Goal: Information Seeking & Learning: Learn about a topic

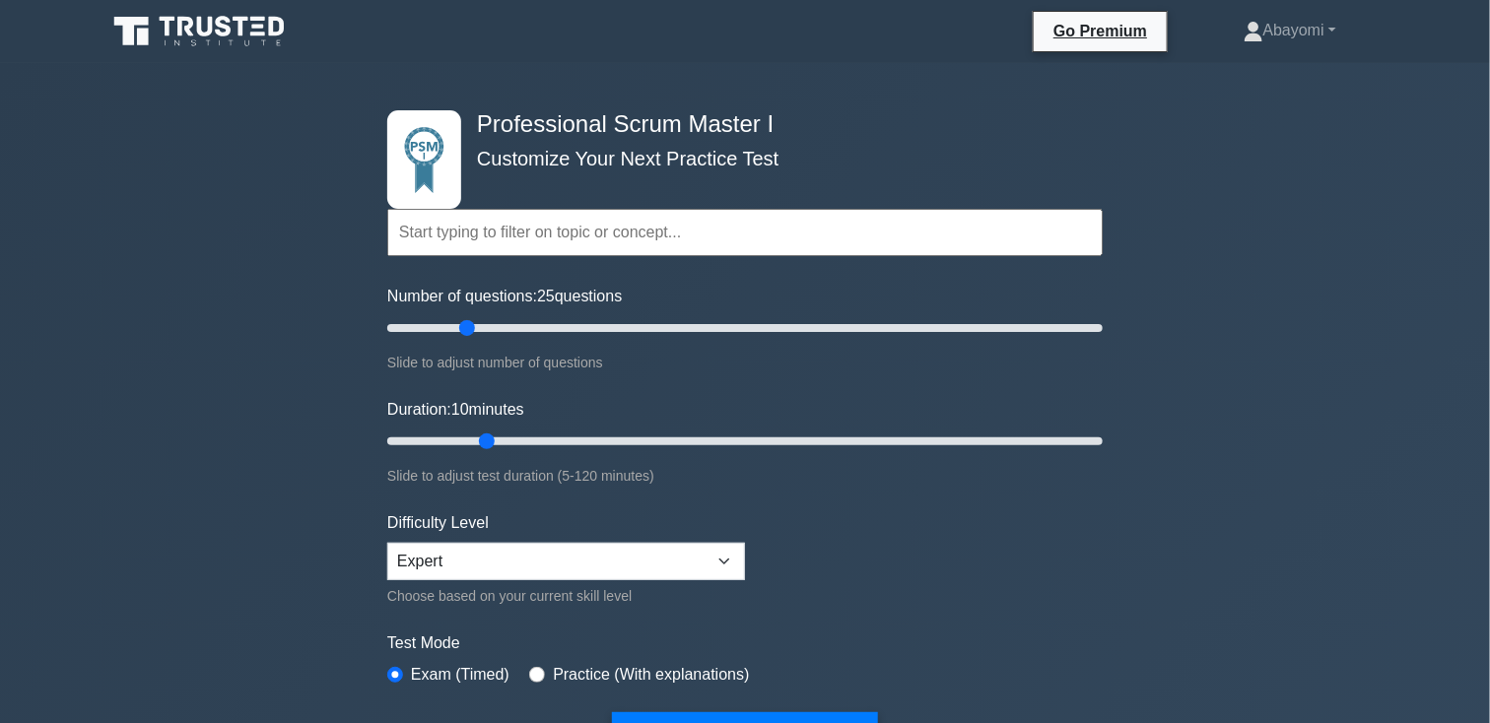
drag, startPoint x: 450, startPoint y: 327, endPoint x: 471, endPoint y: 329, distance: 20.8
type input "25"
click at [471, 329] on input "Number of questions: 25 questions" at bounding box center [744, 328] width 715 height 24
drag, startPoint x: 490, startPoint y: 439, endPoint x: 684, endPoint y: 440, distance: 194.1
type input "50"
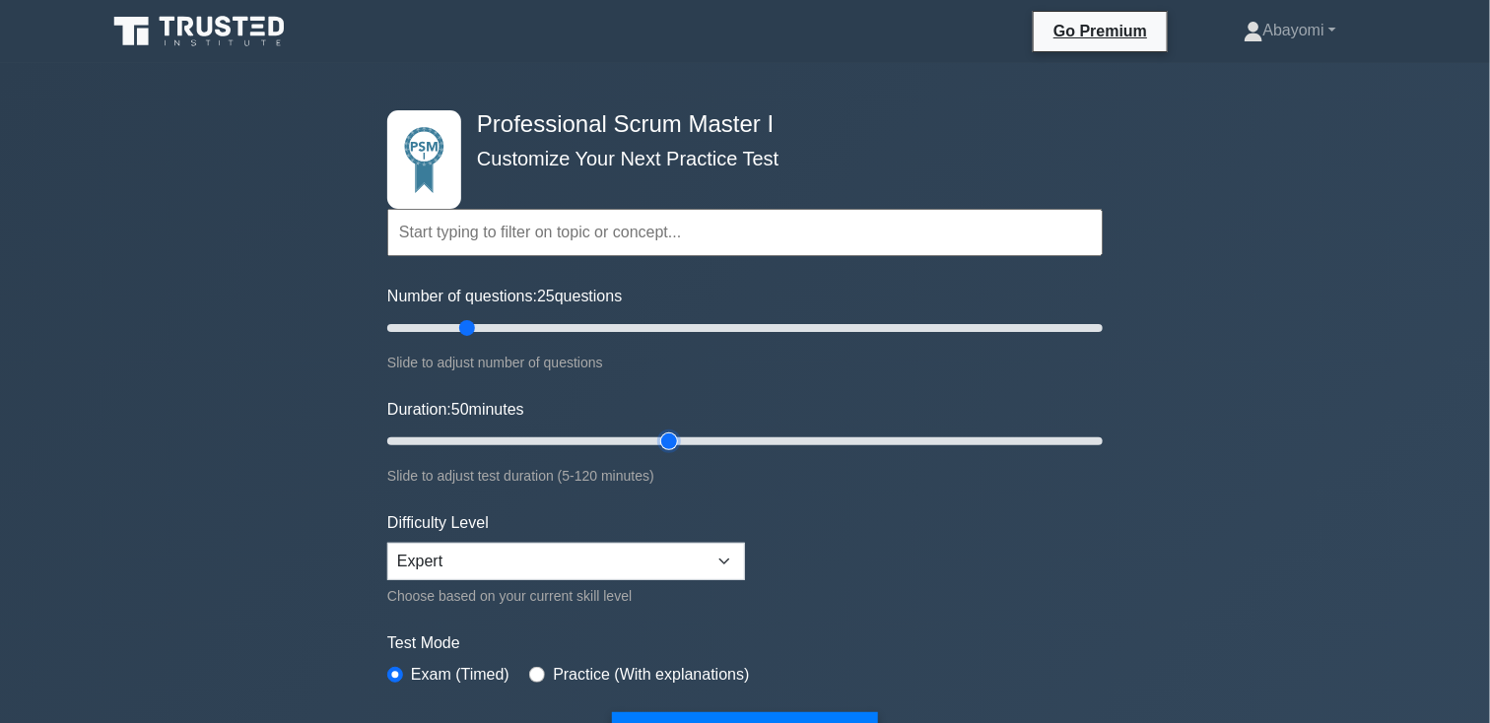
click at [684, 440] on input "Duration: 50 minutes" at bounding box center [744, 442] width 715 height 24
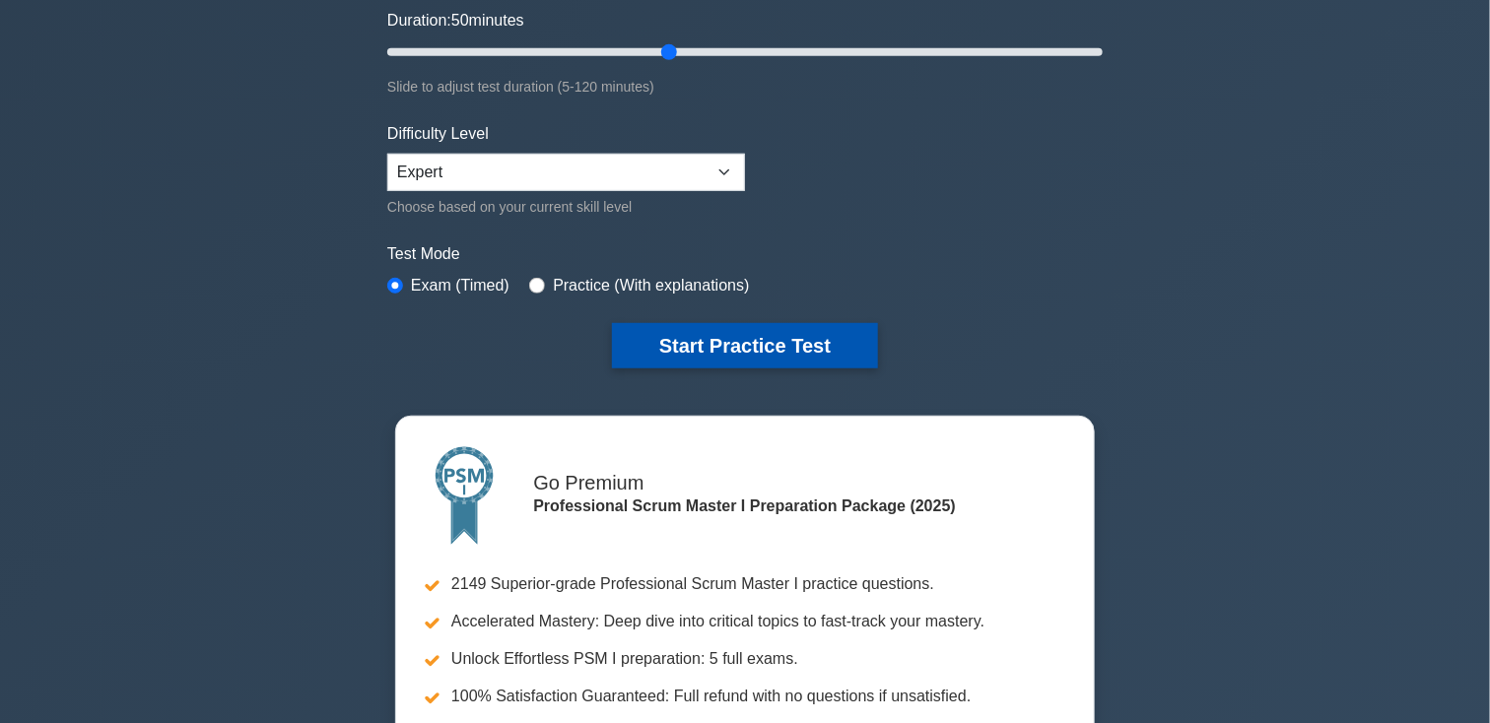
click at [750, 350] on button "Start Practice Test" at bounding box center [745, 345] width 266 height 45
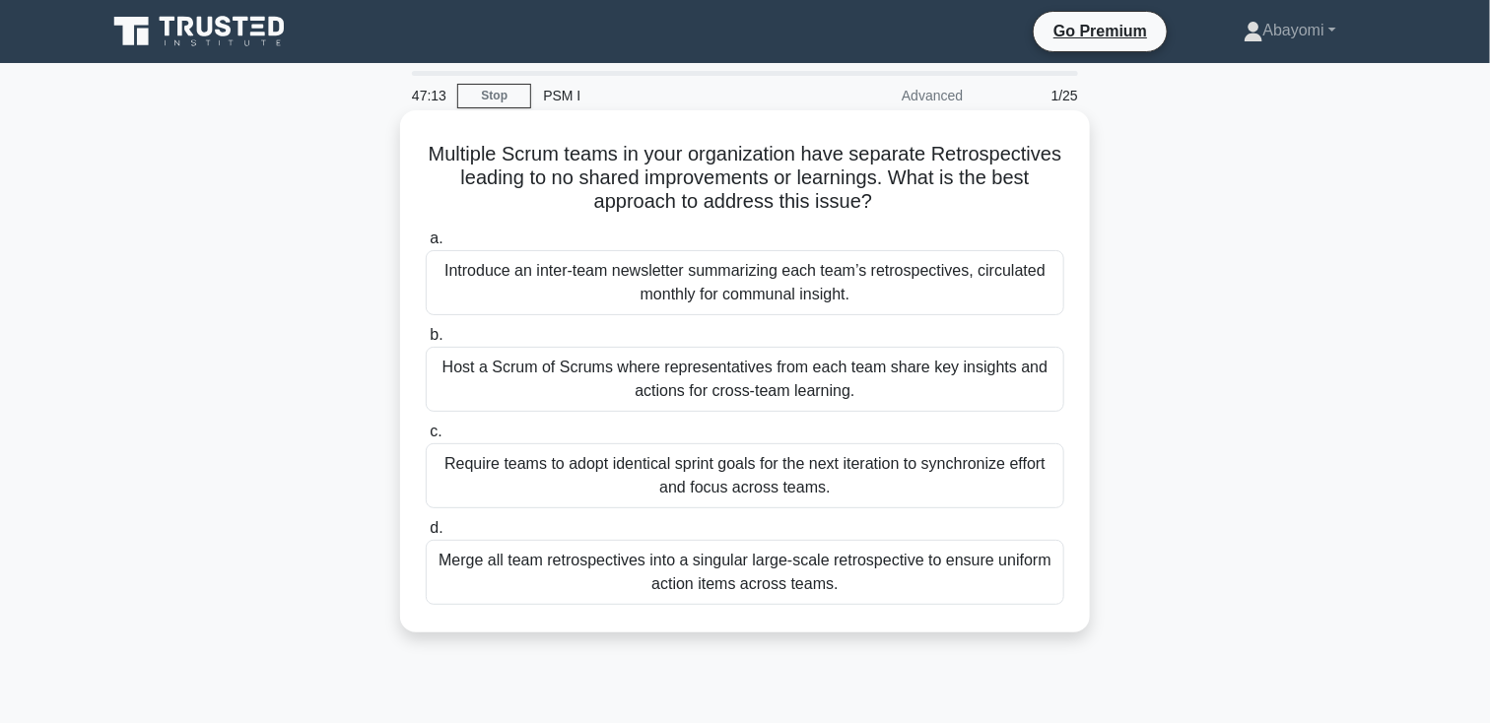
click at [744, 557] on div "Merge all team retrospectives into a singular large-scale retrospective to ensu…" at bounding box center [745, 572] width 639 height 65
click at [426, 535] on input "d. Merge all team retrospectives into a singular large-scale retrospective to e…" at bounding box center [426, 528] width 0 height 13
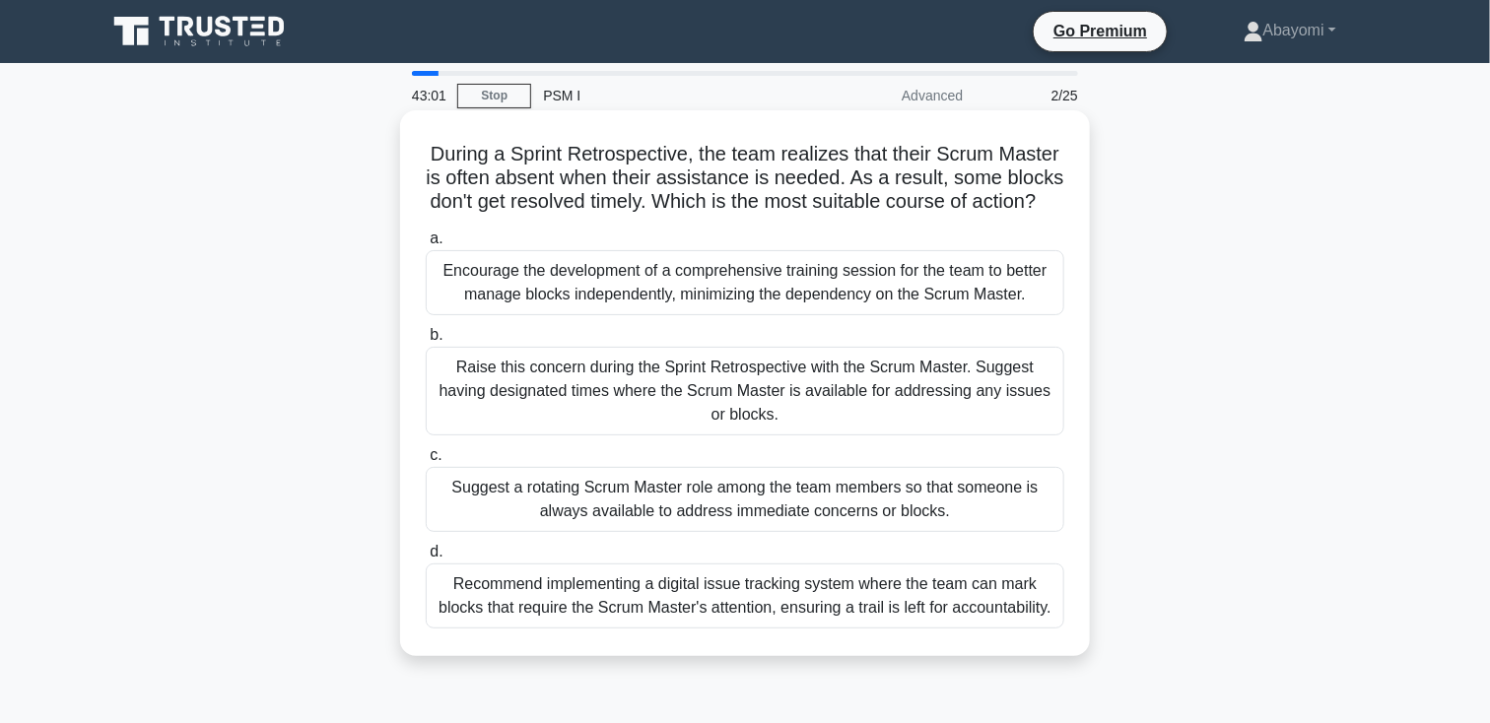
click at [656, 405] on div "Raise this concern during the Sprint Retrospective with the Scrum Master. Sugge…" at bounding box center [745, 391] width 639 height 89
click at [426, 342] on input "b. Raise this concern during the Sprint Retrospective with the Scrum Master. Su…" at bounding box center [426, 335] width 0 height 13
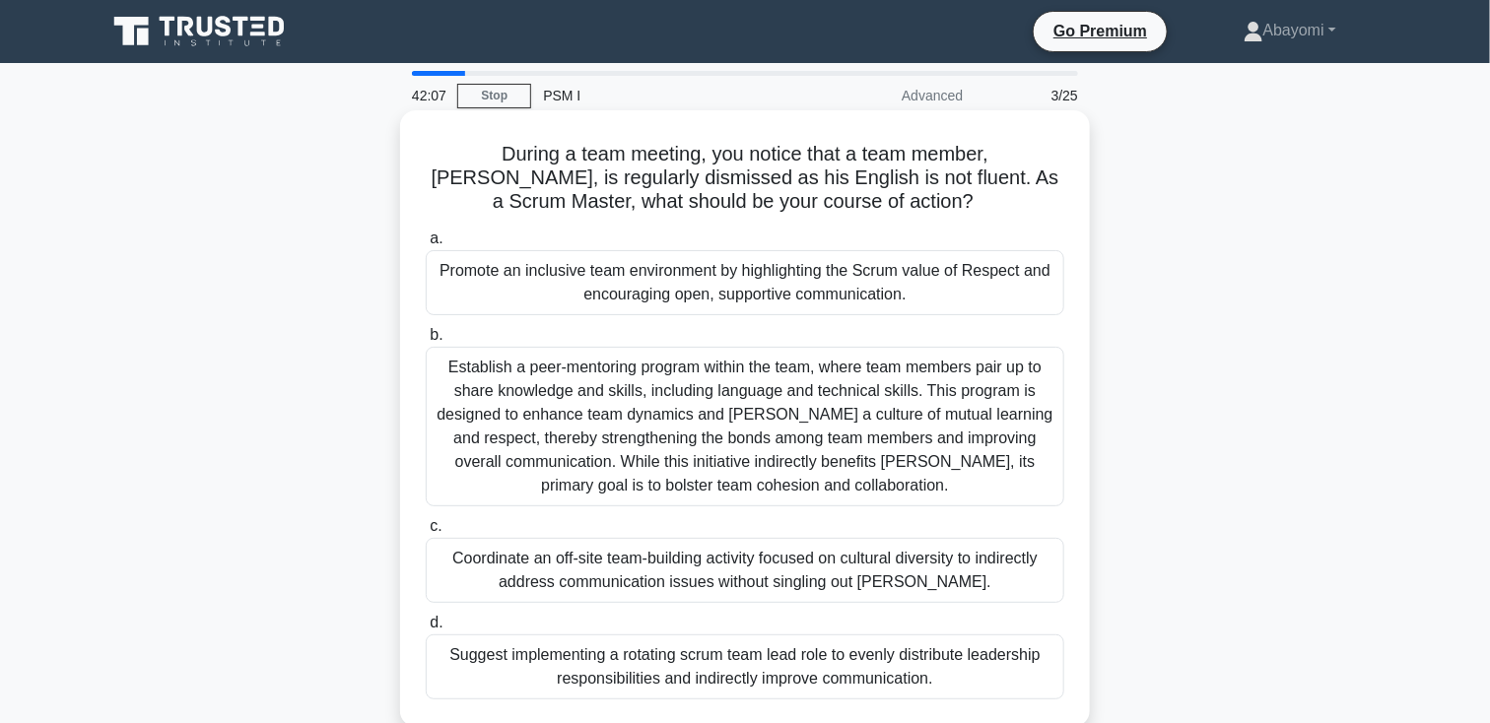
click at [619, 268] on div "Promote an inclusive team environment by highlighting the Scrum value of Respec…" at bounding box center [745, 282] width 639 height 65
click at [426, 245] on input "a. Promote an inclusive team environment by highlighting the Scrum value of Res…" at bounding box center [426, 239] width 0 height 13
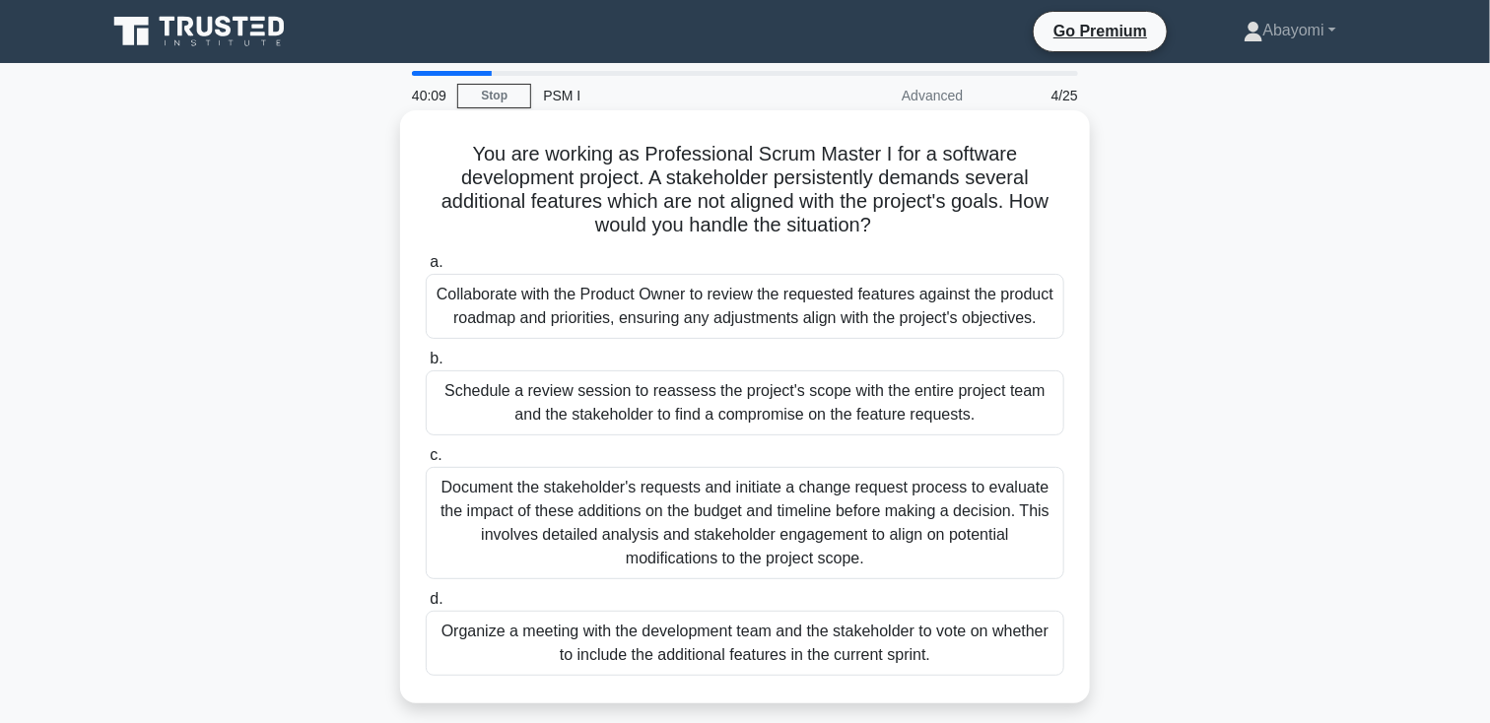
click at [613, 306] on div "Collaborate with the Product Owner to review the requested features against the…" at bounding box center [745, 306] width 639 height 65
click at [426, 269] on input "a. Collaborate with the Product Owner to review the requested features against …" at bounding box center [426, 262] width 0 height 13
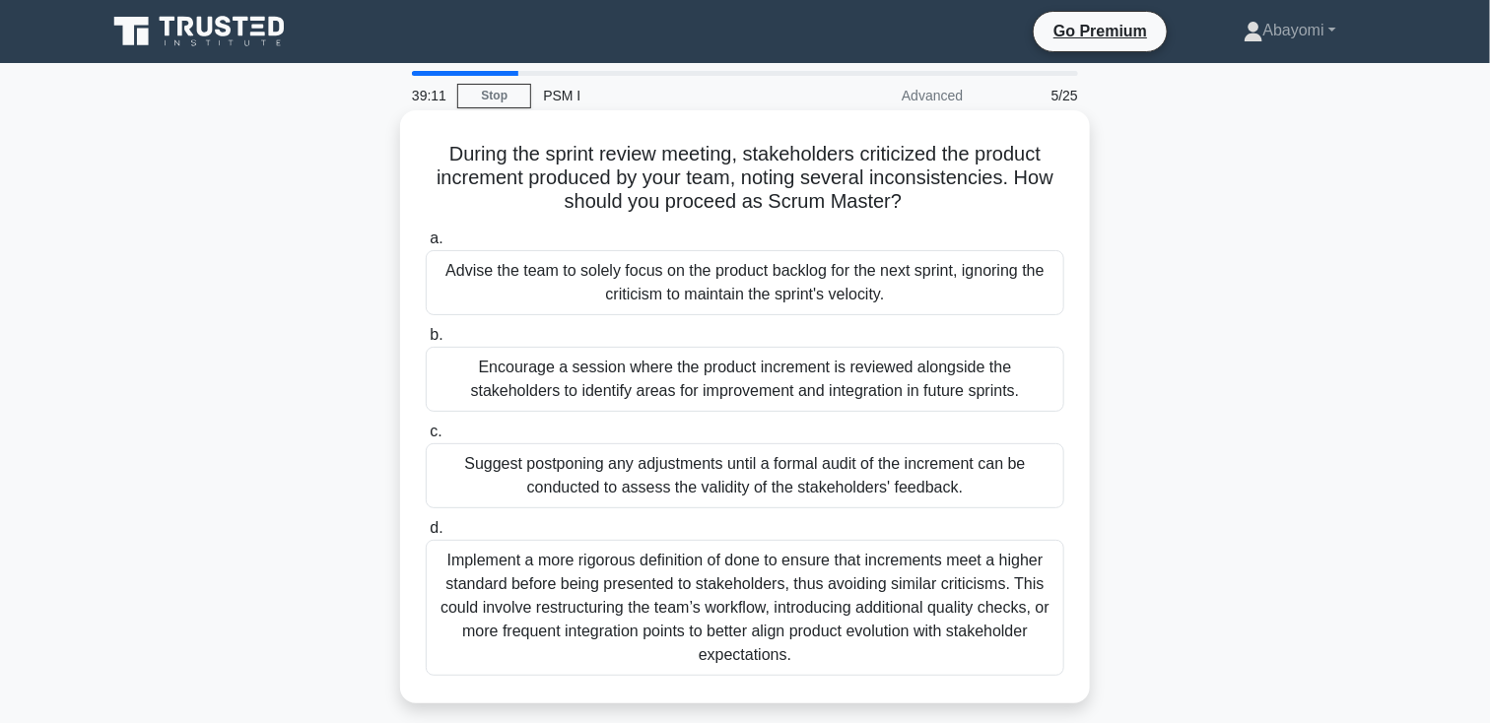
click at [606, 364] on div "Encourage a session where the product increment is reviewed alongside the stake…" at bounding box center [745, 379] width 639 height 65
click at [426, 342] on input "b. Encourage a session where the product increment is reviewed alongside the st…" at bounding box center [426, 335] width 0 height 13
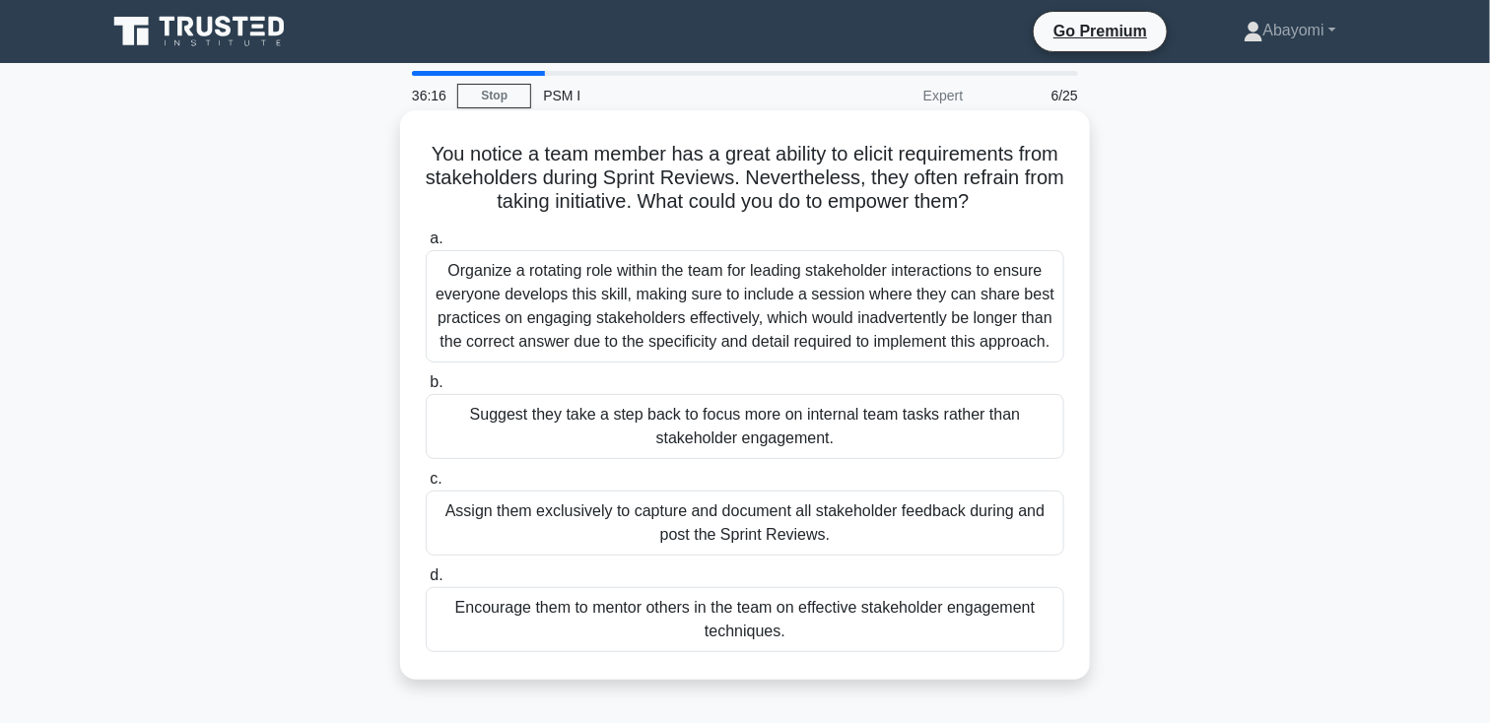
click at [636, 620] on div "Encourage them to mentor others in the team on effective stakeholder engagement…" at bounding box center [745, 619] width 639 height 65
click at [426, 582] on input "d. Encourage them to mentor others in the team on effective stakeholder engagem…" at bounding box center [426, 576] width 0 height 13
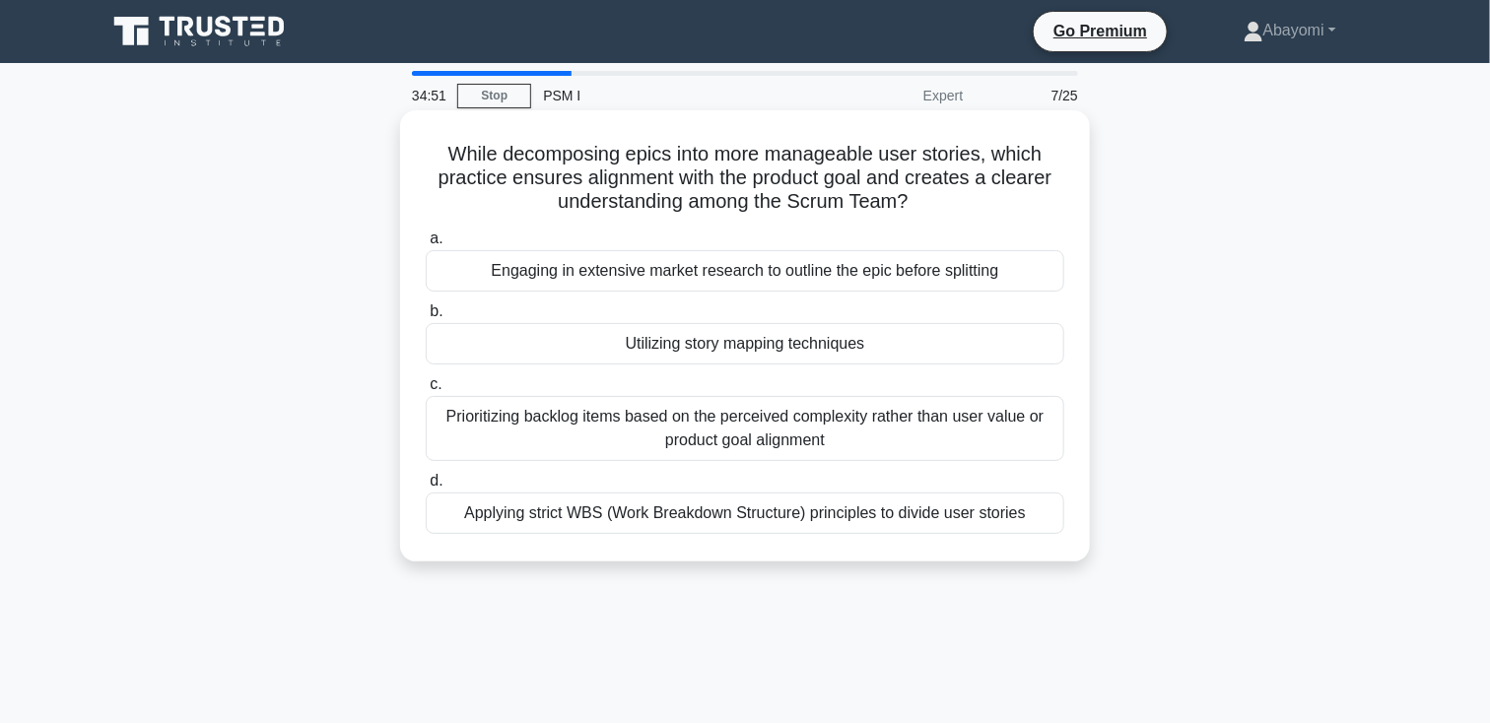
click at [726, 340] on div "Utilizing story mapping techniques" at bounding box center [745, 343] width 639 height 41
click at [426, 318] on input "b. Utilizing story mapping techniques" at bounding box center [426, 311] width 0 height 13
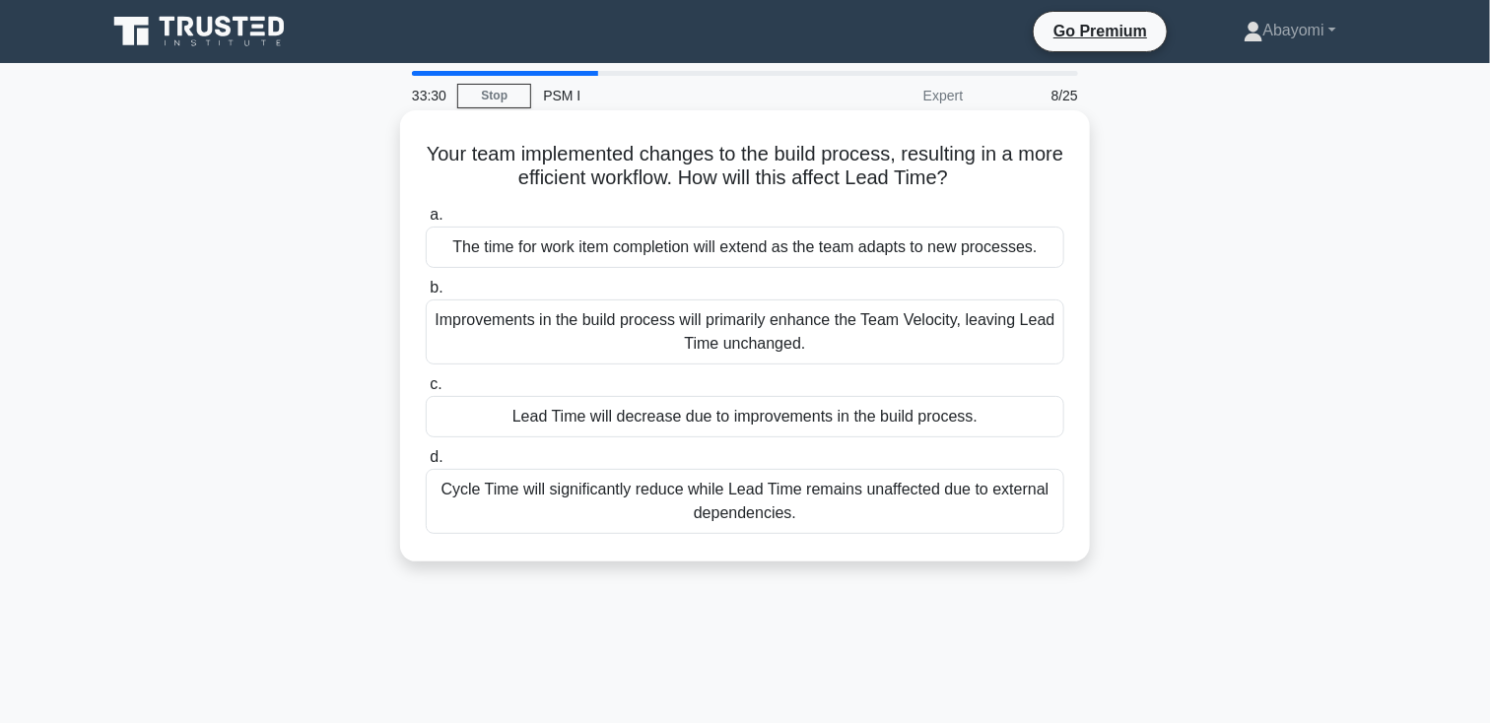
click at [660, 421] on div "Lead Time will decrease due to improvements in the build process." at bounding box center [745, 416] width 639 height 41
click at [426, 391] on input "c. Lead Time will decrease due to improvements in the build process." at bounding box center [426, 384] width 0 height 13
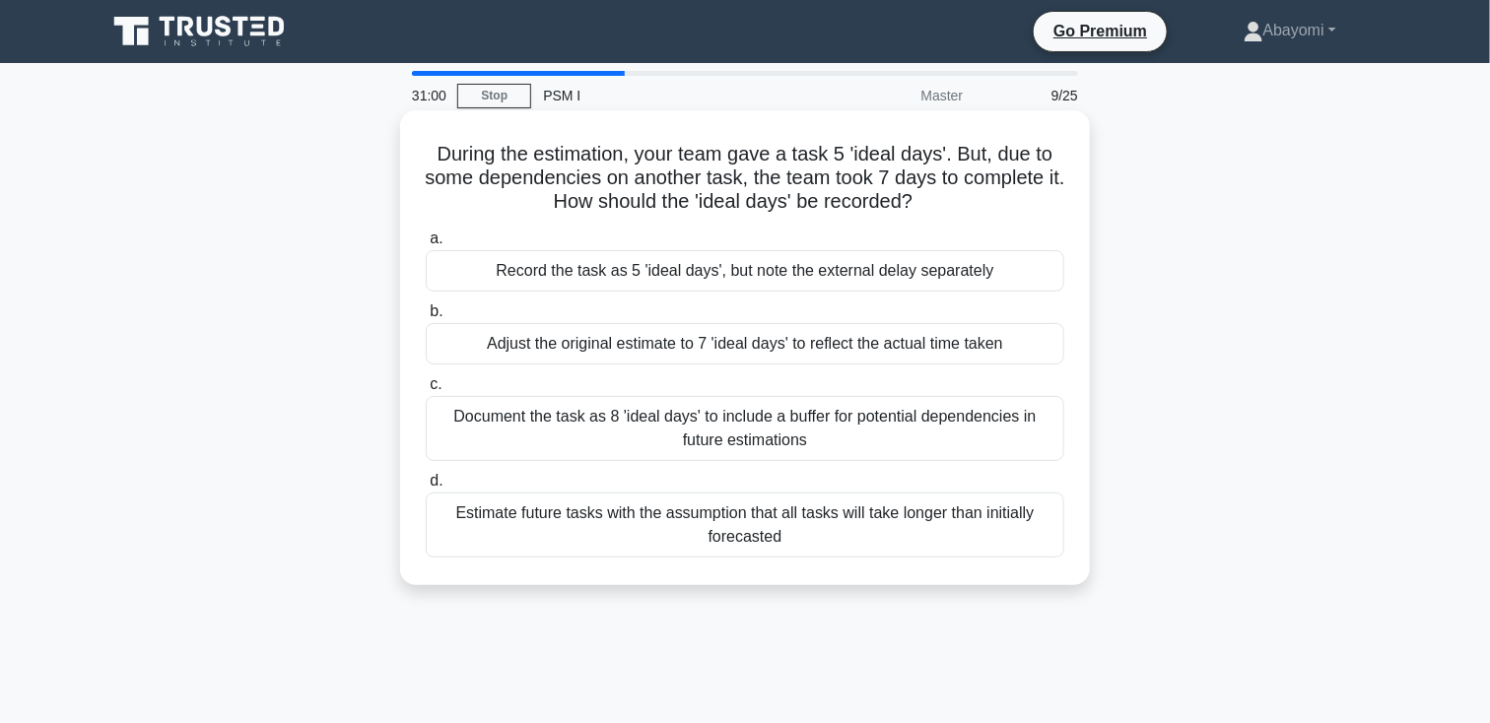
click at [649, 270] on div "Record the task as 5 'ideal days', but note the external delay separately" at bounding box center [745, 270] width 639 height 41
click at [426, 245] on input "a. Record the task as 5 'ideal days', but note the external delay separately" at bounding box center [426, 239] width 0 height 13
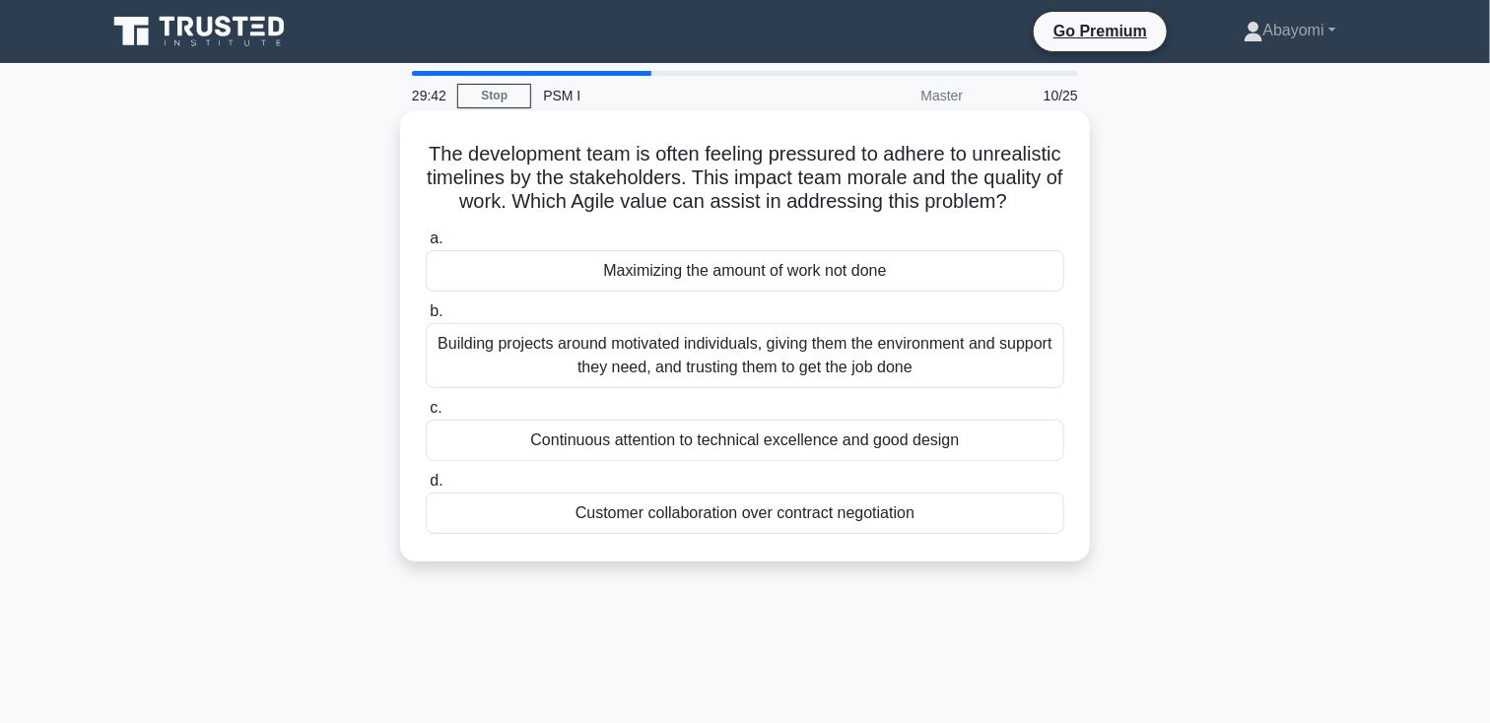
click at [631, 369] on div "Building projects around motivated individuals, giving them the environment and…" at bounding box center [745, 355] width 639 height 65
click at [426, 318] on input "b. Building projects around motivated individuals, giving them the environment …" at bounding box center [426, 311] width 0 height 13
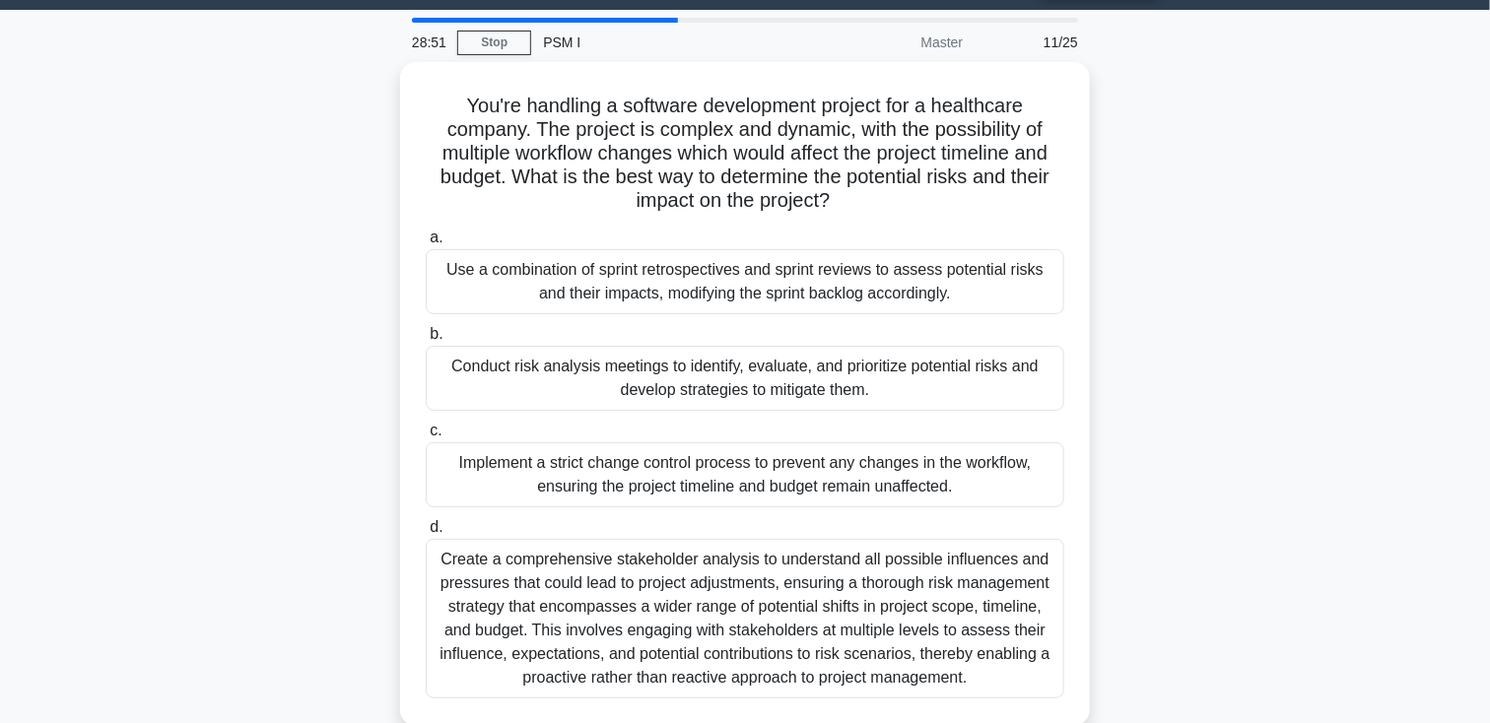
scroll to position [55, 0]
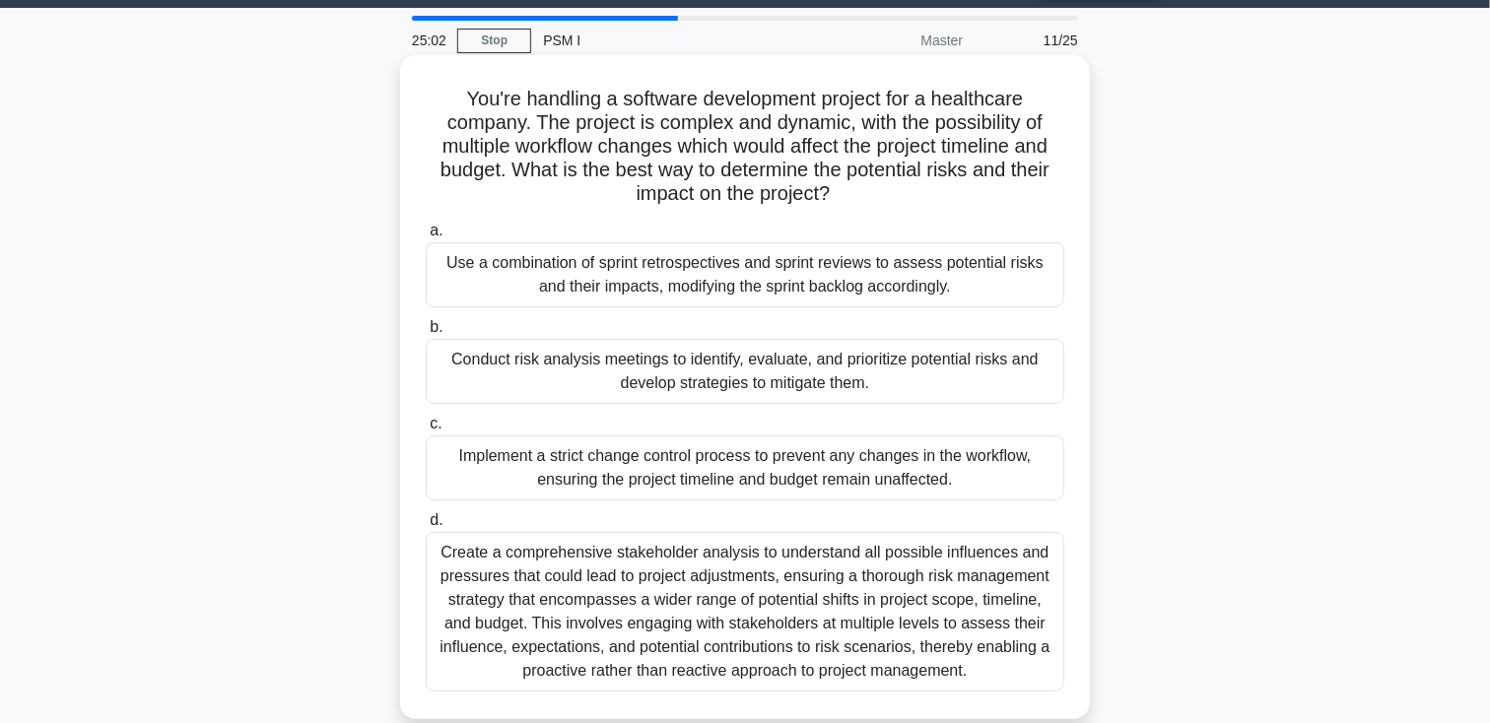
click at [596, 276] on div "Use a combination of sprint retrospectives and sprint reviews to assess potenti…" at bounding box center [745, 274] width 639 height 65
click at [426, 237] on input "a. Use a combination of sprint retrospectives and sprint reviews to assess pote…" at bounding box center [426, 231] width 0 height 13
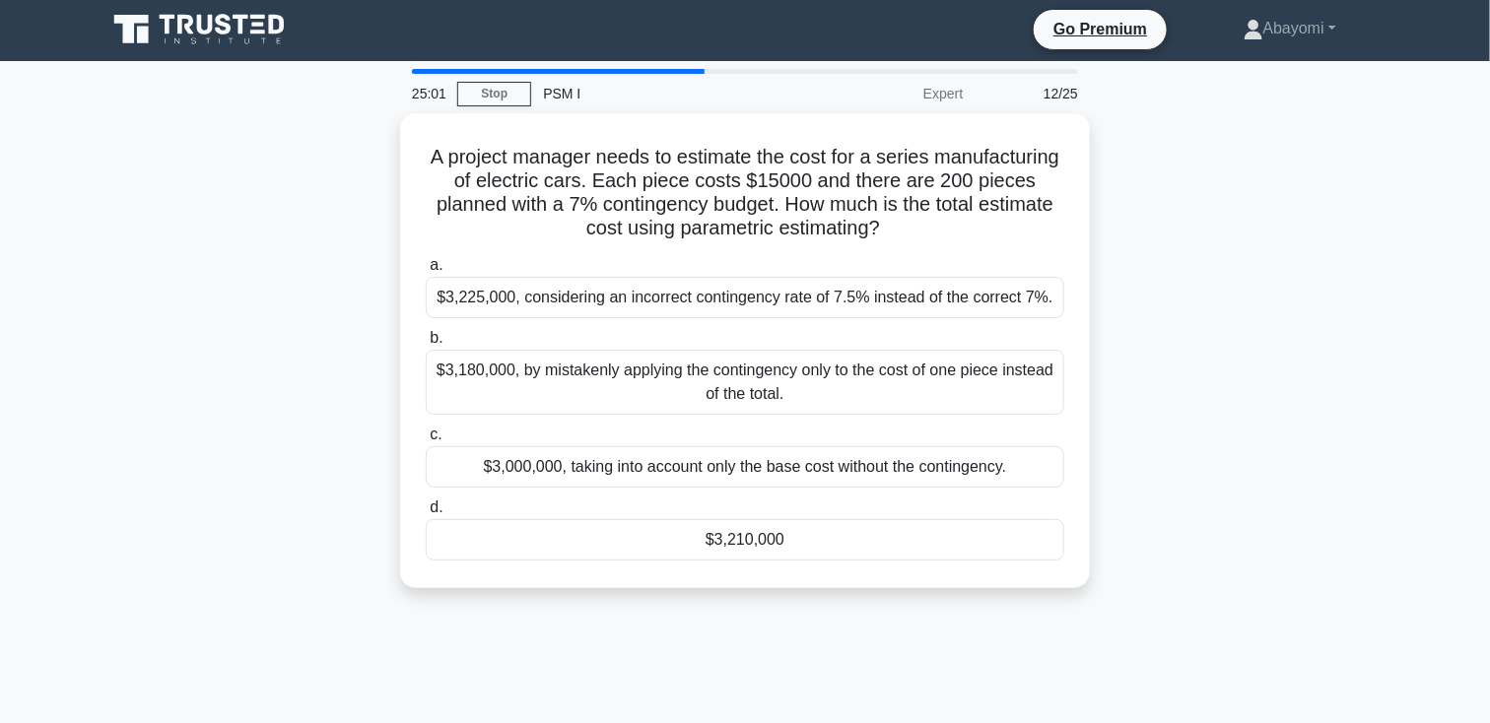
scroll to position [0, 0]
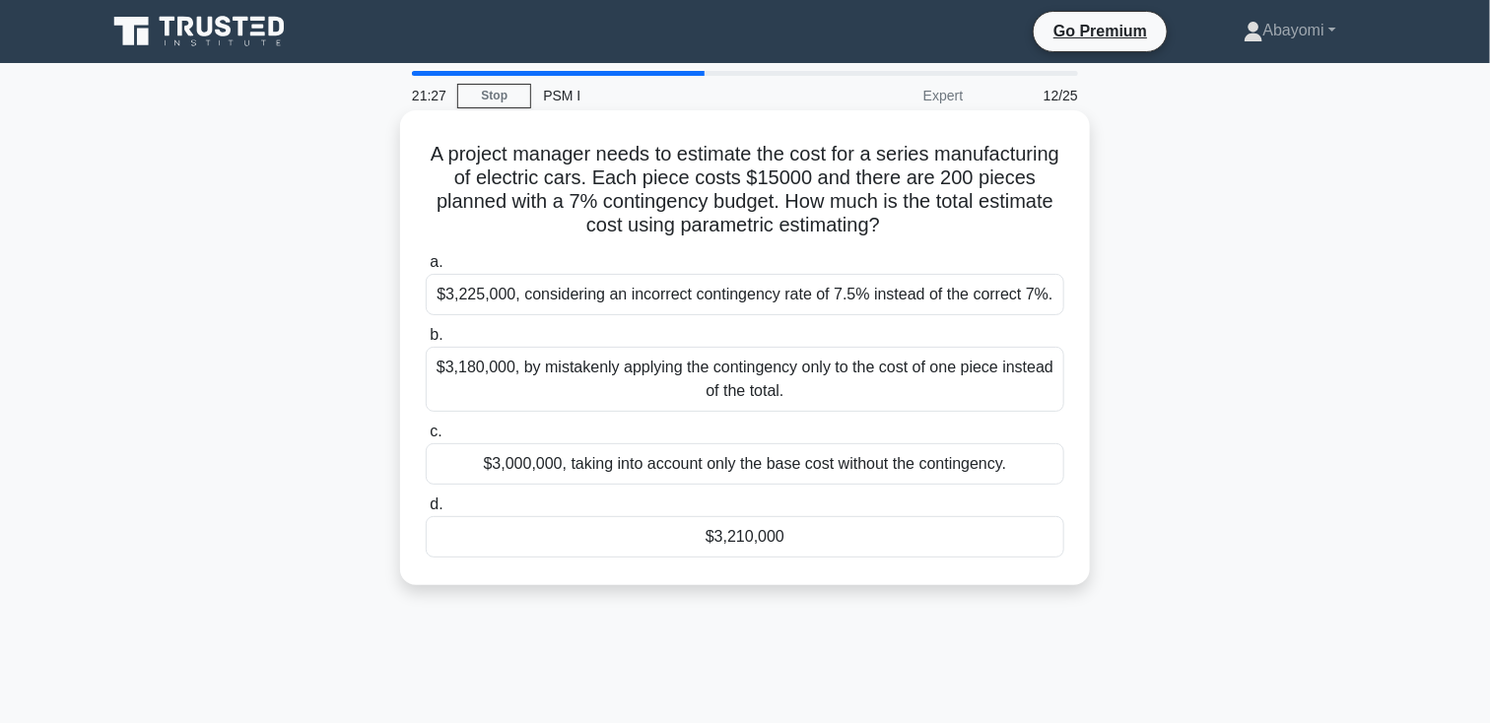
click at [774, 534] on div "$3,210,000" at bounding box center [745, 536] width 639 height 41
click at [426, 511] on input "d. $3,210,000" at bounding box center [426, 505] width 0 height 13
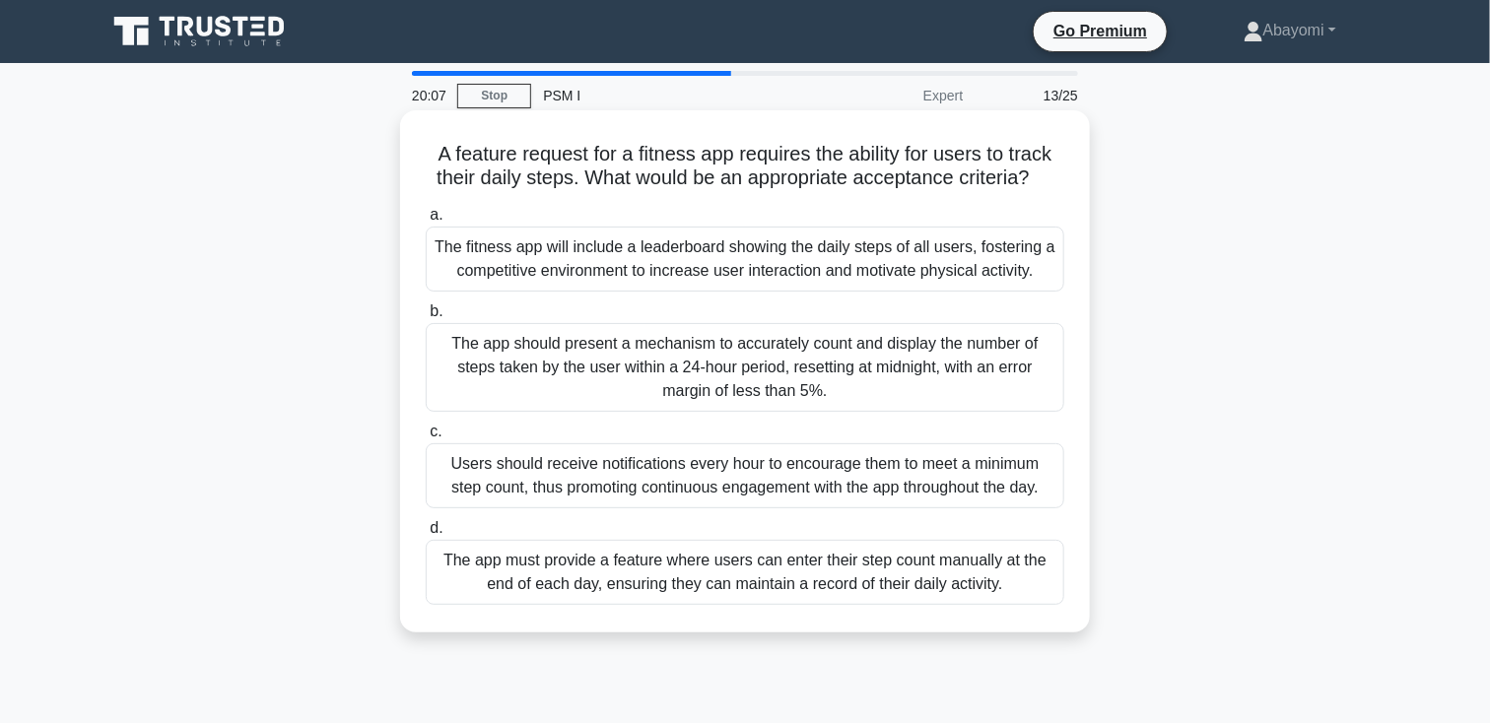
click at [661, 361] on div "The app should present a mechanism to accurately count and display the number o…" at bounding box center [745, 367] width 639 height 89
click at [426, 318] on input "b. The app should present a mechanism to accurately count and display the numbe…" at bounding box center [426, 311] width 0 height 13
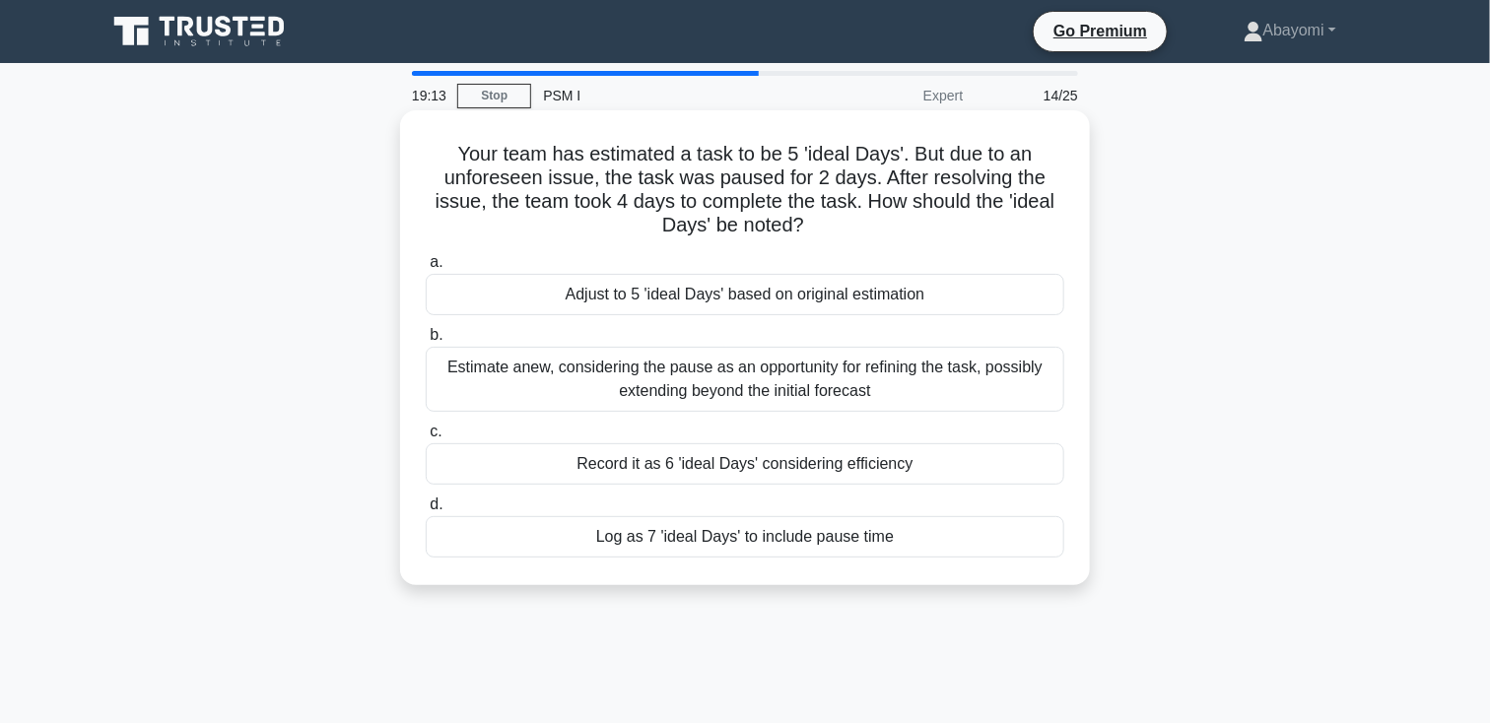
click at [829, 304] on div "Adjust to 5 'ideal Days' based on original estimation" at bounding box center [745, 294] width 639 height 41
click at [426, 269] on input "a. Adjust to 5 'ideal Days' based on original estimation" at bounding box center [426, 262] width 0 height 13
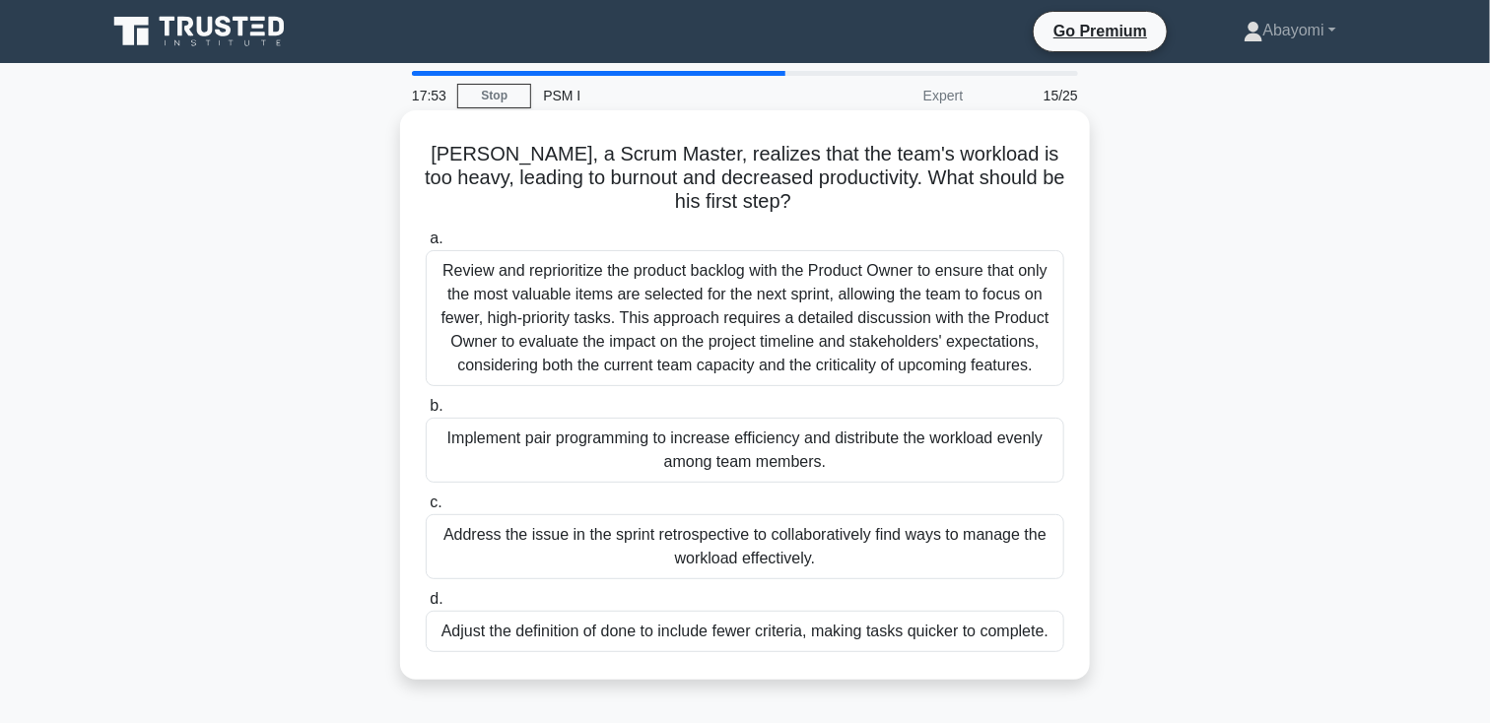
click at [834, 565] on div "Address the issue in the sprint retrospective to collaboratively find ways to m…" at bounding box center [745, 546] width 639 height 65
click at [426, 509] on input "c. Address the issue in the sprint retrospective to collaboratively find ways t…" at bounding box center [426, 503] width 0 height 13
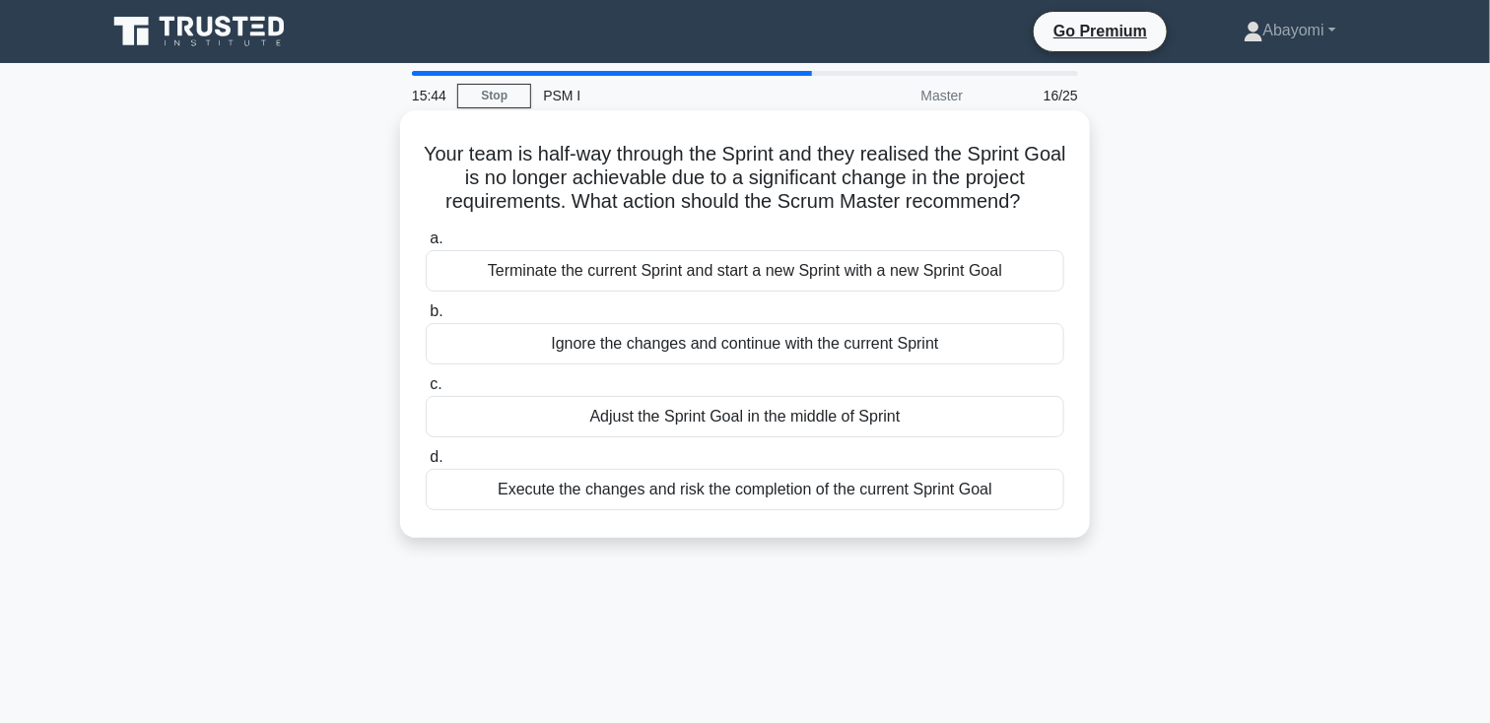
click at [598, 266] on div "Terminate the current Sprint and start a new Sprint with a new Sprint Goal" at bounding box center [745, 270] width 639 height 41
click at [426, 245] on input "a. Terminate the current Sprint and start a new Sprint with a new Sprint Goal" at bounding box center [426, 239] width 0 height 13
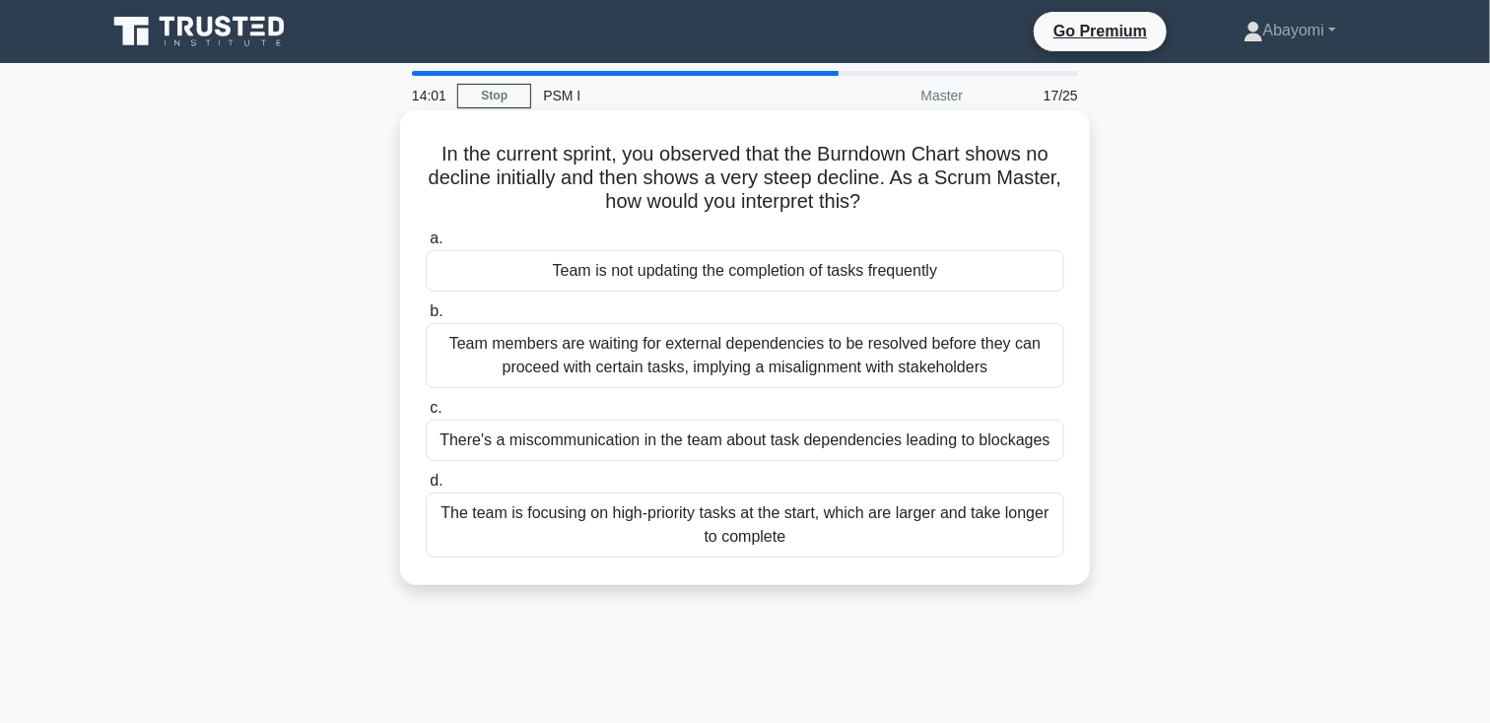
click at [615, 266] on div "Team is not updating the completion of tasks frequently" at bounding box center [745, 270] width 639 height 41
click at [426, 245] on input "a. Team is not updating the completion of tasks frequently" at bounding box center [426, 239] width 0 height 13
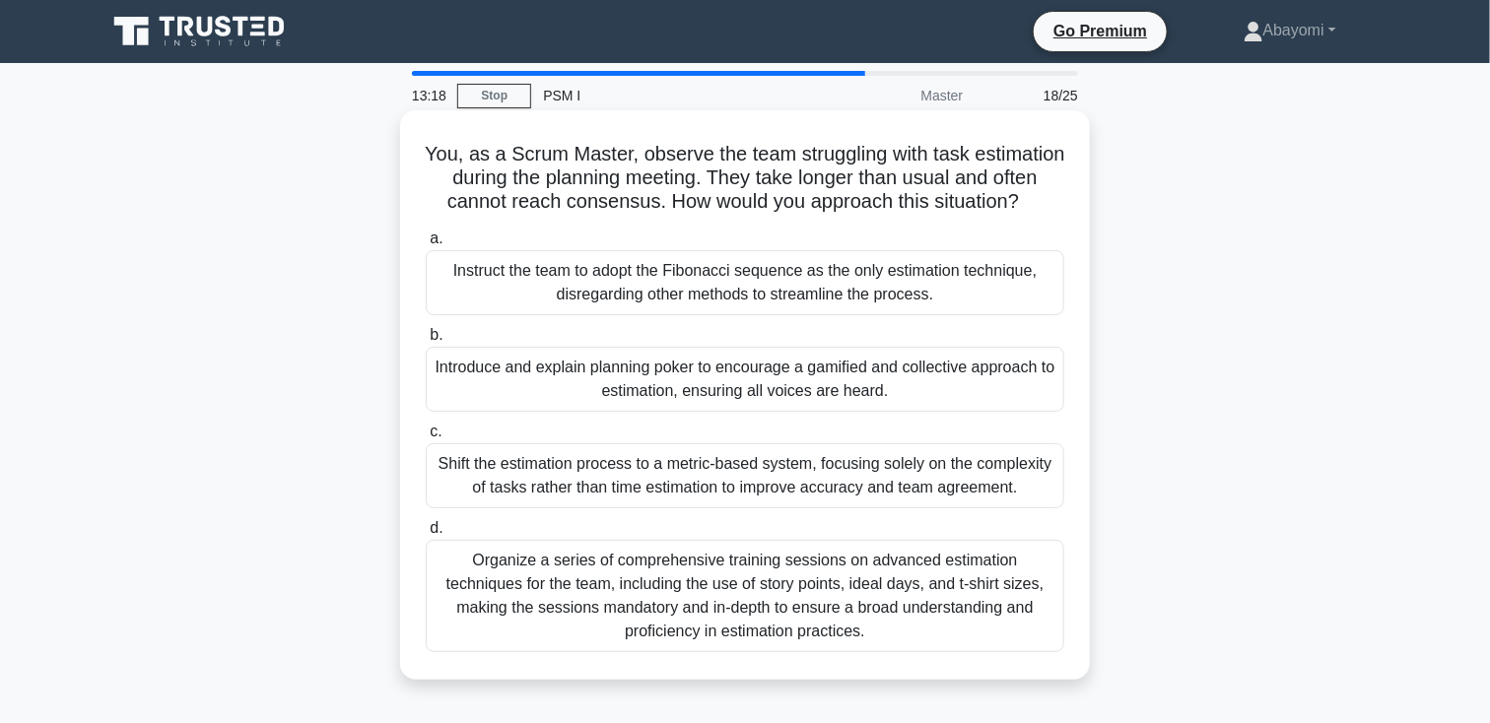
click at [619, 410] on div "Introduce and explain planning poker to encourage a gamified and collective app…" at bounding box center [745, 379] width 639 height 65
click at [426, 342] on input "b. Introduce and explain planning poker to encourage a gamified and collective …" at bounding box center [426, 335] width 0 height 13
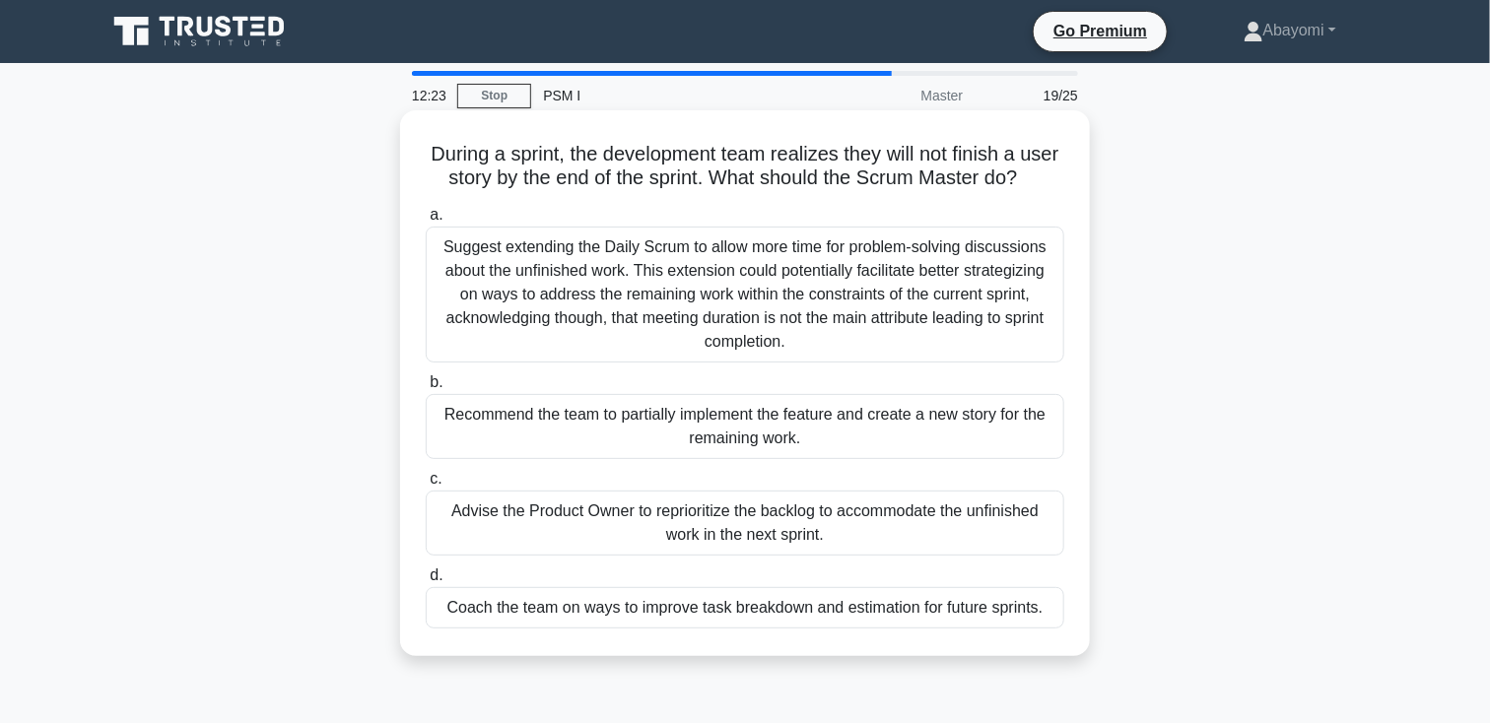
click at [591, 629] on div "Coach the team on ways to improve task breakdown and estimation for future spri…" at bounding box center [745, 607] width 639 height 41
click at [426, 582] on input "d. Coach the team on ways to improve task breakdown and estimation for future s…" at bounding box center [426, 576] width 0 height 13
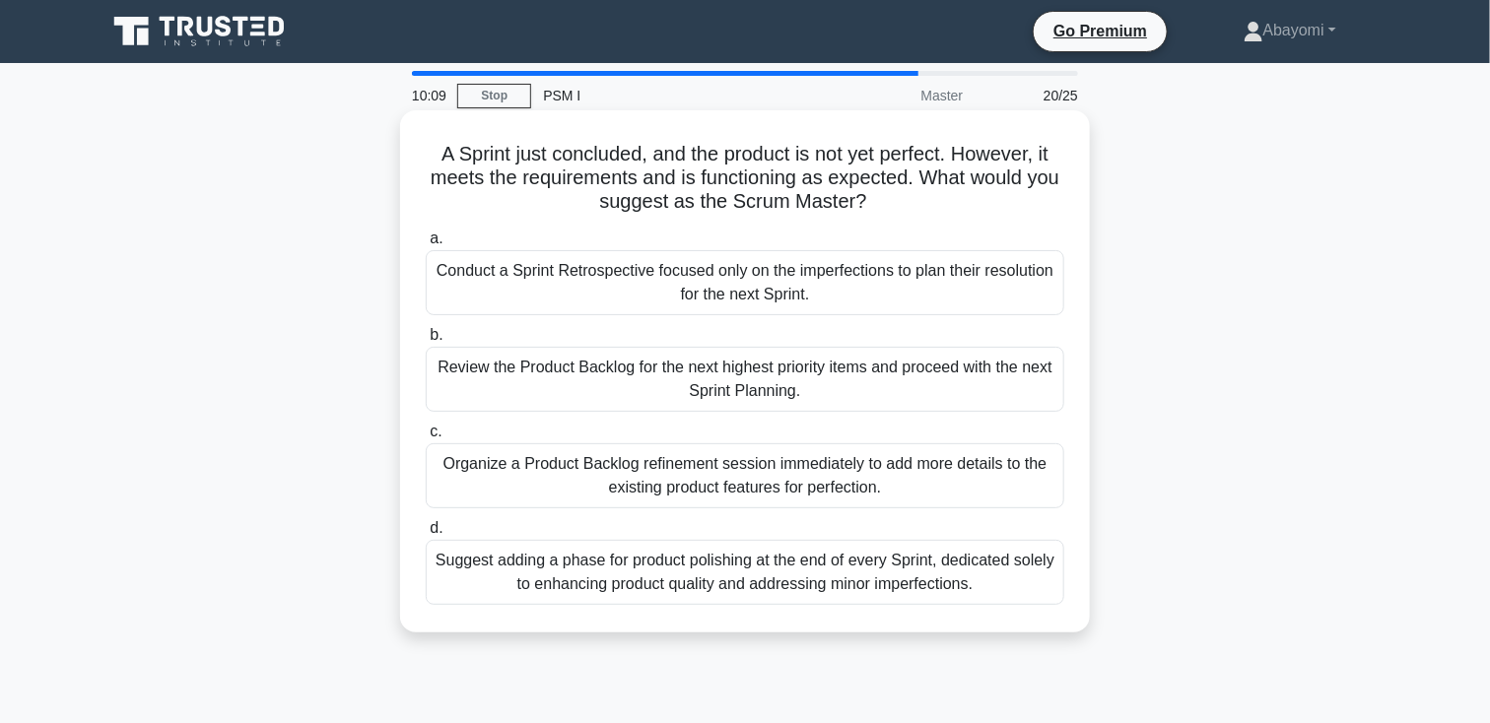
click at [679, 587] on div "Suggest adding a phase for product polishing at the end of every Sprint, dedica…" at bounding box center [745, 572] width 639 height 65
click at [426, 535] on input "d. Suggest adding a phase for product polishing at the end of every Sprint, ded…" at bounding box center [426, 528] width 0 height 13
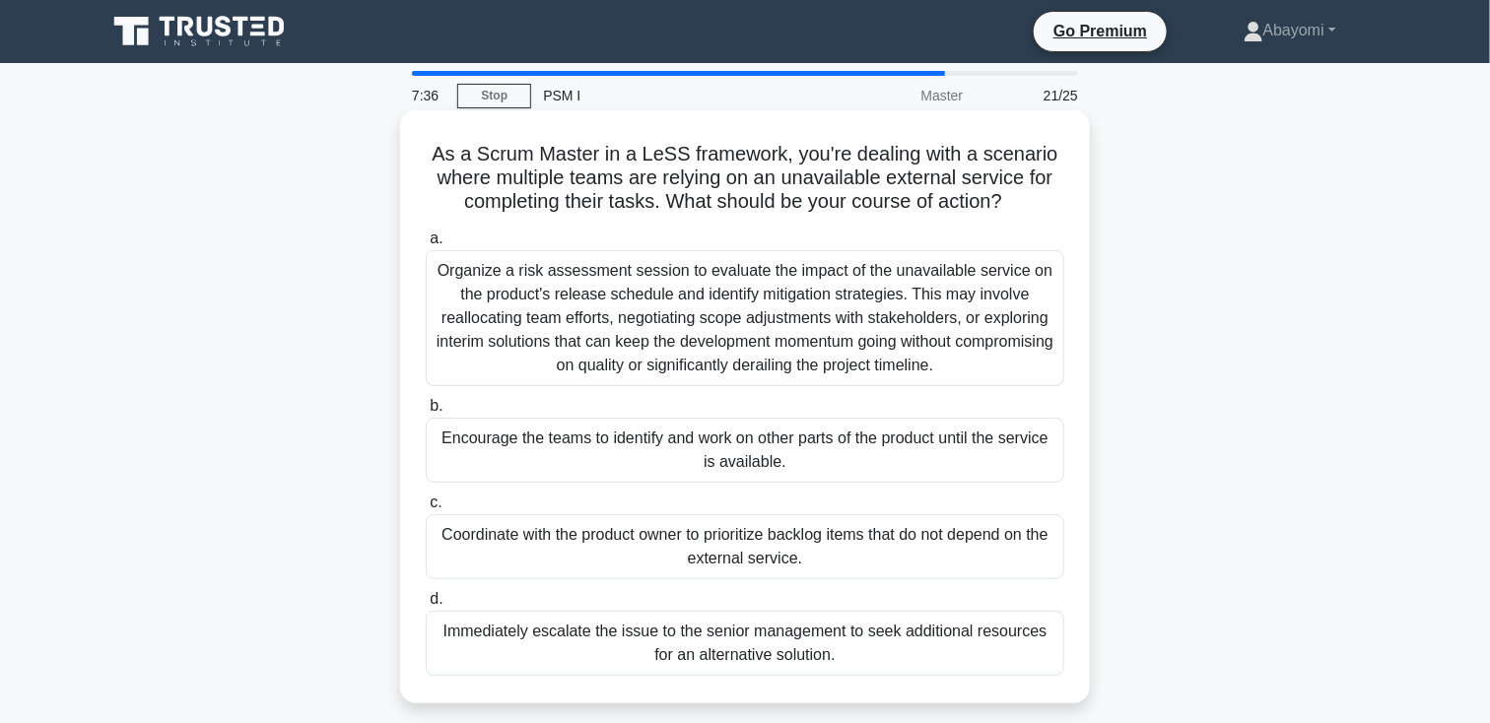
click at [683, 554] on div "Coordinate with the product owner to prioritize backlog items that do not depen…" at bounding box center [745, 546] width 639 height 65
click at [426, 509] on input "c. Coordinate with the product owner to prioritize backlog items that do not de…" at bounding box center [426, 503] width 0 height 13
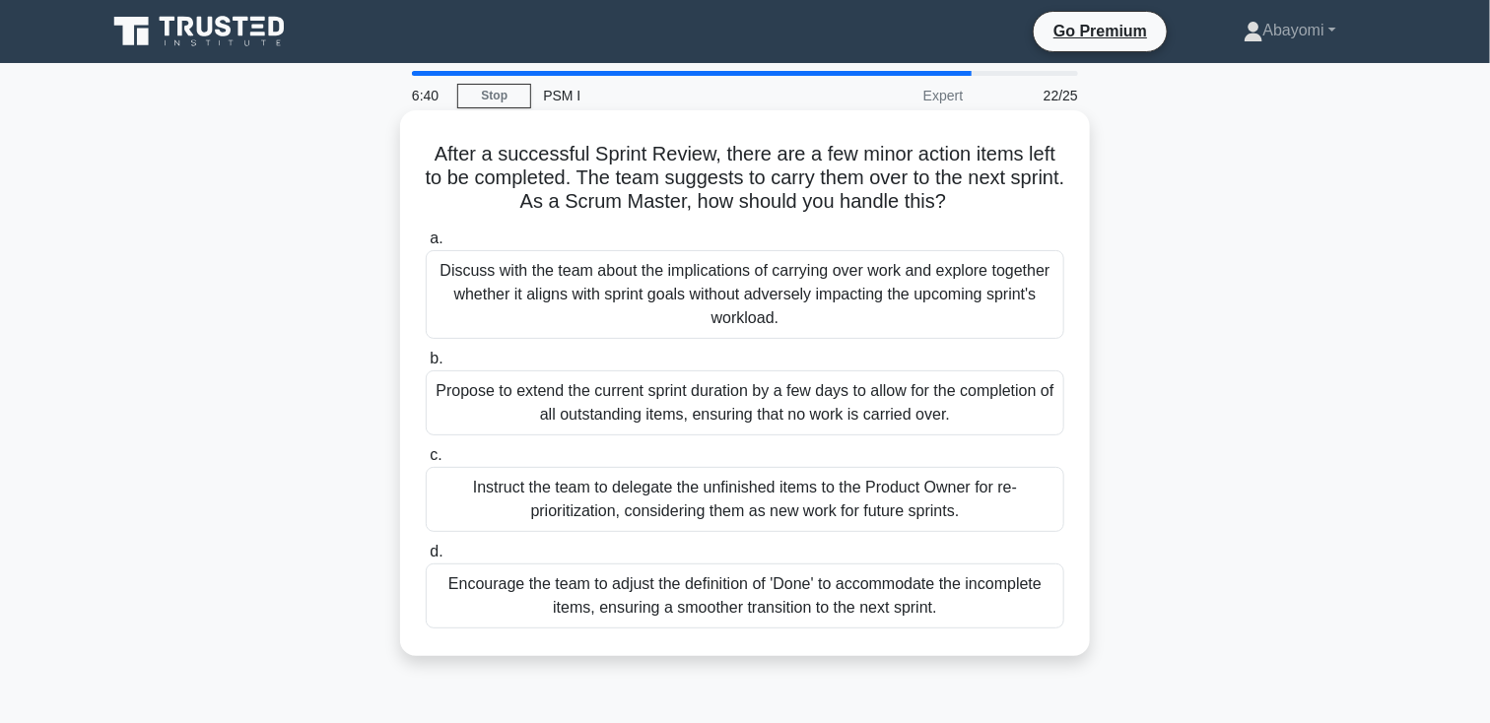
click at [685, 308] on div "Discuss with the team about the implications of carrying over work and explore …" at bounding box center [745, 294] width 639 height 89
click at [426, 245] on input "a. Discuss with the team about the implications of carrying over work and explo…" at bounding box center [426, 239] width 0 height 13
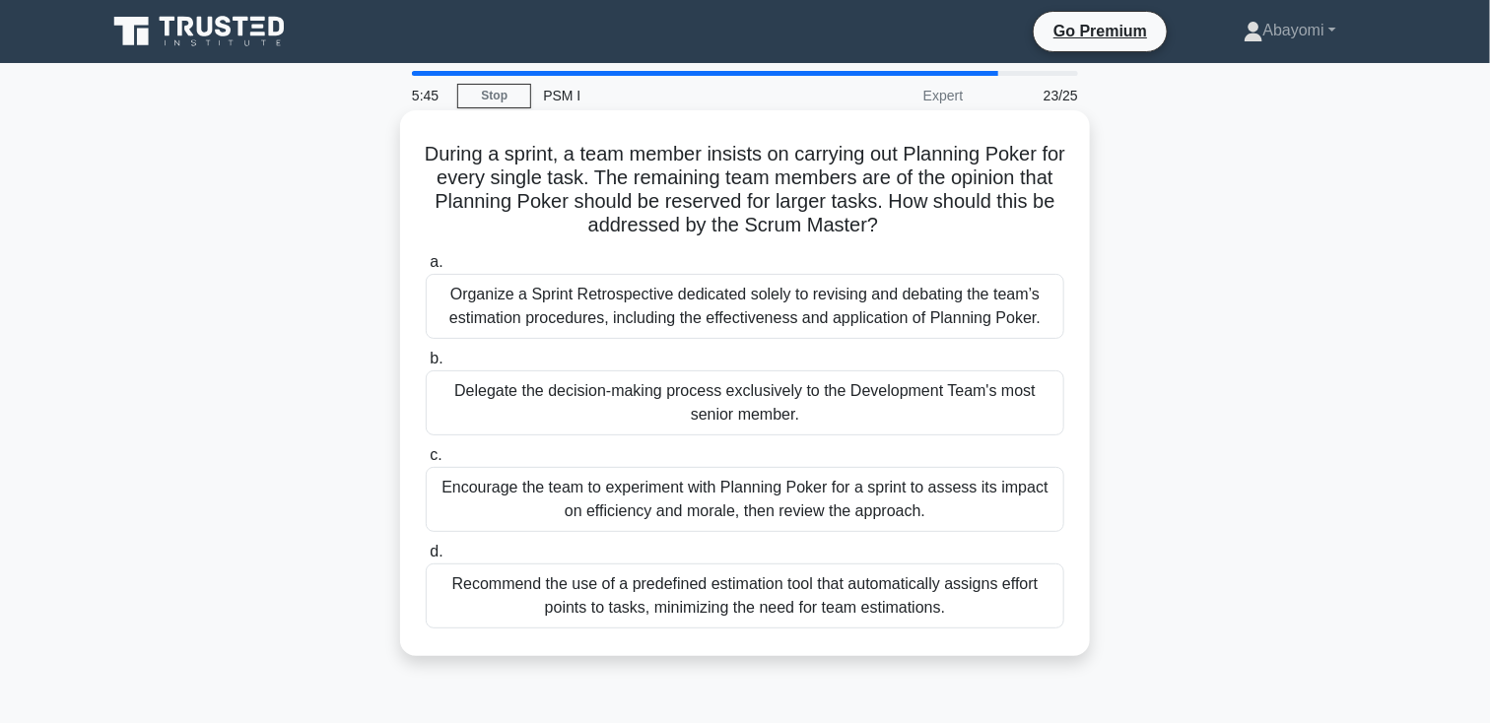
click at [610, 494] on div "Encourage the team to experiment with Planning Poker for a sprint to assess its…" at bounding box center [745, 499] width 639 height 65
click at [426, 462] on input "c. Encourage the team to experiment with Planning Poker for a sprint to assess …" at bounding box center [426, 455] width 0 height 13
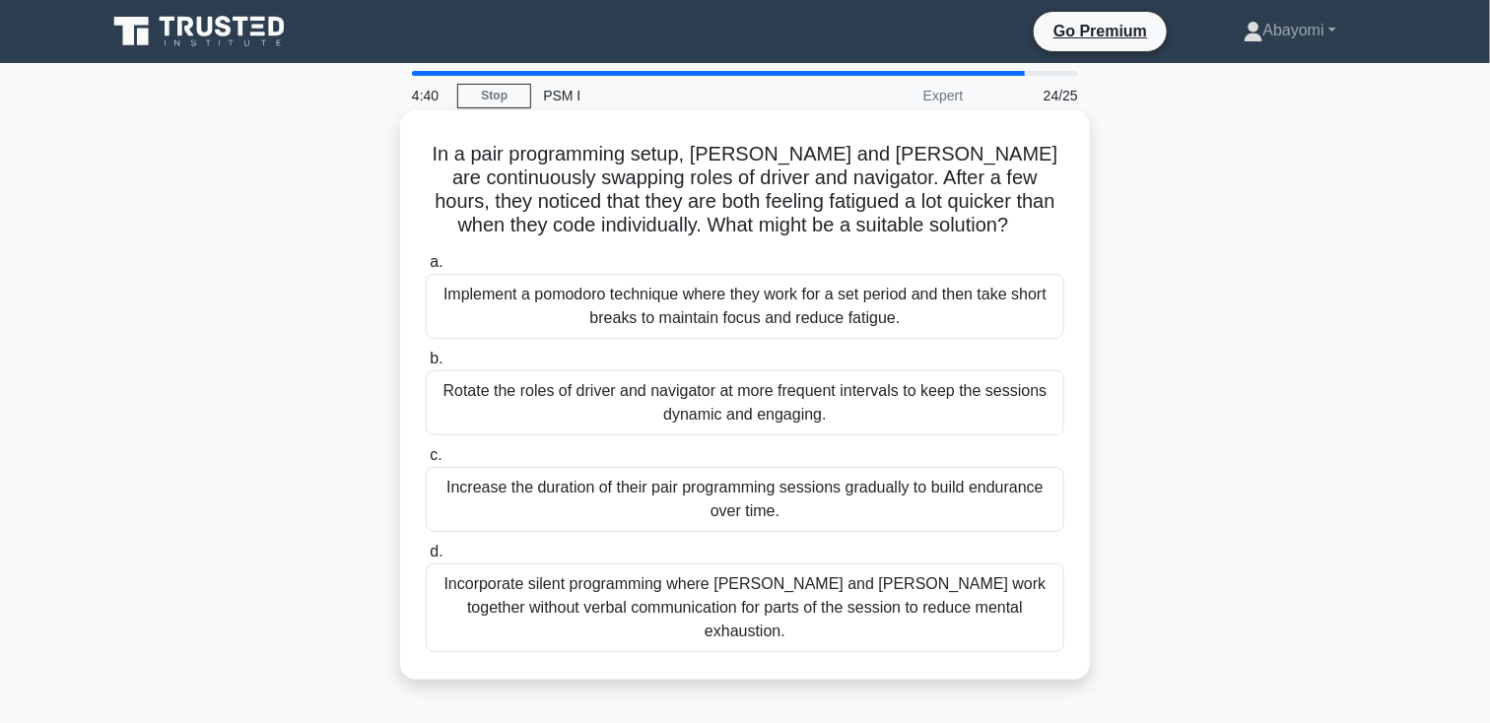
click at [606, 317] on div "Implement a pomodoro technique where they work for a set period and then take s…" at bounding box center [745, 306] width 639 height 65
click at [426, 269] on input "a. Implement a pomodoro technique where they work for a set period and then tak…" at bounding box center [426, 262] width 0 height 13
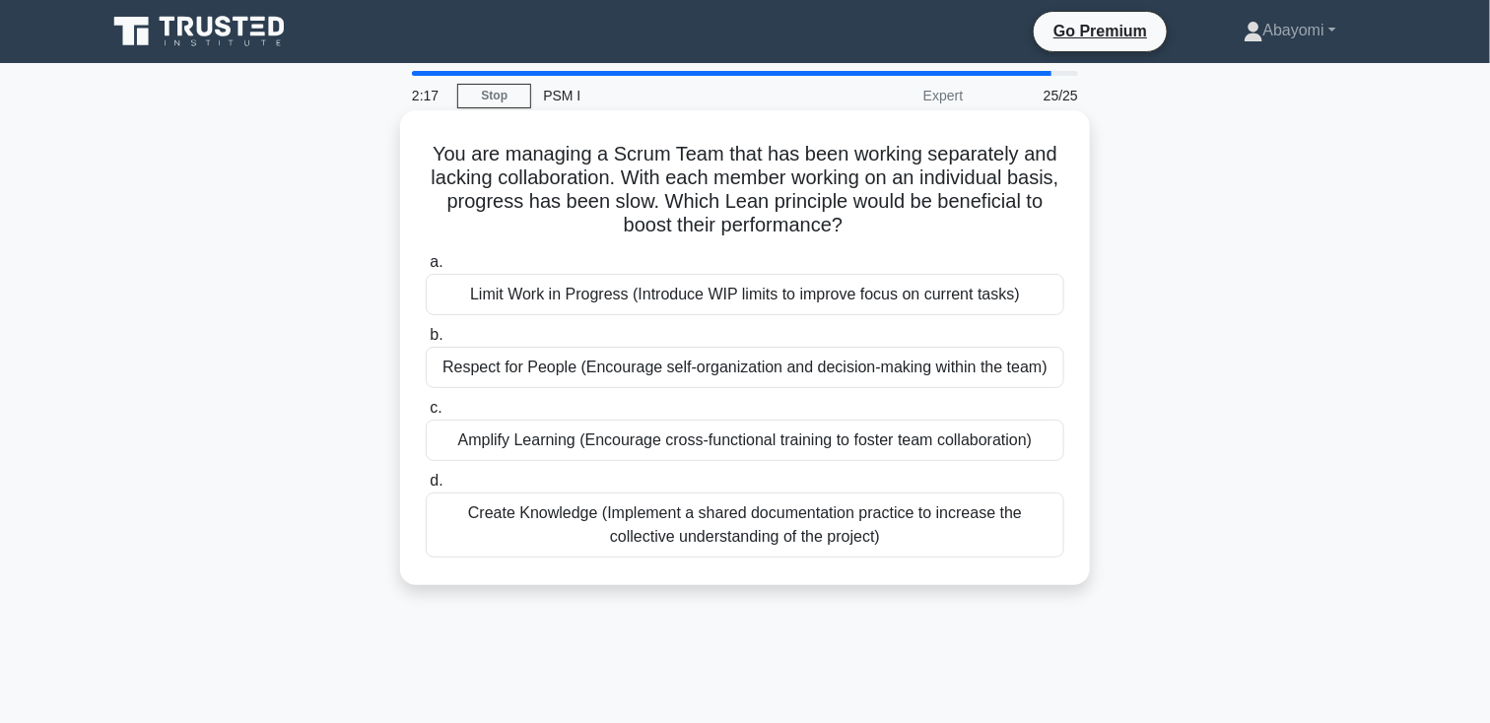
click at [643, 534] on div "Create Knowledge (Implement a shared documentation practice to increase the col…" at bounding box center [745, 525] width 639 height 65
click at [426, 488] on input "d. Create Knowledge (Implement a shared documentation practice to increase the …" at bounding box center [426, 481] width 0 height 13
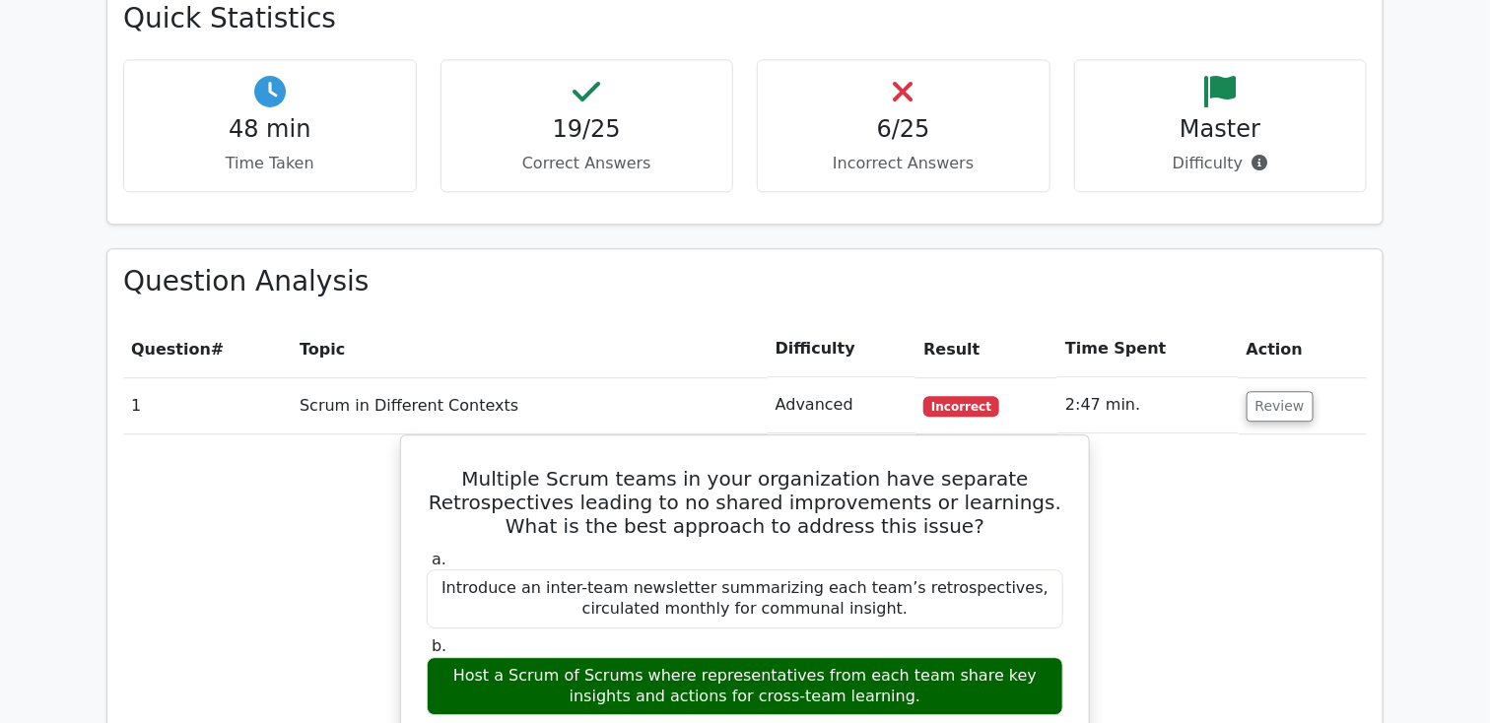
scroll to position [1867, 0]
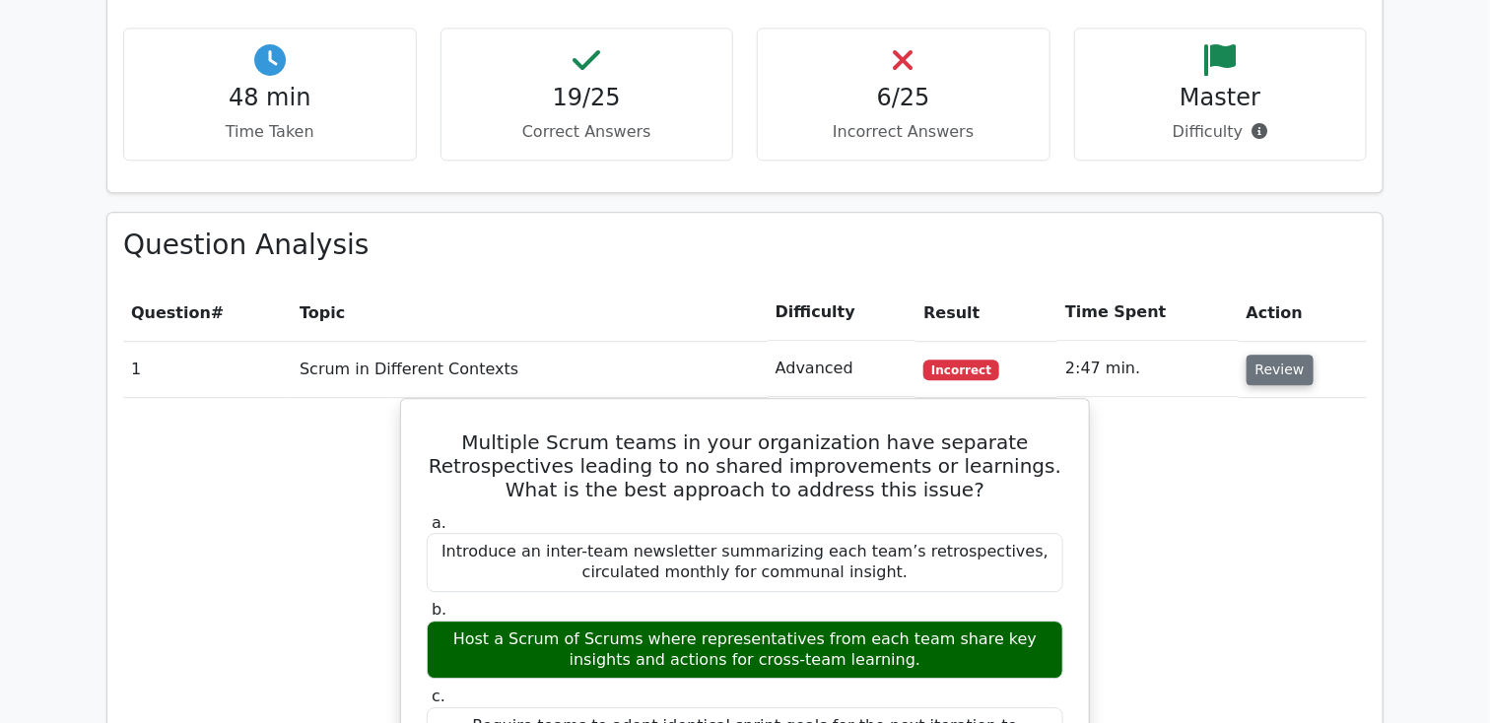
click at [1262, 355] on button "Review" at bounding box center [1280, 370] width 67 height 31
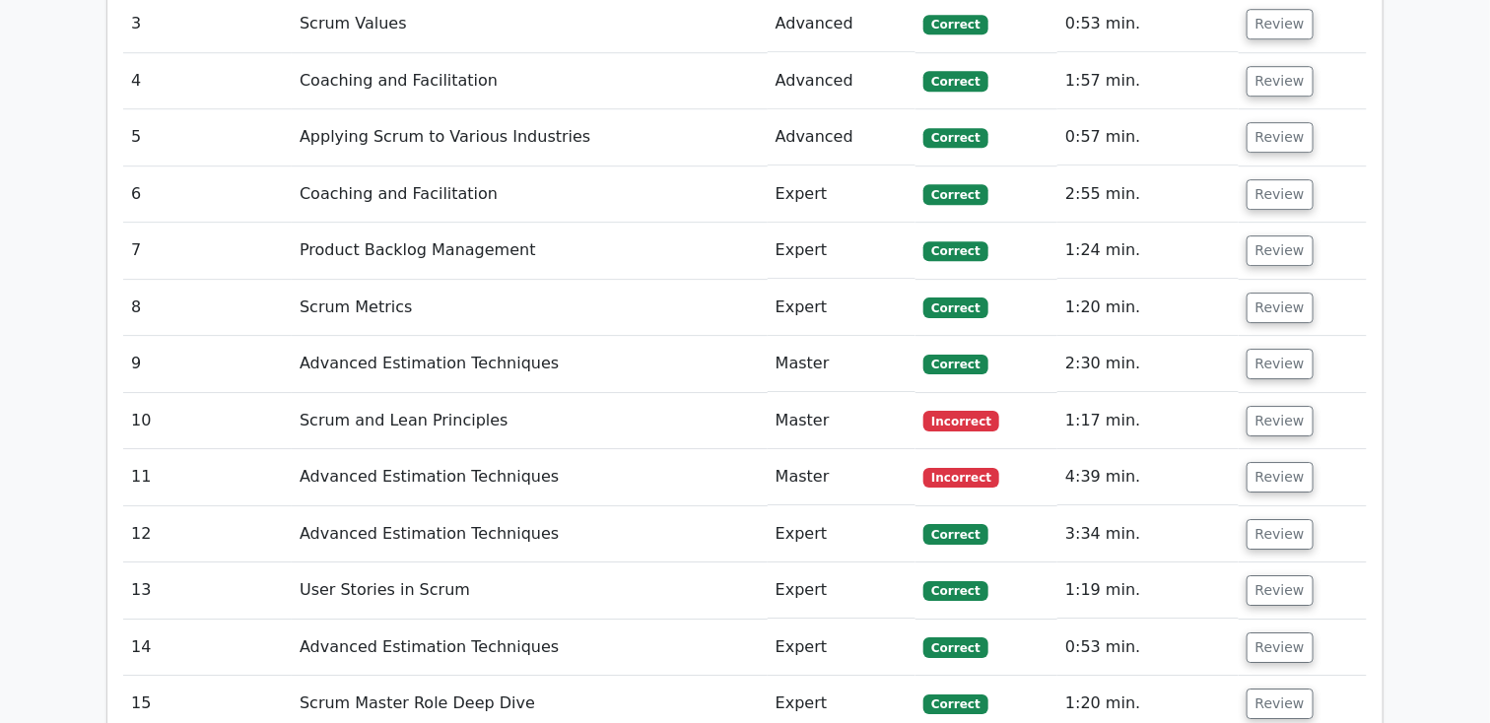
scroll to position [2325, 0]
click at [733, 110] on td "Applying Scrum to Various Industries" at bounding box center [530, 138] width 476 height 56
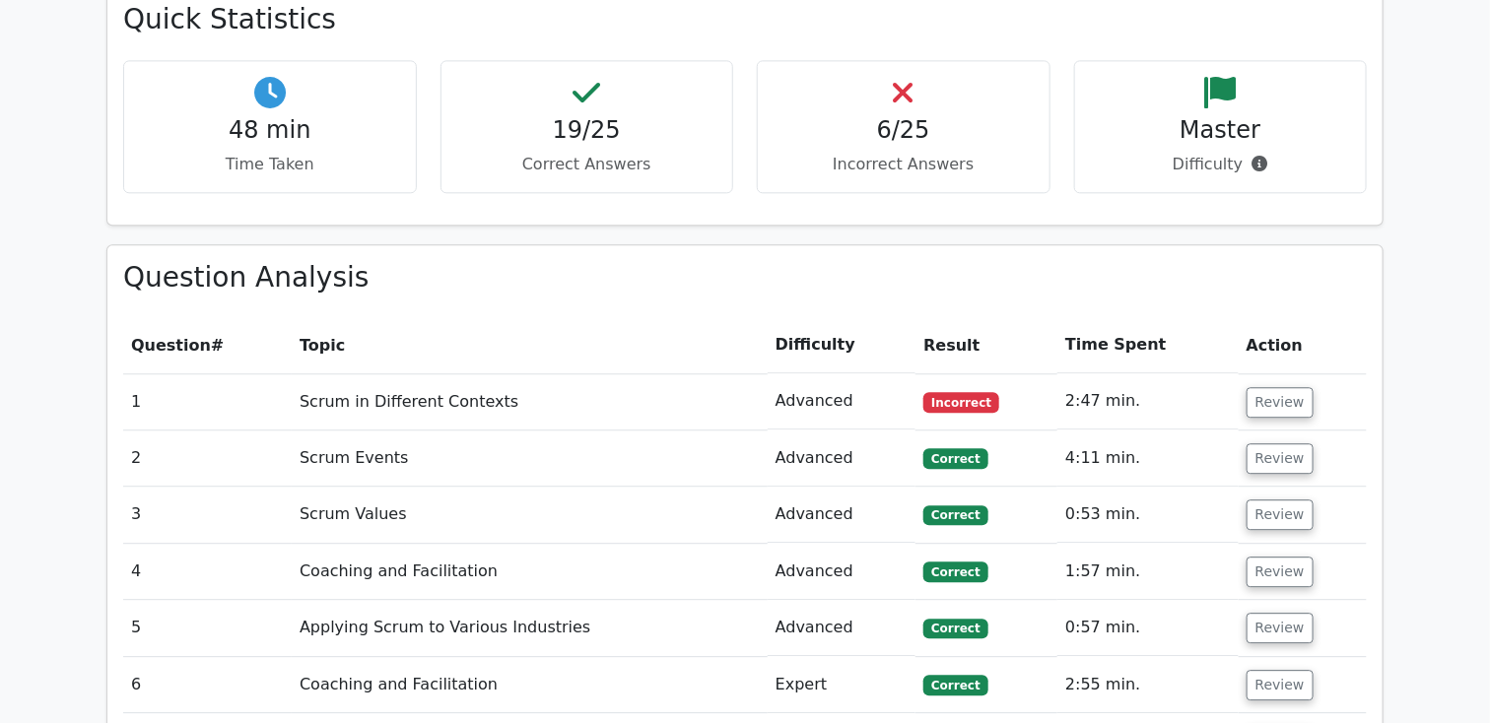
scroll to position [1893, 0]
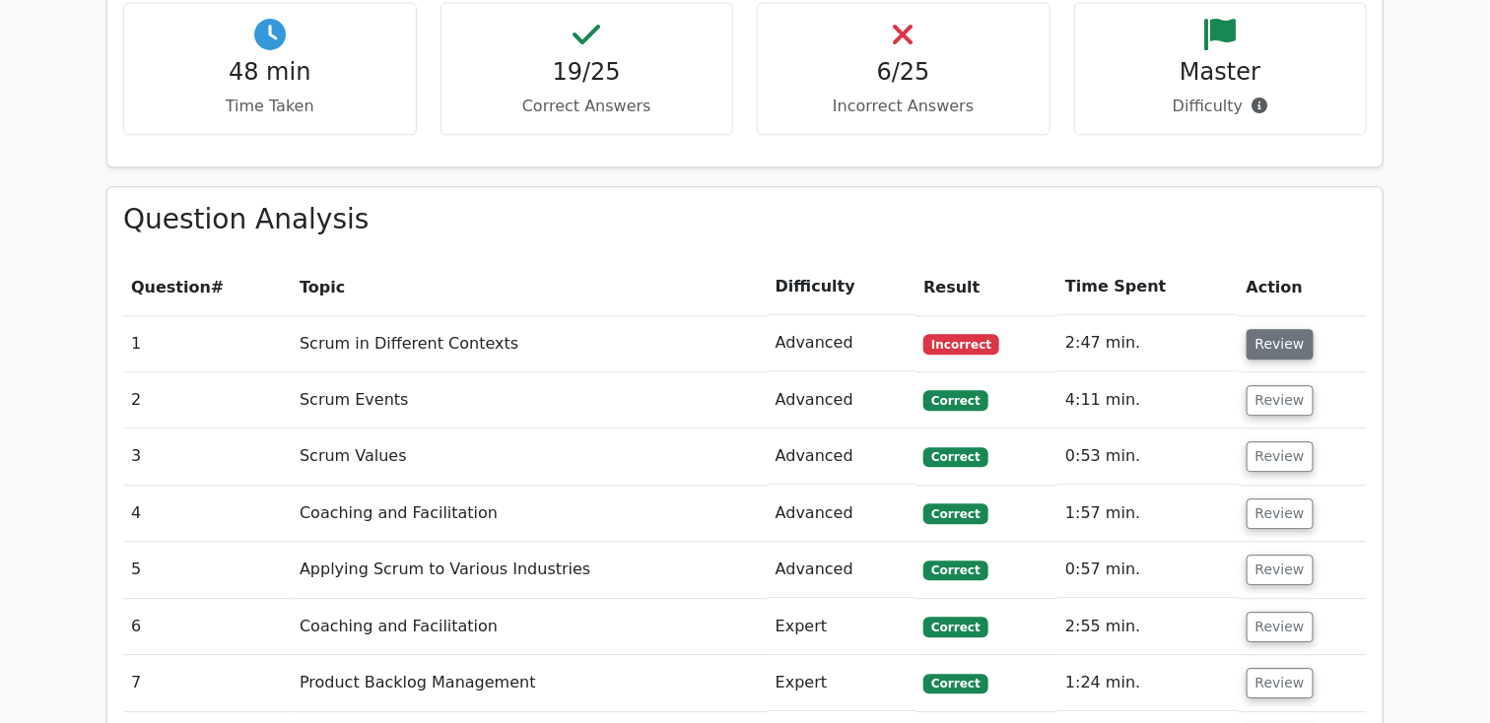
click at [1260, 329] on button "Review" at bounding box center [1280, 344] width 67 height 31
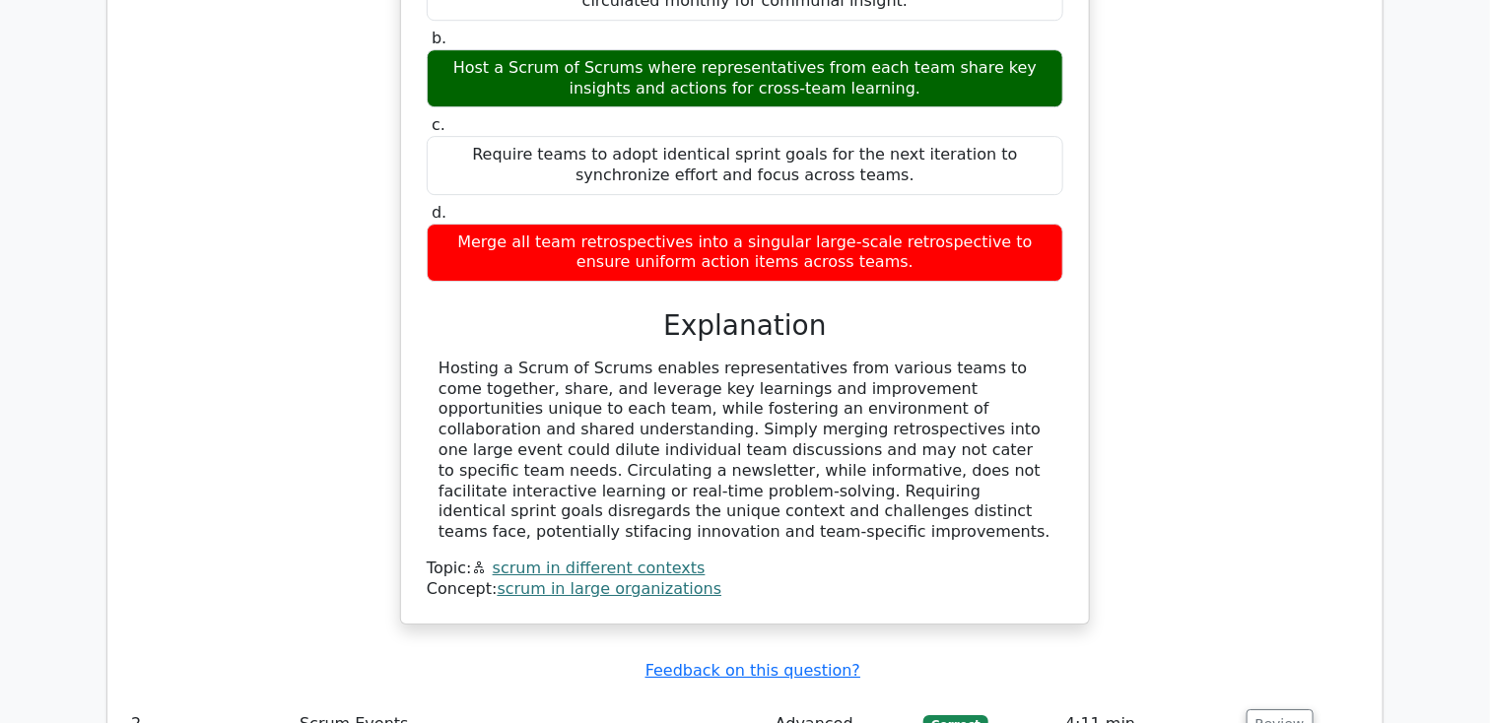
scroll to position [2448, 0]
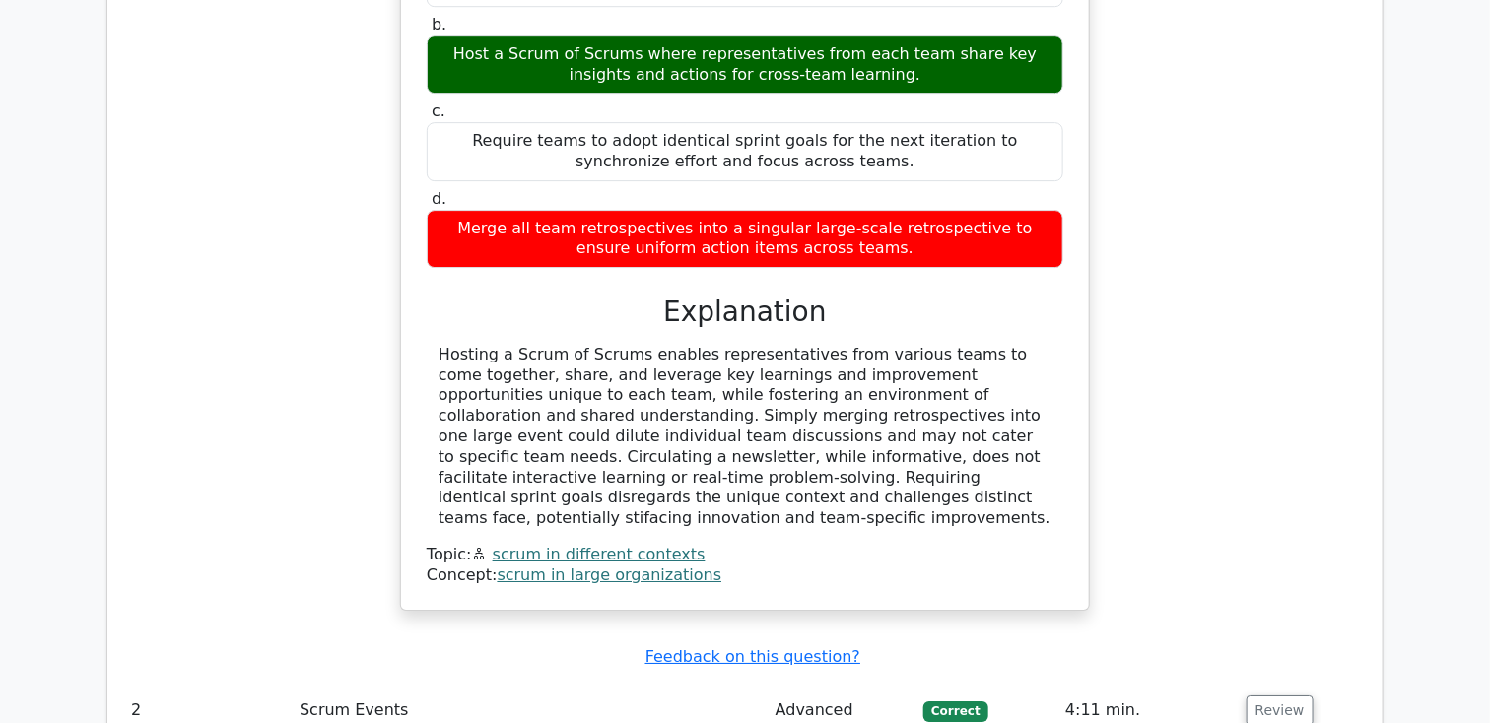
drag, startPoint x: 493, startPoint y: 260, endPoint x: 878, endPoint y: 185, distance: 392.5
click at [878, 185] on div "Multiple Scrum teams in your organization have separate Retrospectives leading …" at bounding box center [745, 212] width 672 height 780
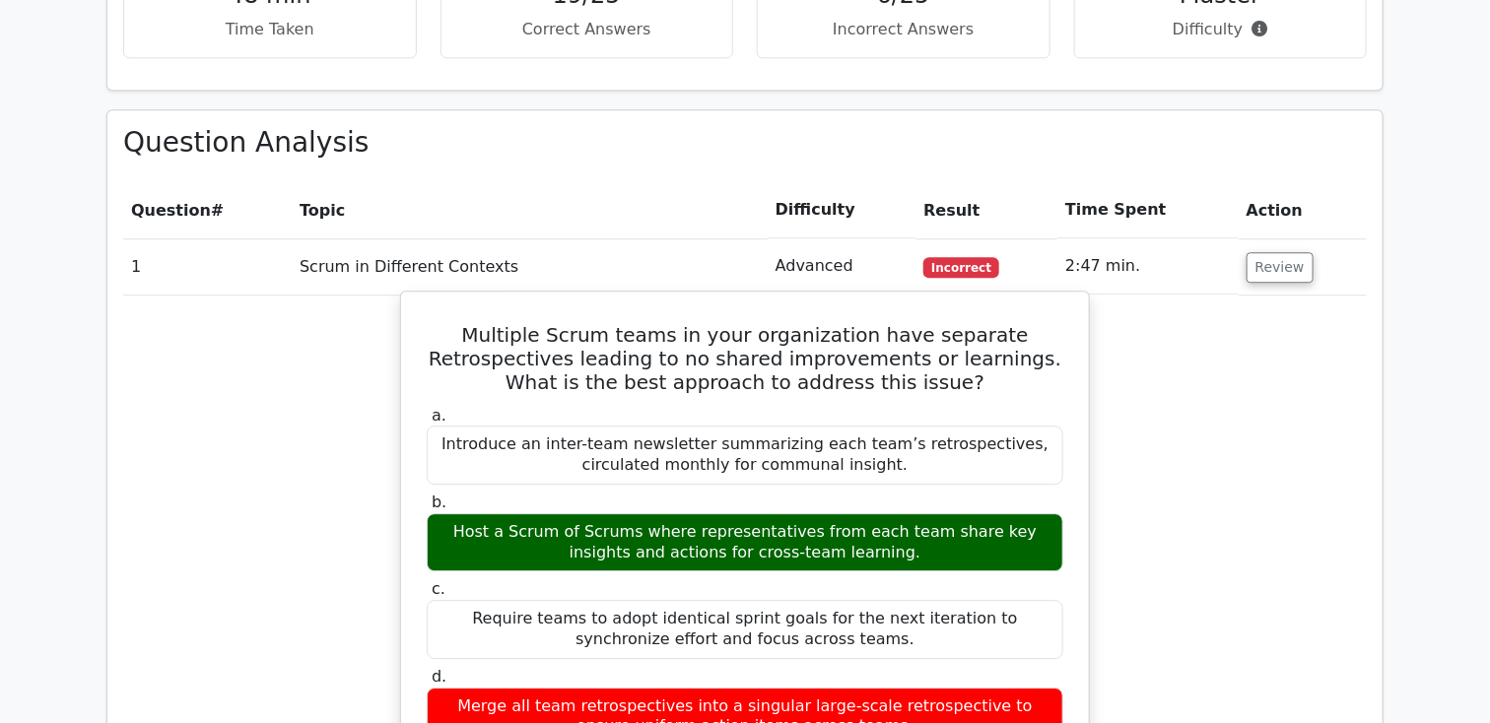
scroll to position [1955, 0]
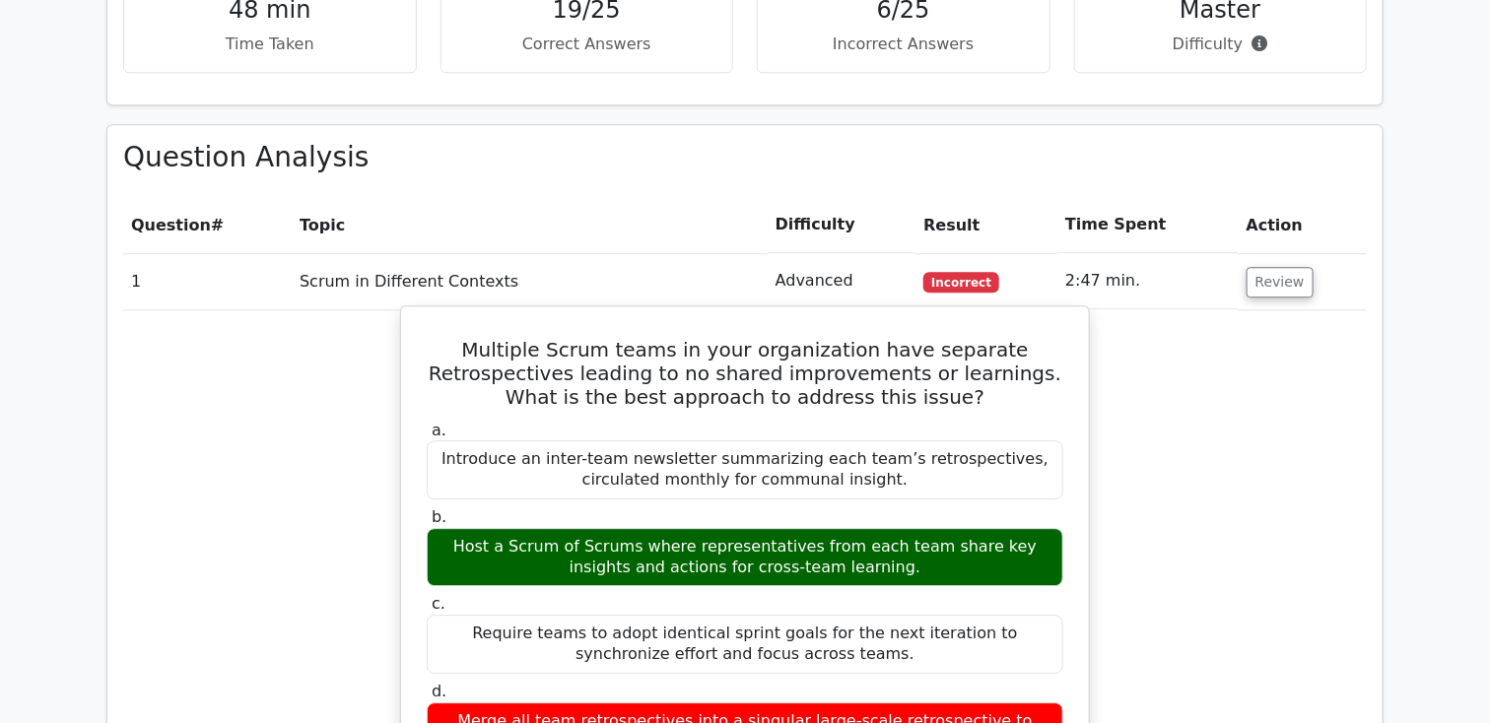
drag, startPoint x: 493, startPoint y: 299, endPoint x: 881, endPoint y: 689, distance: 550.5
click at [881, 689] on div "Multiple Scrum teams in your organization have separate Retrospectives leading …" at bounding box center [745, 704] width 672 height 780
copy div "Multiple Scrum teams in your organization have separate Retrospectives leading …"
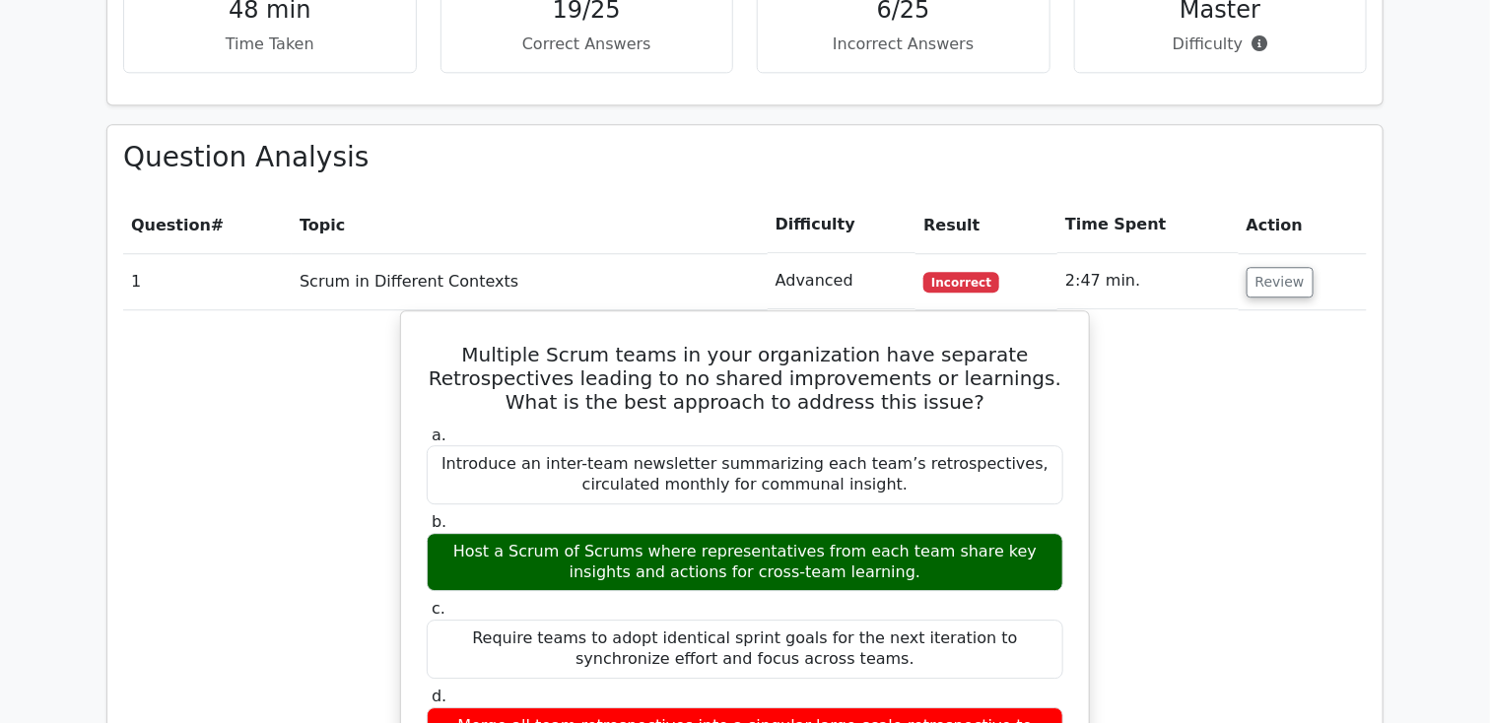
click at [130, 421] on div "Multiple Scrum teams in your organization have separate Retrospectives leading …" at bounding box center [745, 721] width 1244 height 822
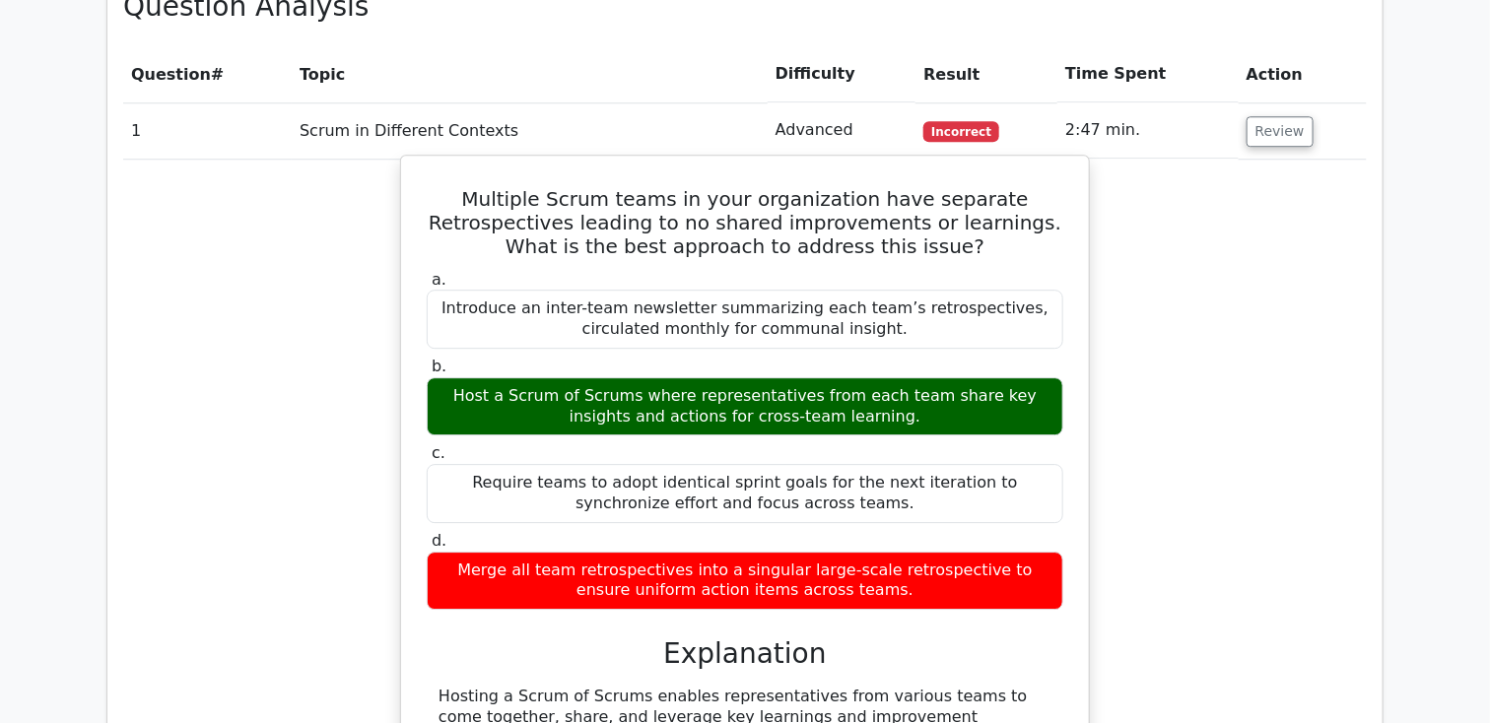
scroll to position [2035, 0]
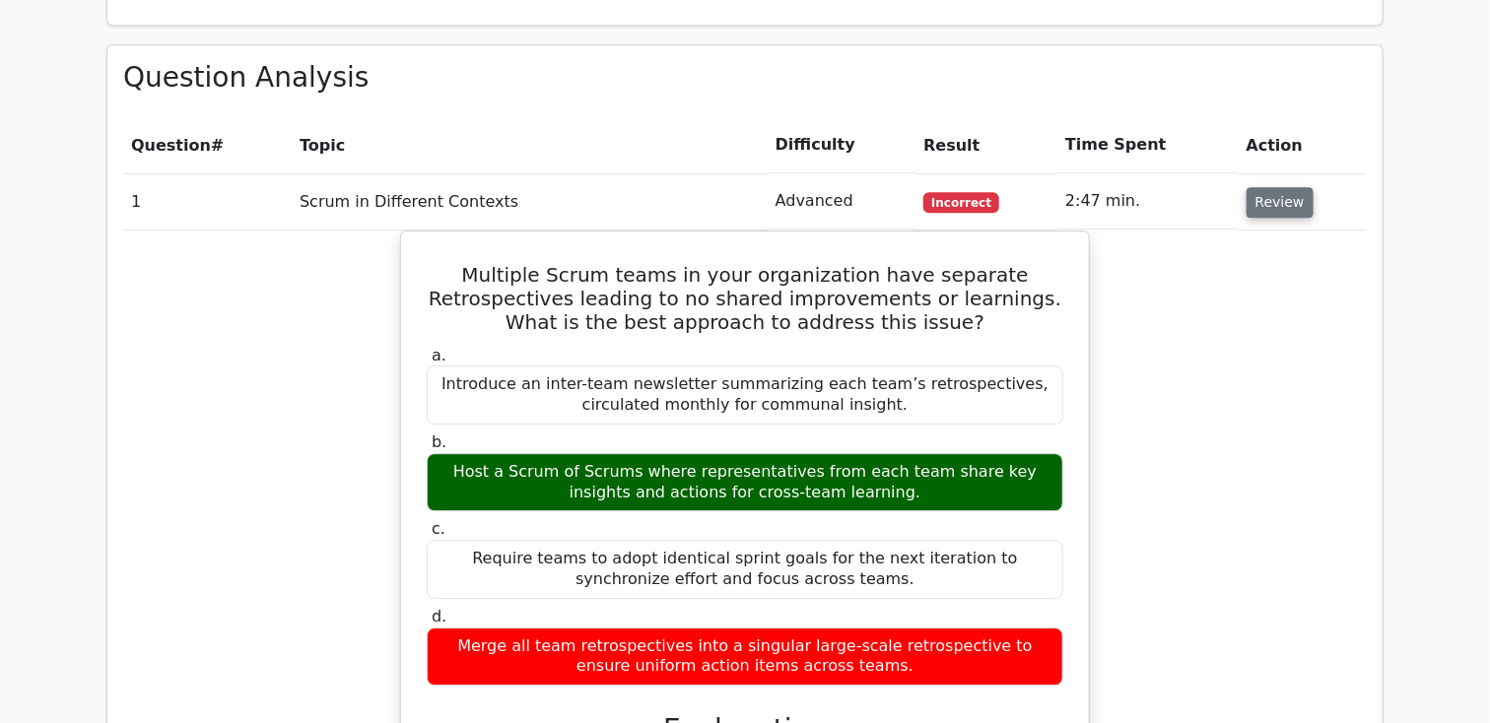
click at [1267, 187] on button "Review" at bounding box center [1280, 202] width 67 height 31
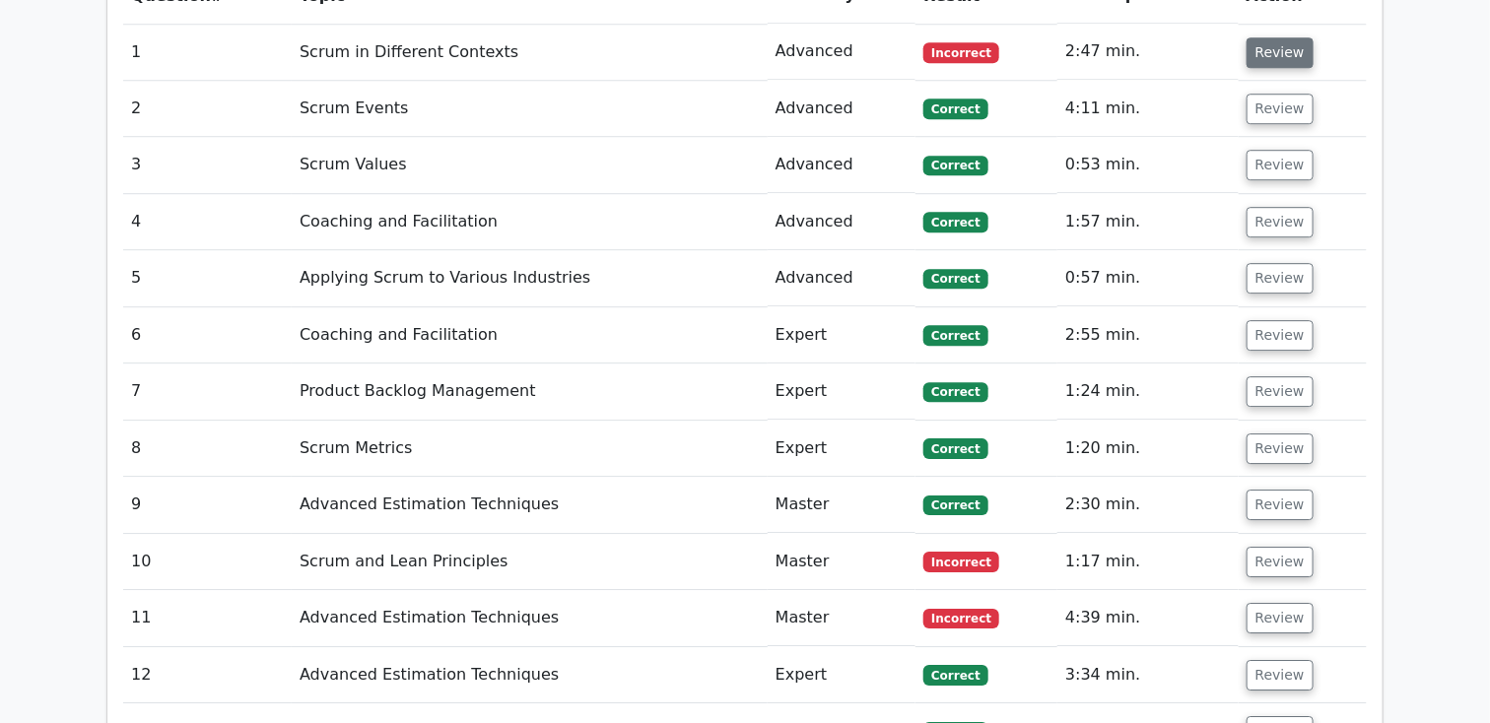
scroll to position [2205, 0]
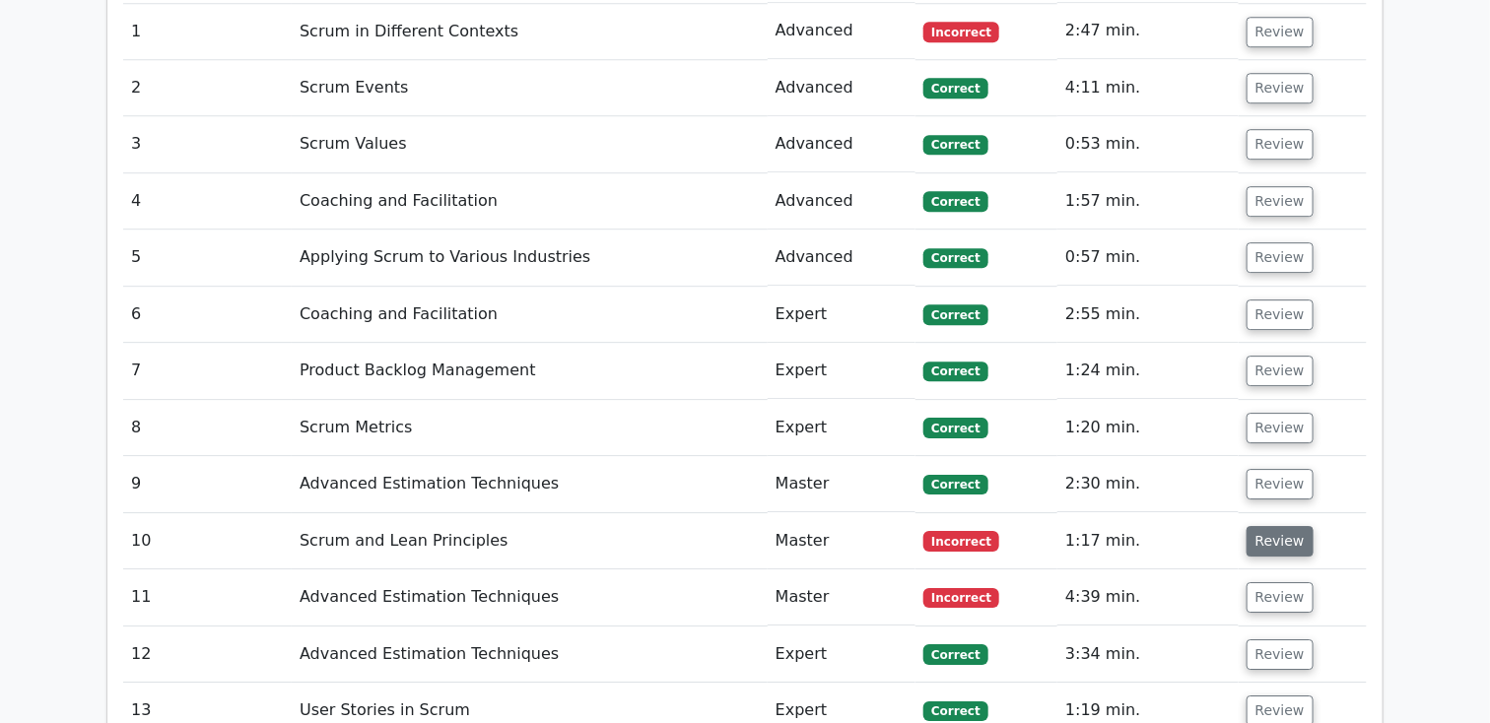
click at [1281, 526] on button "Review" at bounding box center [1280, 541] width 67 height 31
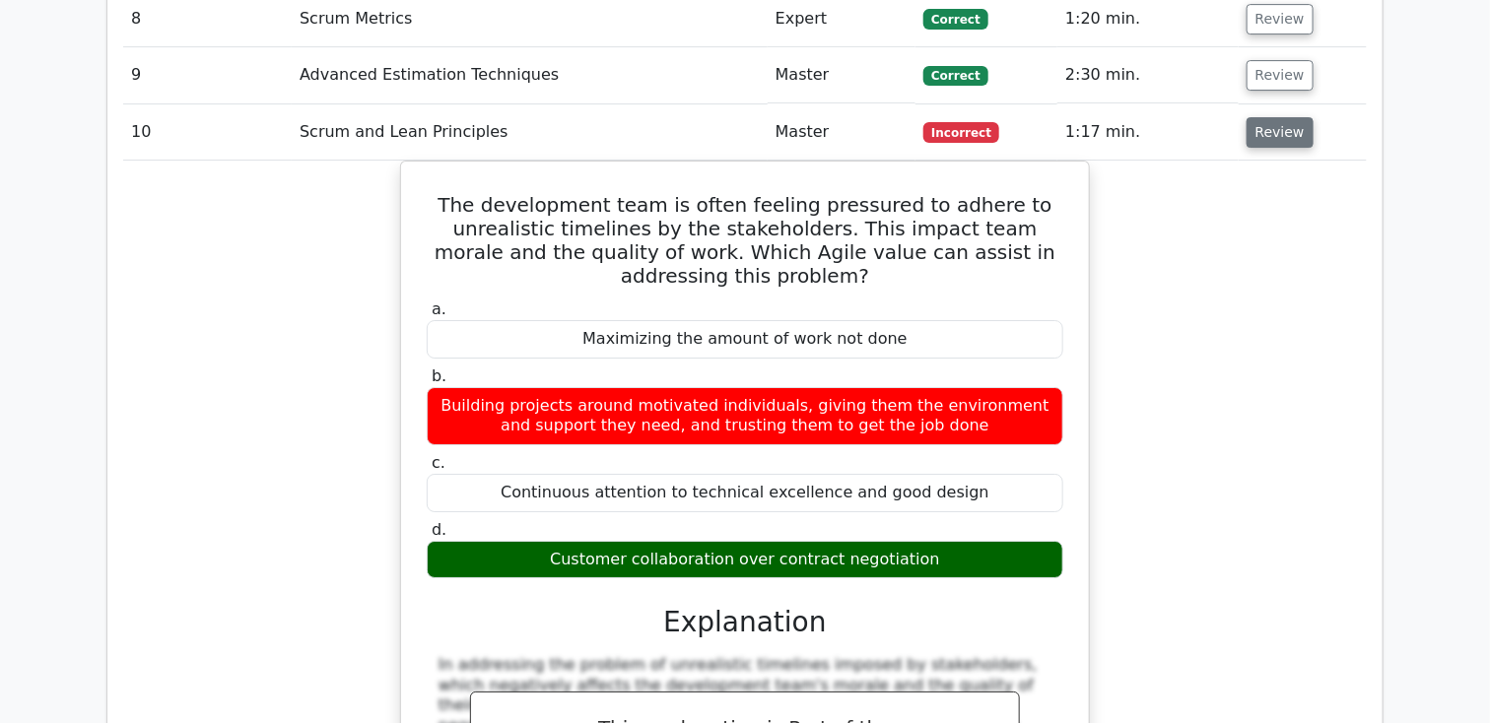
scroll to position [2617, 0]
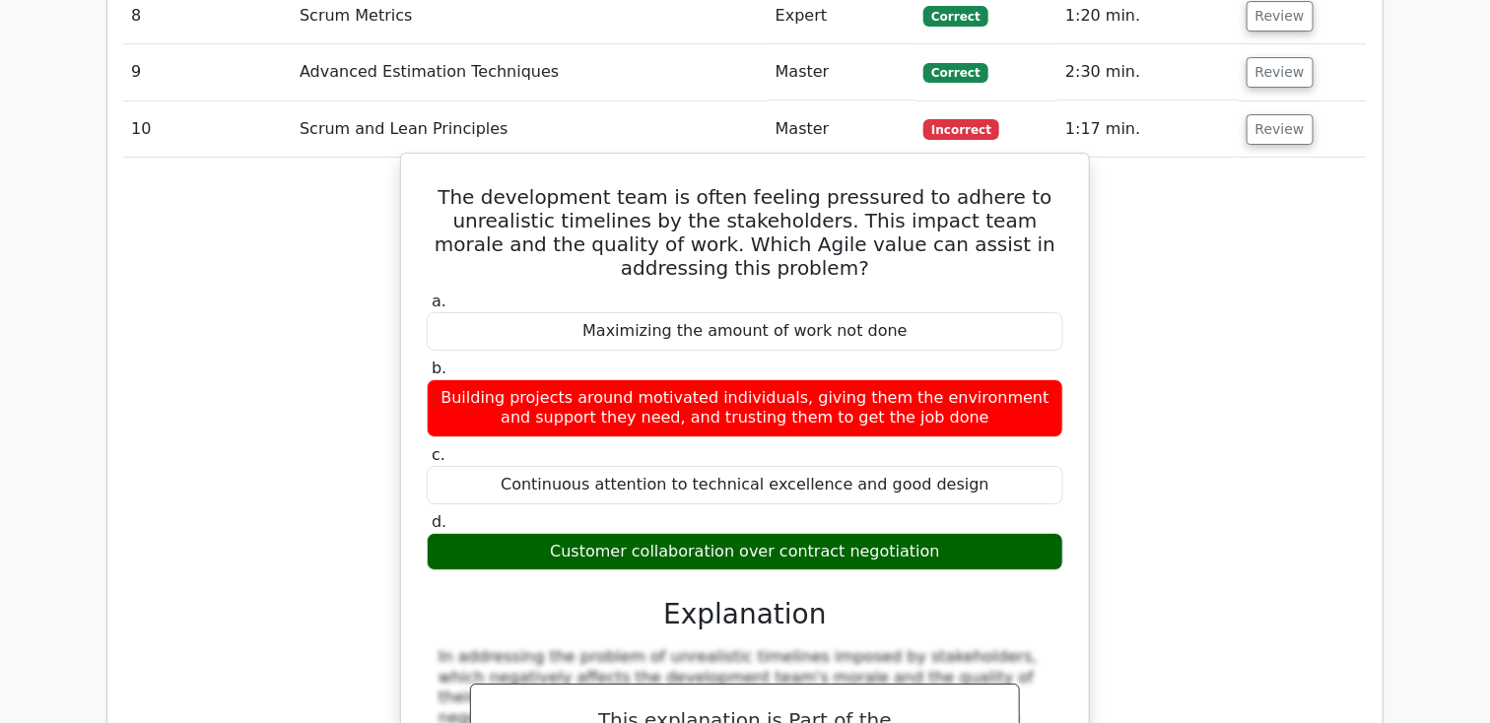
drag, startPoint x: 468, startPoint y: 145, endPoint x: 921, endPoint y: 502, distance: 576.8
click at [921, 502] on div "The development team is often feeling pressured to adhere to unrealistic timeli…" at bounding box center [745, 564] width 672 height 804
copy div "The development team is often feeling pressured to adhere to unrealistic timeli…"
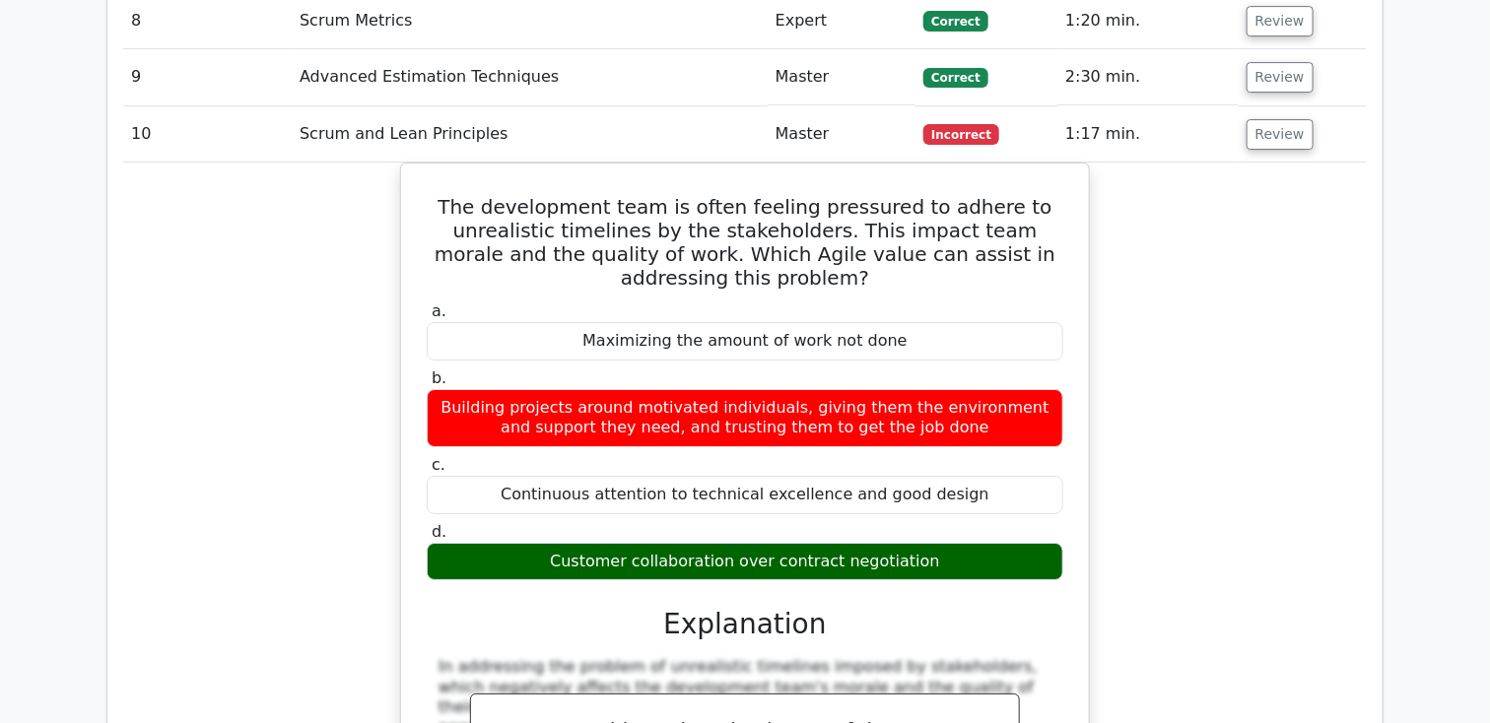
click at [1399, 219] on main "Go Premium Professional Scrum Master I Preparation Package (2025) 3547 Superior…" at bounding box center [745, 50] width 1490 height 5209
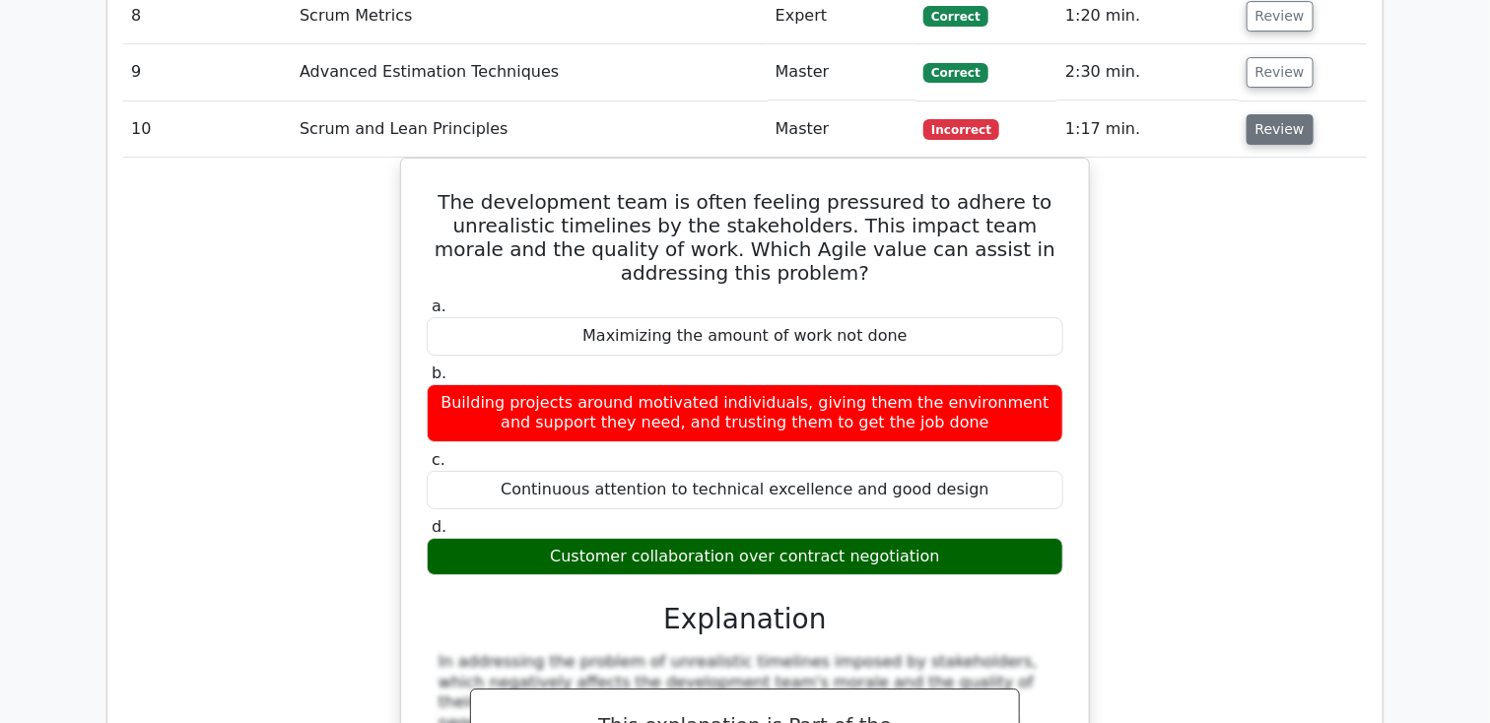
click at [1261, 114] on button "Review" at bounding box center [1280, 129] width 67 height 31
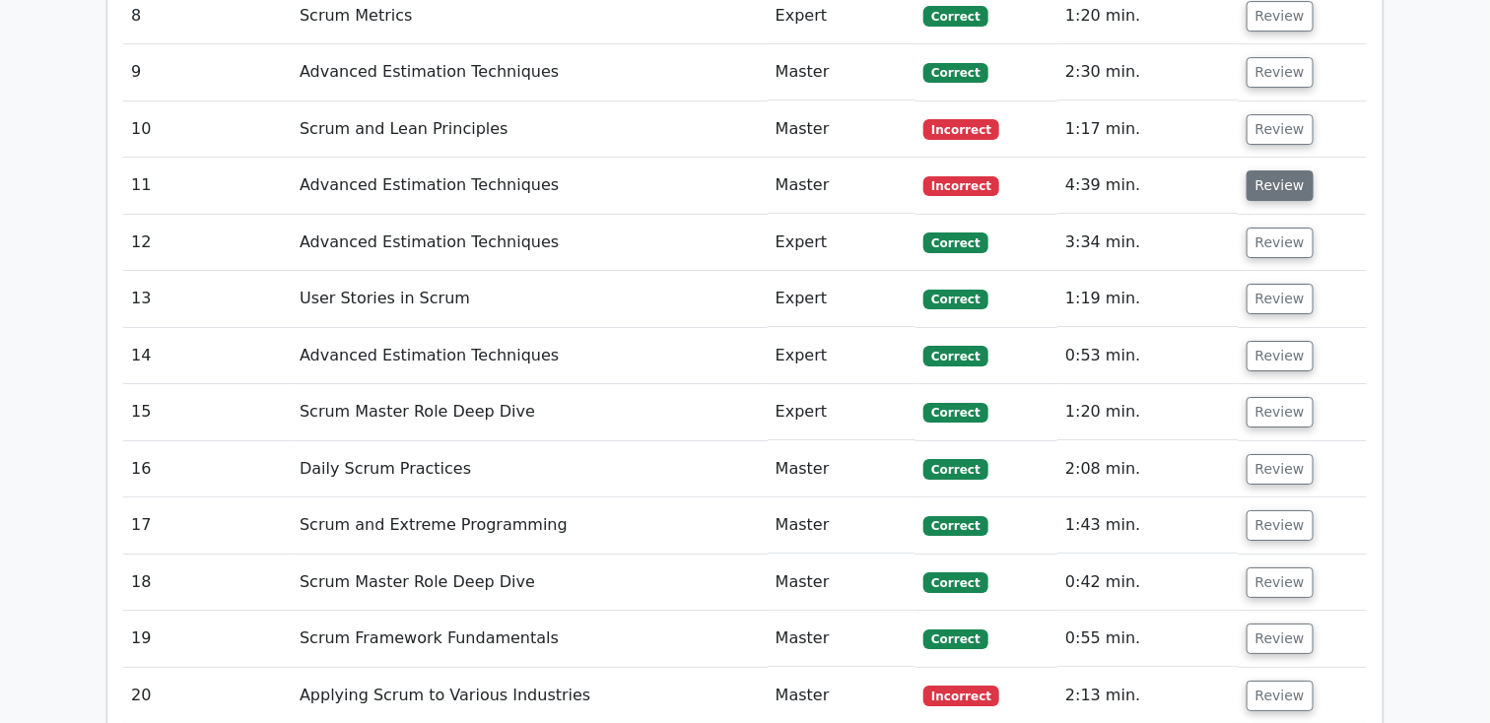
click at [1262, 170] on button "Review" at bounding box center [1280, 185] width 67 height 31
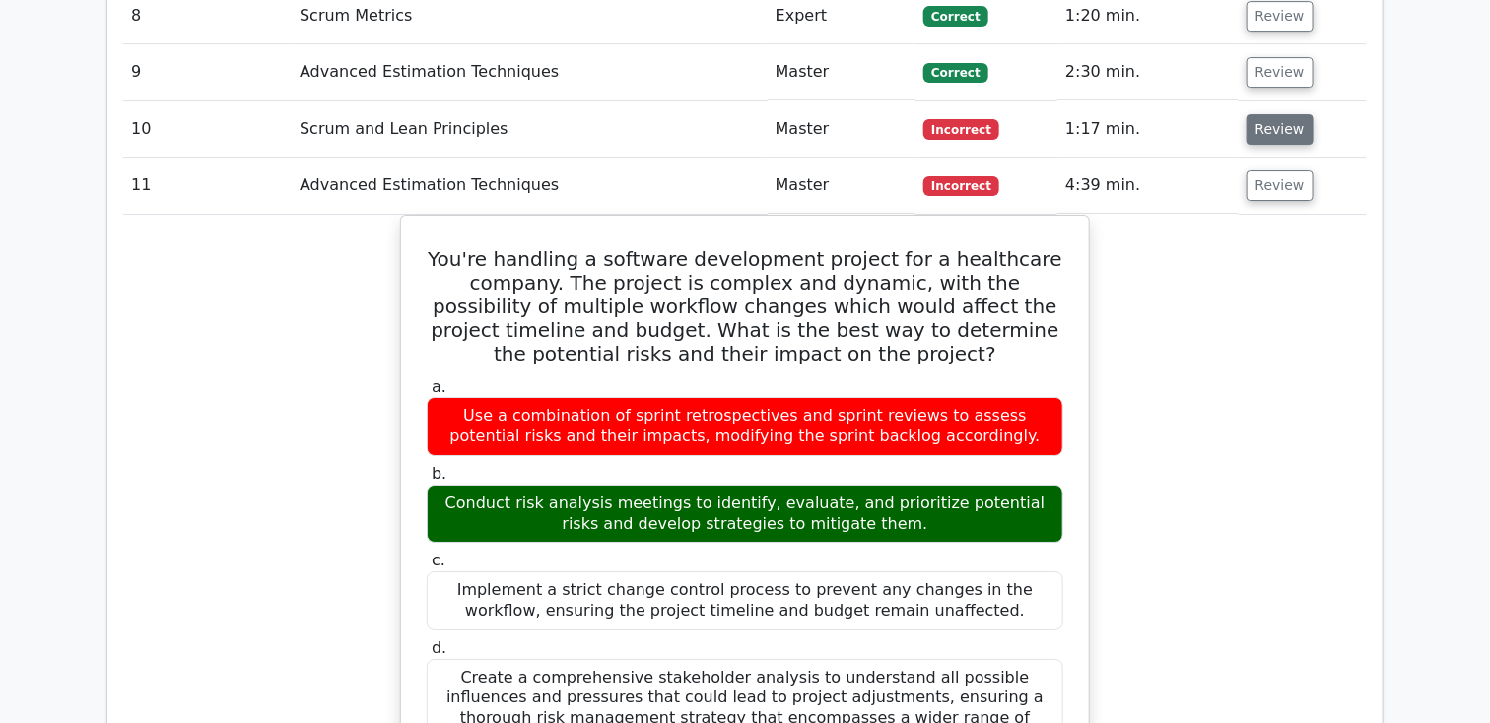
click at [1271, 114] on button "Review" at bounding box center [1280, 129] width 67 height 31
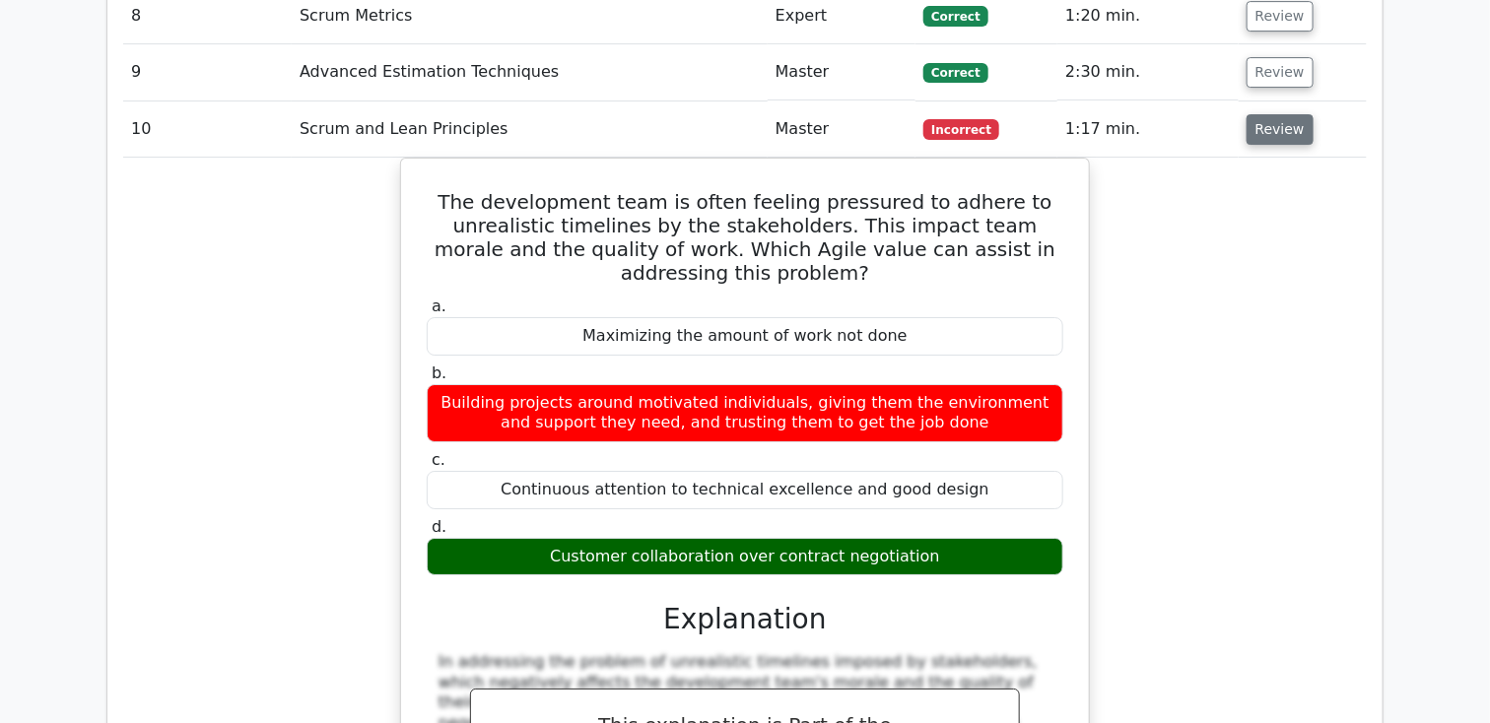
click at [1288, 114] on button "Review" at bounding box center [1280, 129] width 67 height 31
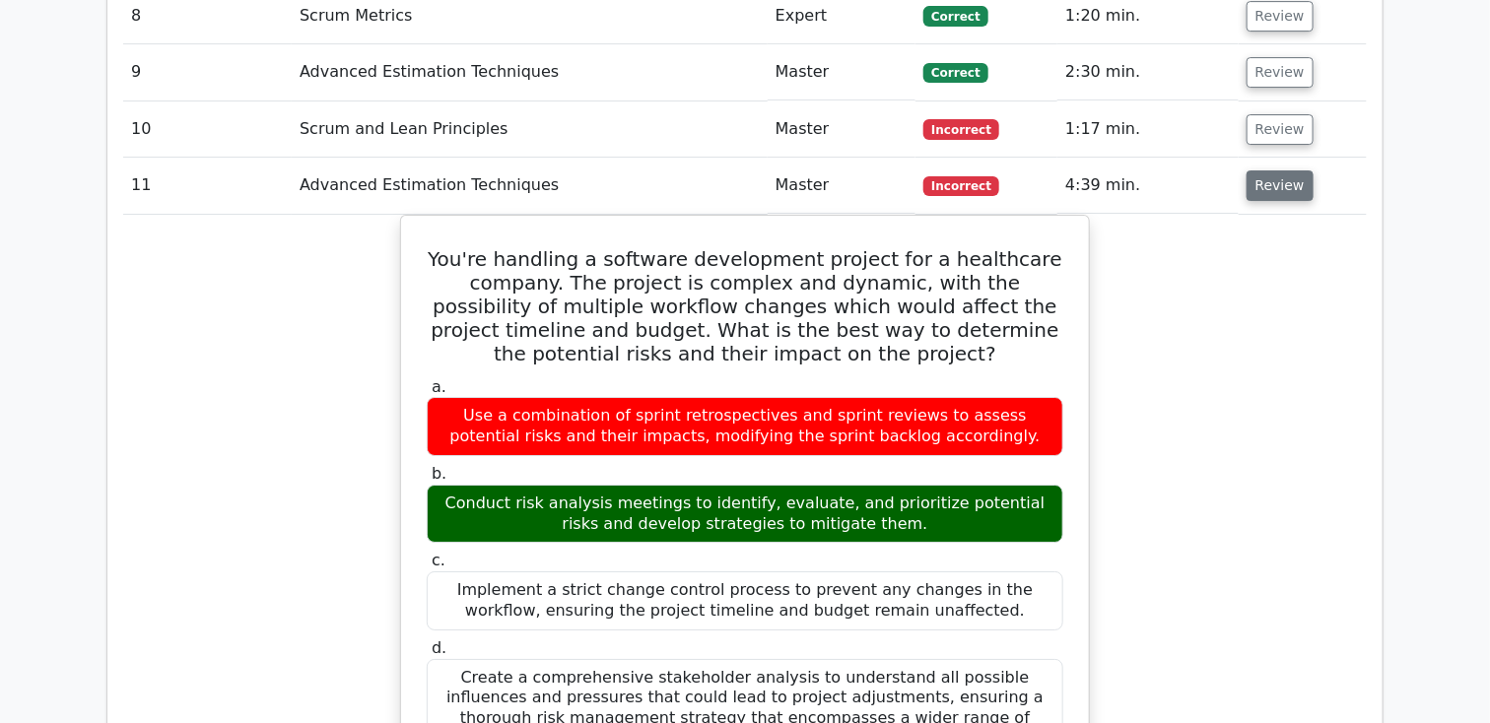
click at [1271, 170] on button "Review" at bounding box center [1280, 185] width 67 height 31
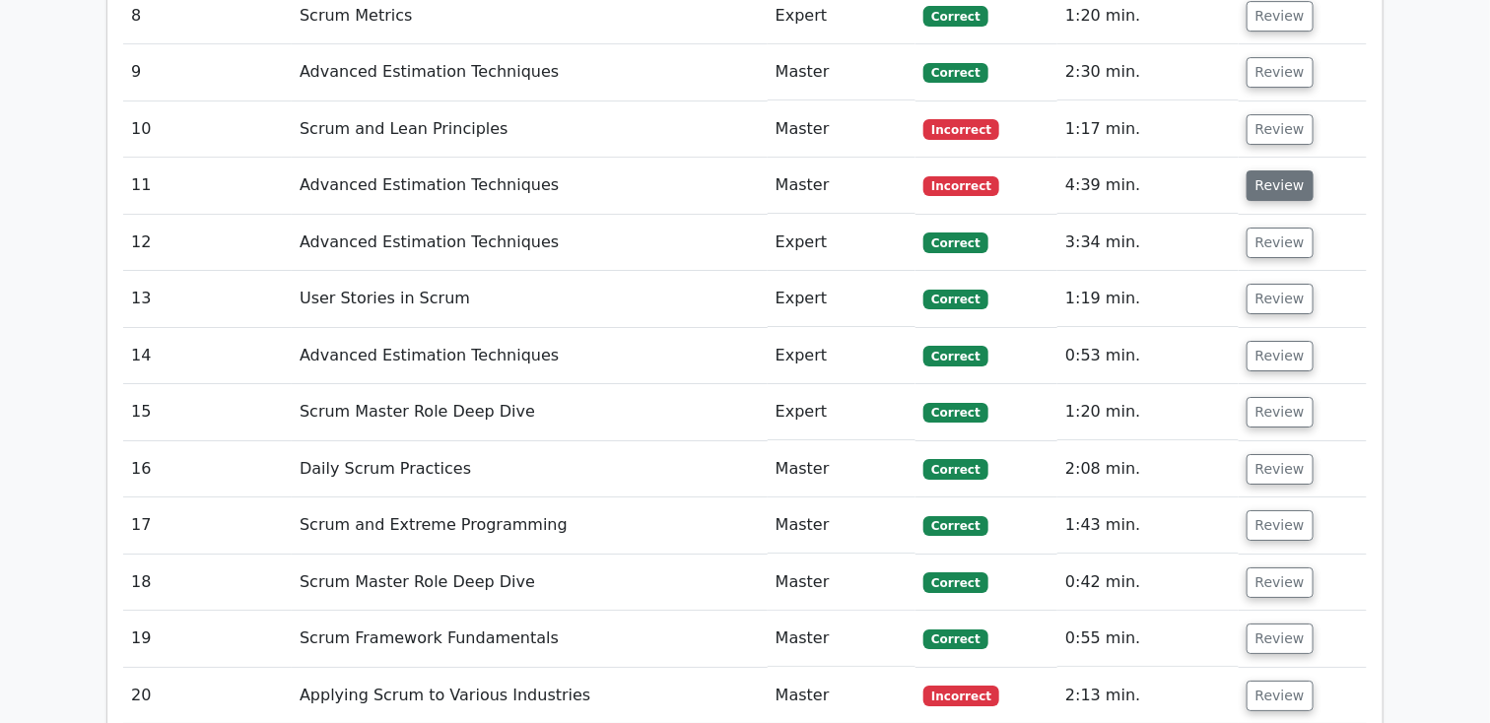
click at [1271, 170] on button "Review" at bounding box center [1280, 185] width 67 height 31
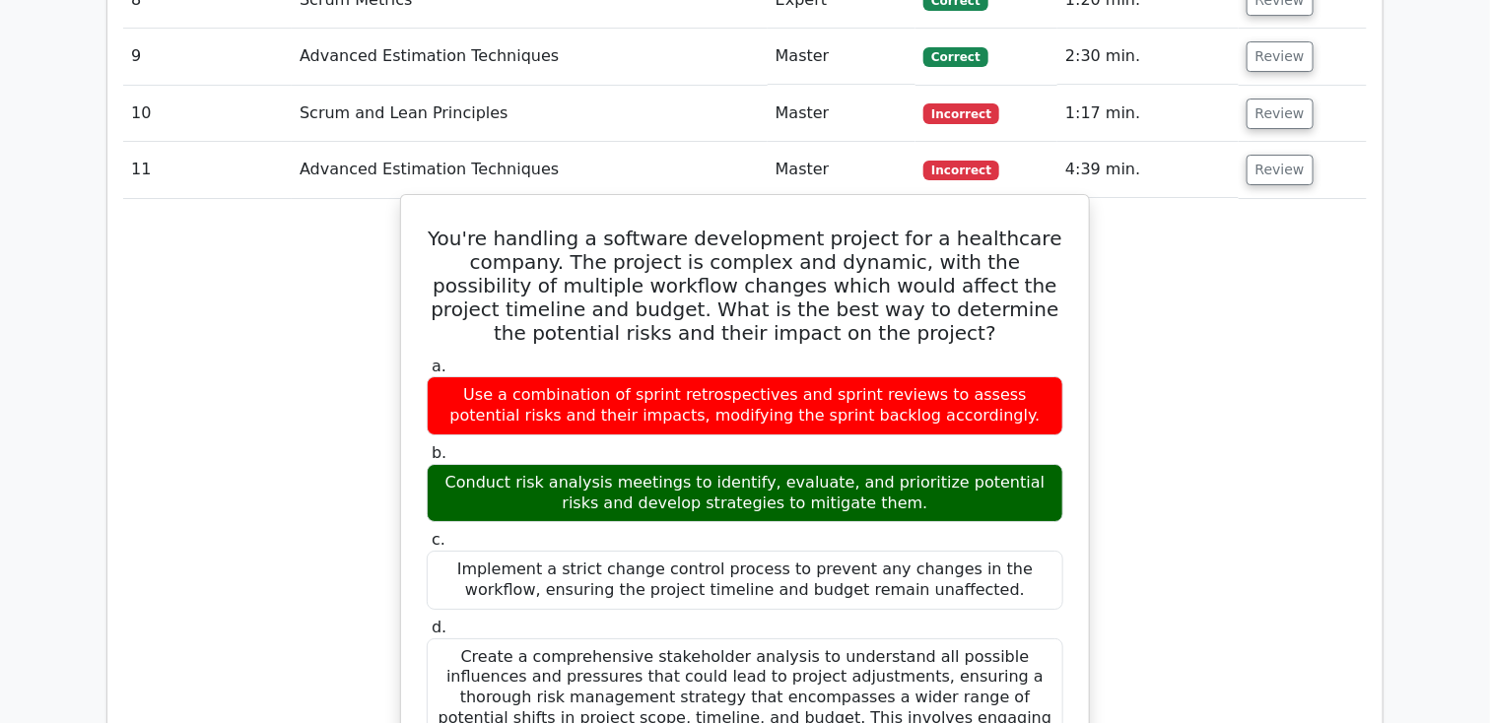
scroll to position [2638, 0]
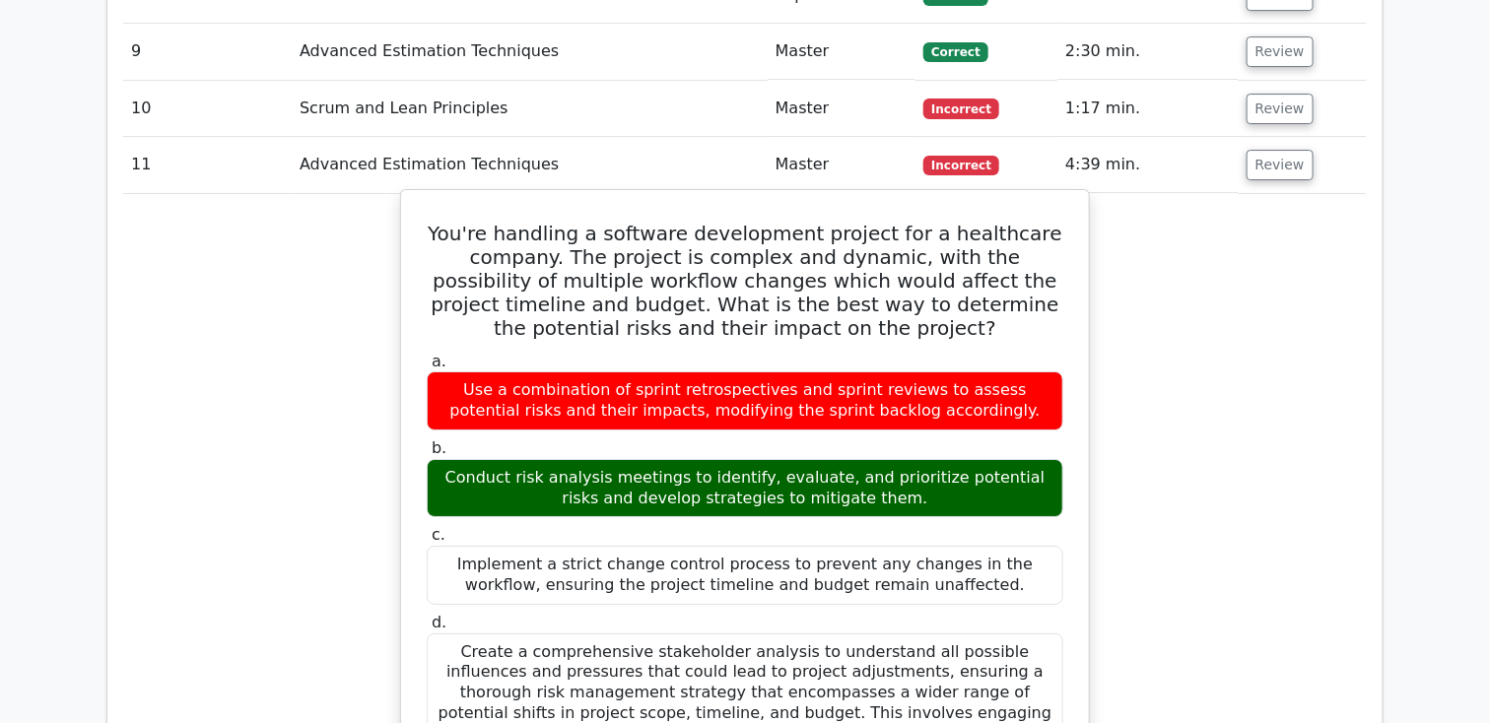
drag, startPoint x: 459, startPoint y: 199, endPoint x: 981, endPoint y: 698, distance: 722.1
click at [981, 698] on div "You're handling a software development project for a healthcare company. The pr…" at bounding box center [745, 673] width 672 height 951
copy div "You're handling a software development project for a healthcare company. The pr…"
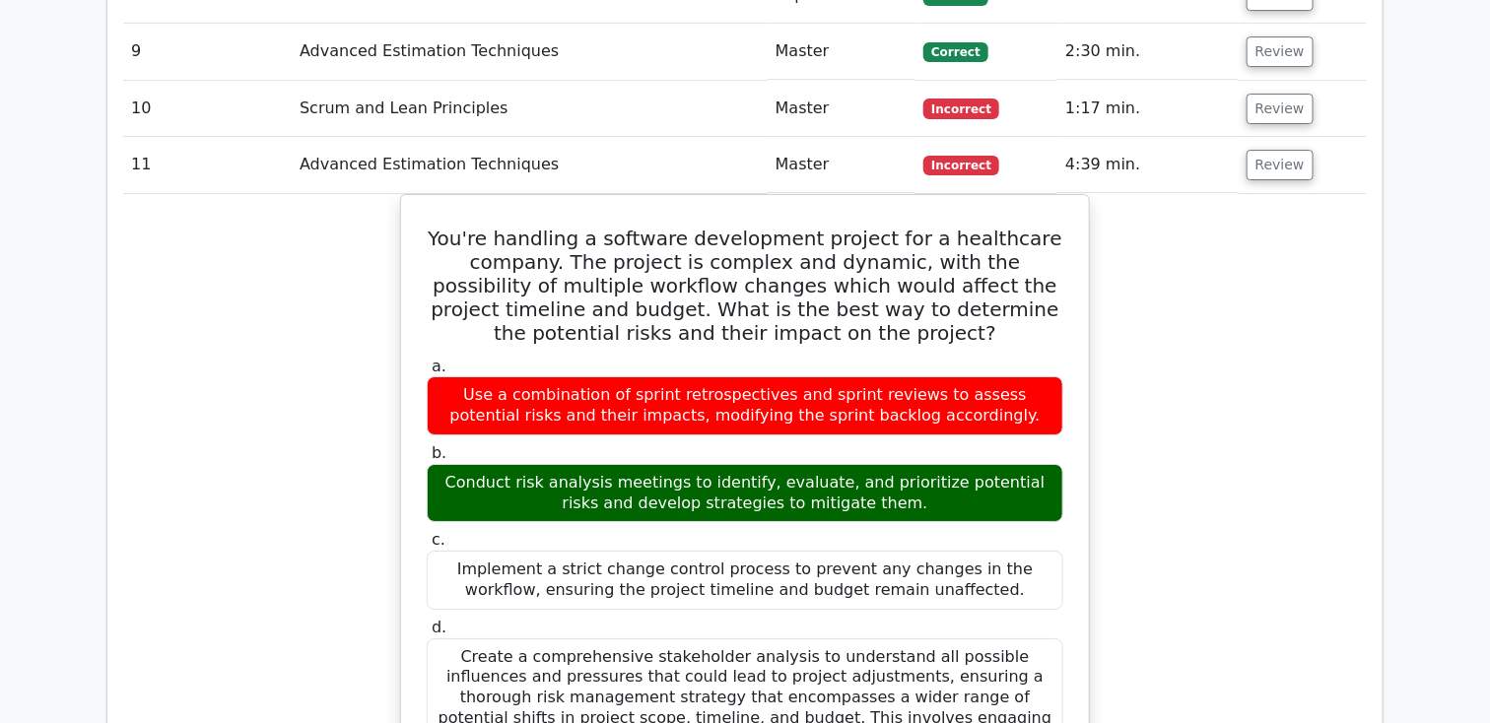
click at [251, 307] on div "You're handling a software development project for a healthcare company. The pr…" at bounding box center [745, 690] width 1244 height 992
click at [1280, 150] on button "Review" at bounding box center [1280, 165] width 67 height 31
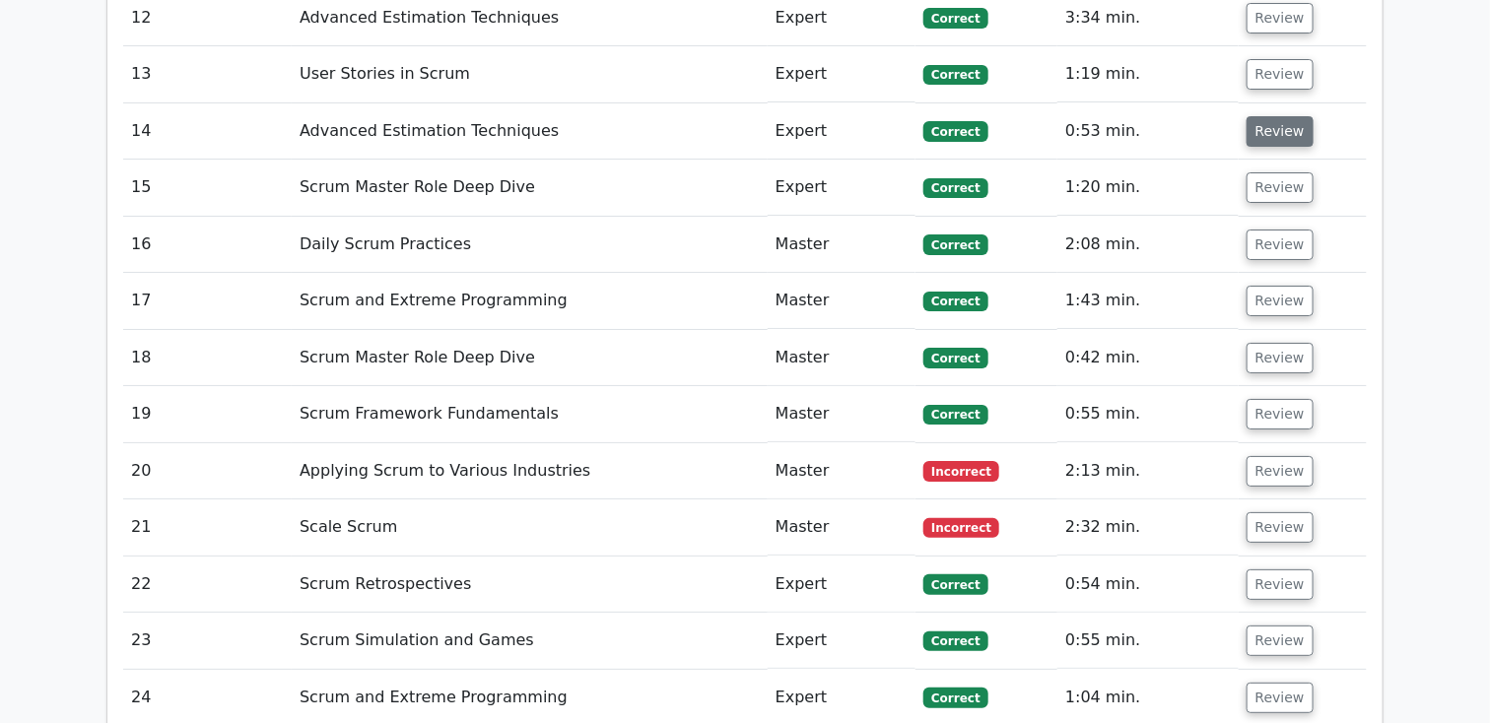
scroll to position [2843, 0]
click at [1282, 455] on button "Review" at bounding box center [1280, 470] width 67 height 31
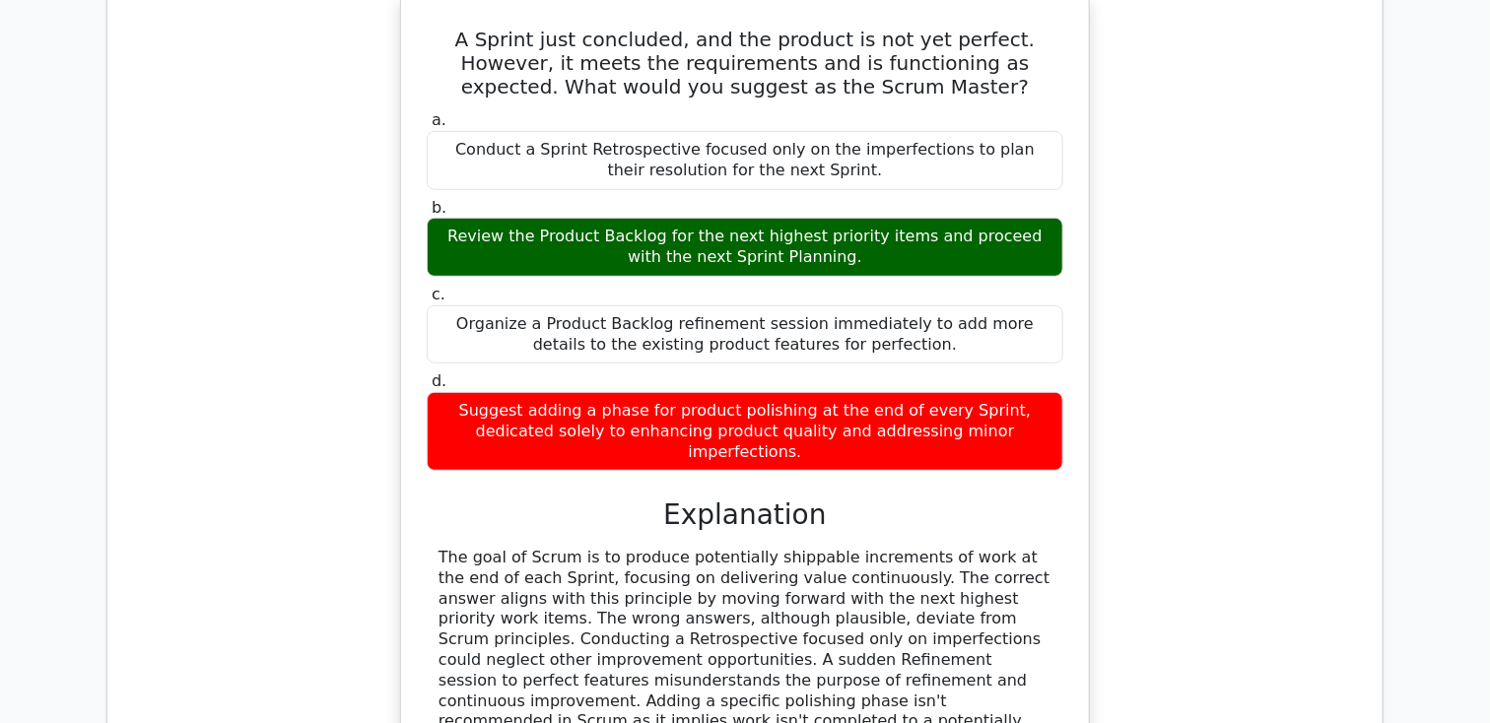
scroll to position [3254, 0]
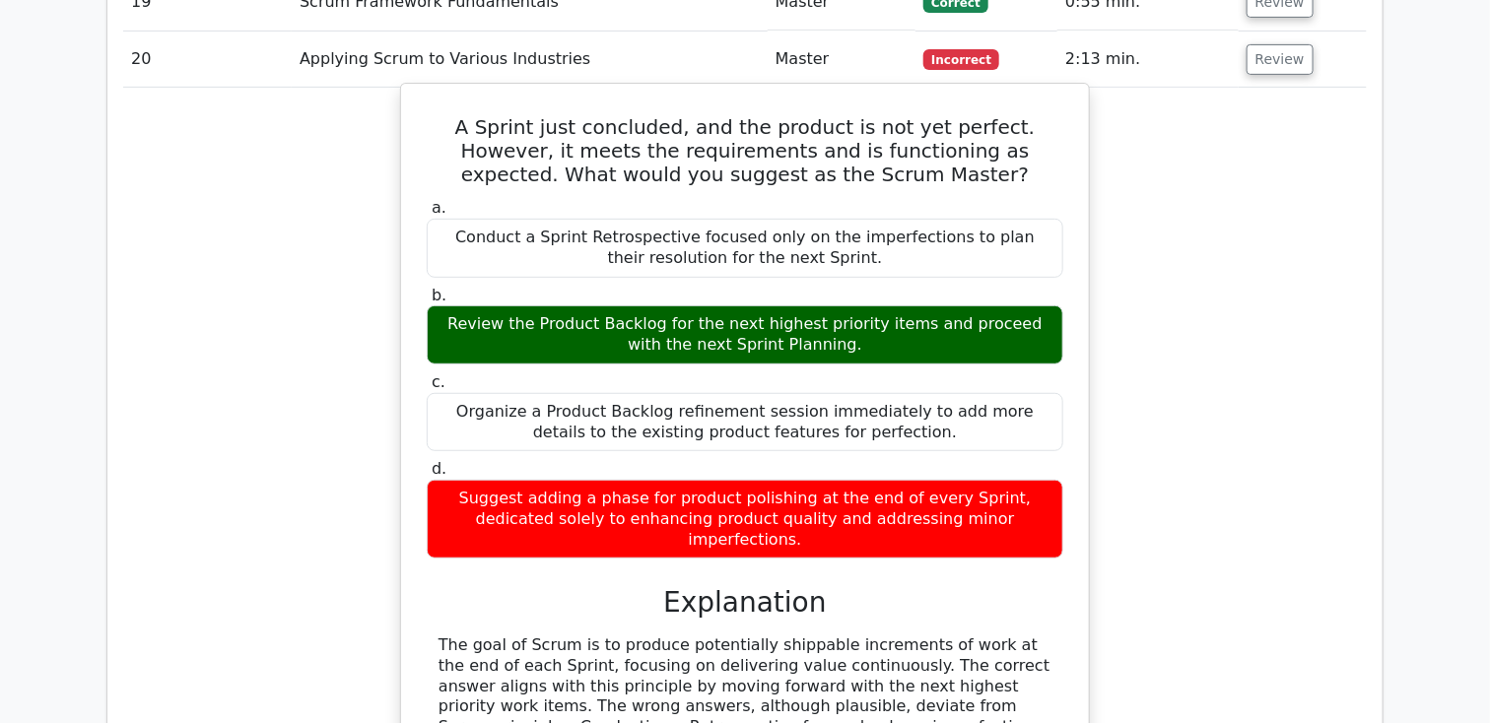
drag, startPoint x: 433, startPoint y: 71, endPoint x: 1011, endPoint y: 466, distance: 700.5
click at [1011, 466] on div "A Sprint just concluded, and the product is not yet perfect. However, it meets …" at bounding box center [745, 503] width 672 height 822
copy div "A Sprint just concluded, and the product is not yet perfect. However, it meets …"
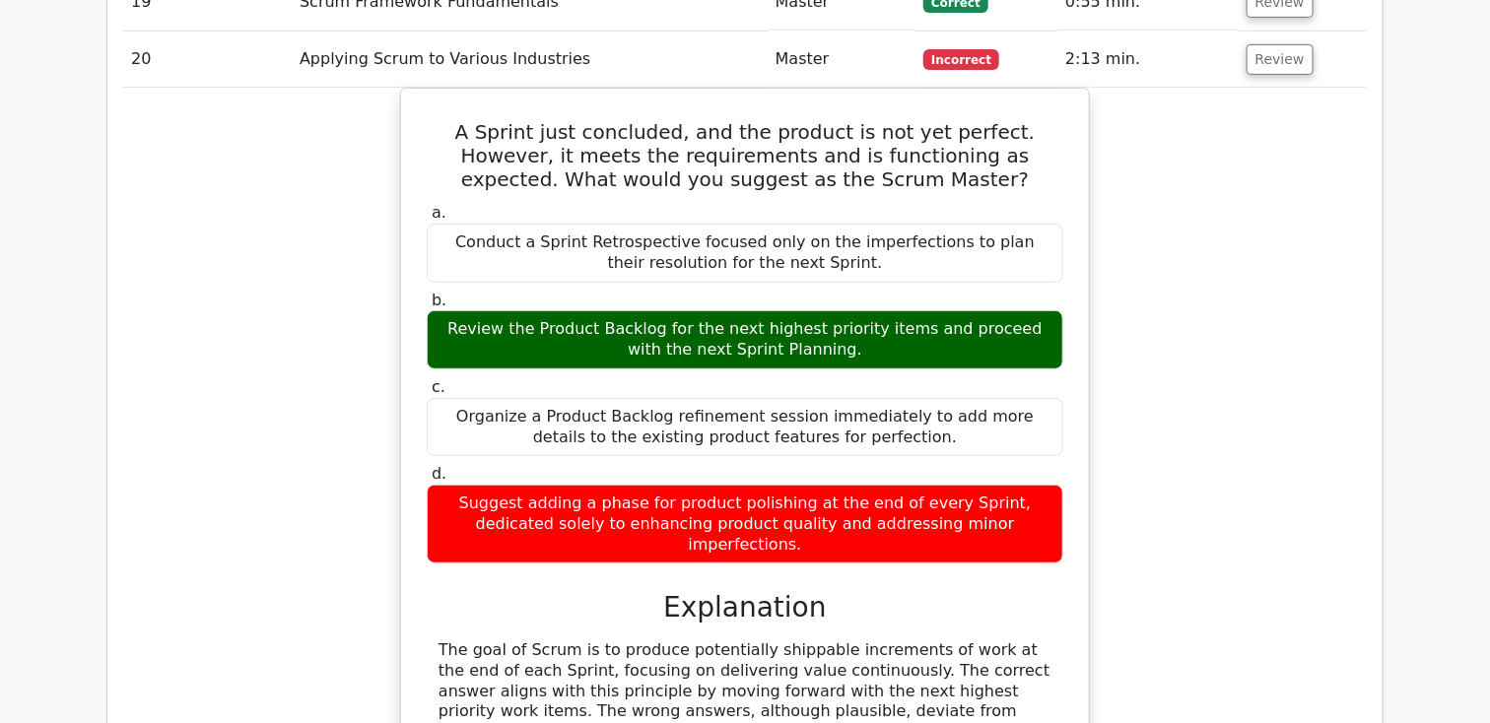
click at [246, 396] on div "A Sprint just concluded, and the product is not yet perfect. However, it meets …" at bounding box center [745, 519] width 1244 height 863
click at [1267, 44] on button "Review" at bounding box center [1280, 59] width 67 height 31
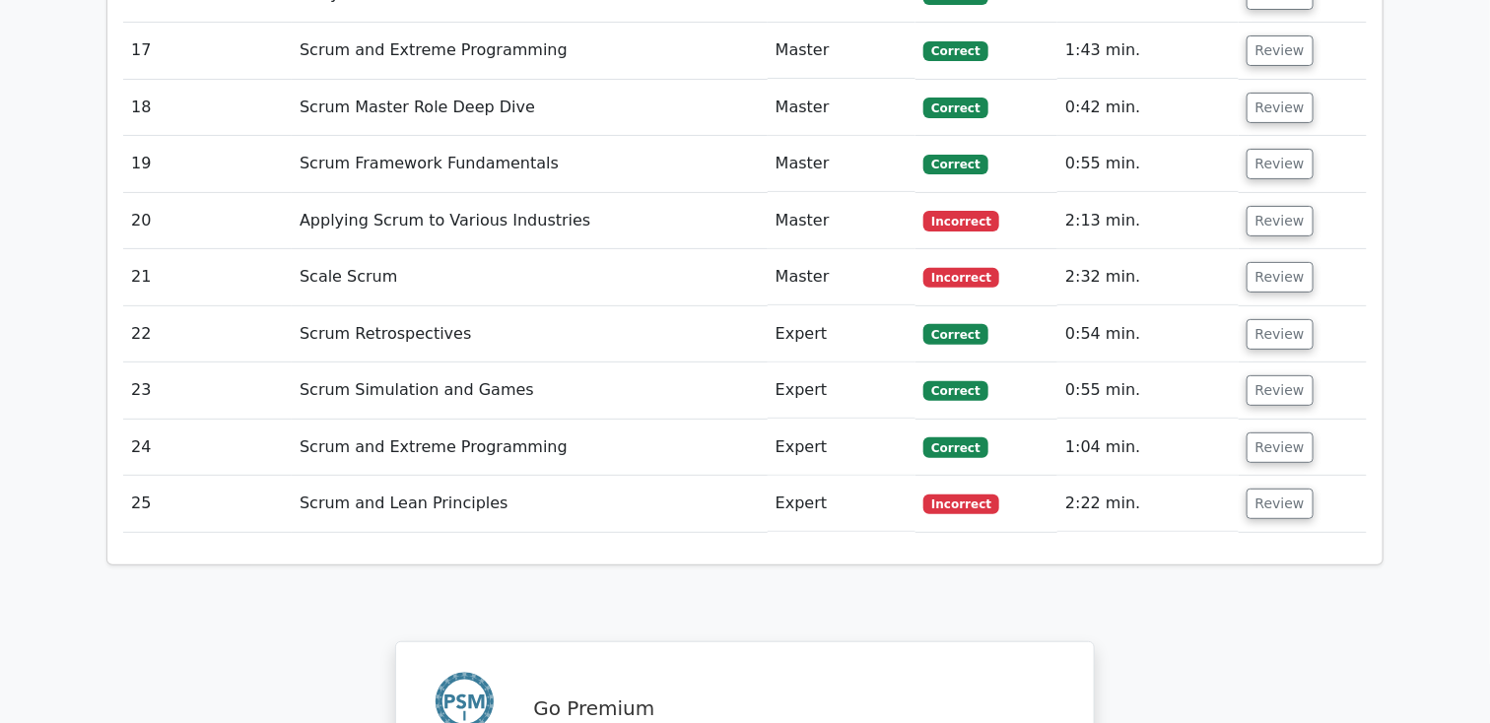
scroll to position [3089, 0]
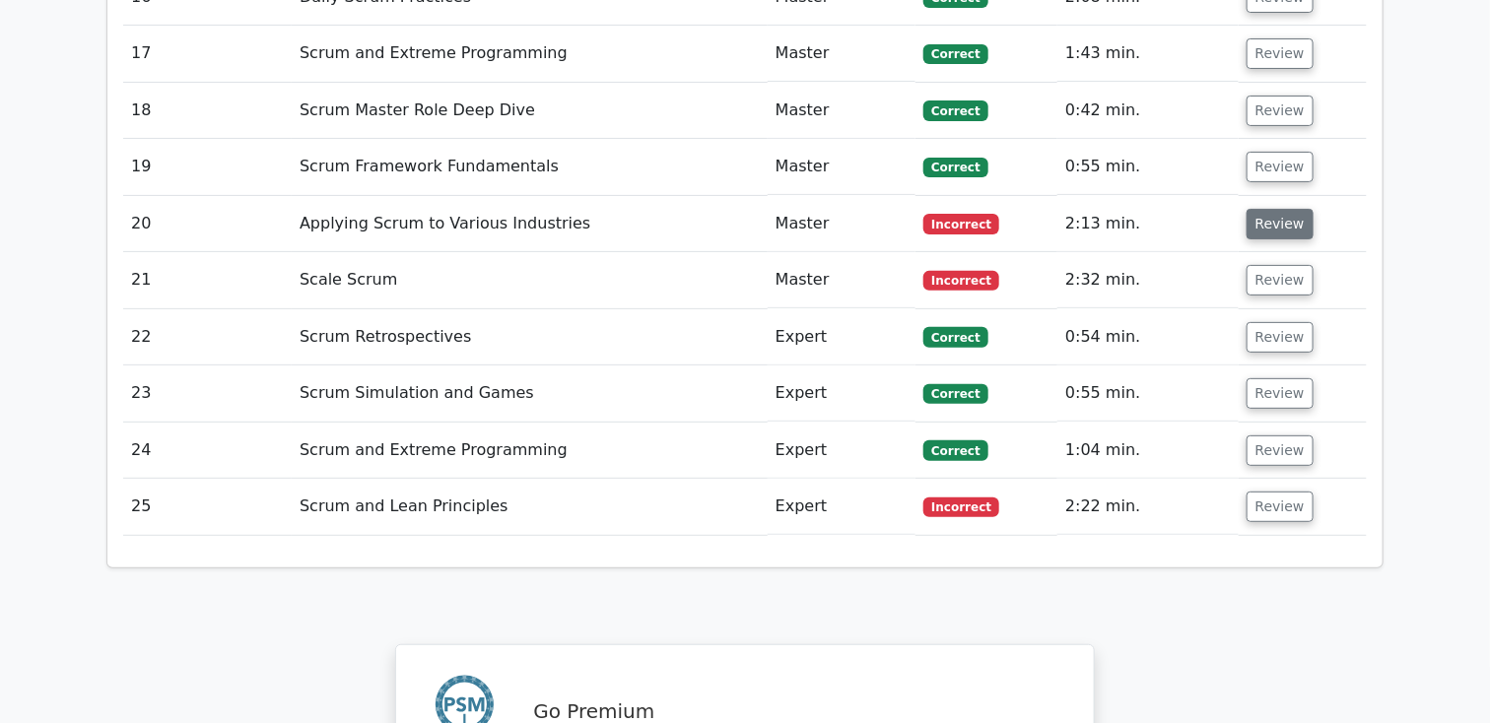
click at [1261, 209] on button "Review" at bounding box center [1280, 224] width 67 height 31
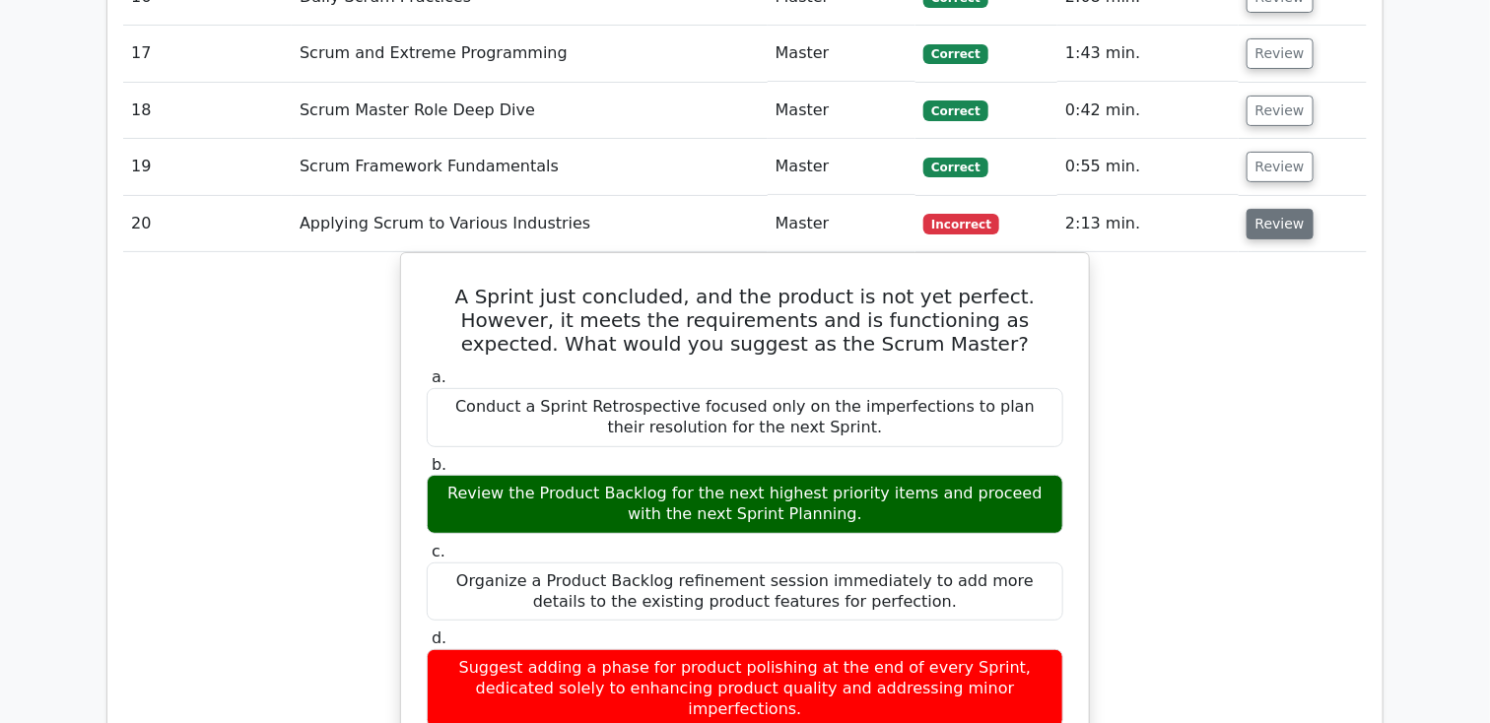
click at [1261, 209] on button "Review" at bounding box center [1280, 224] width 67 height 31
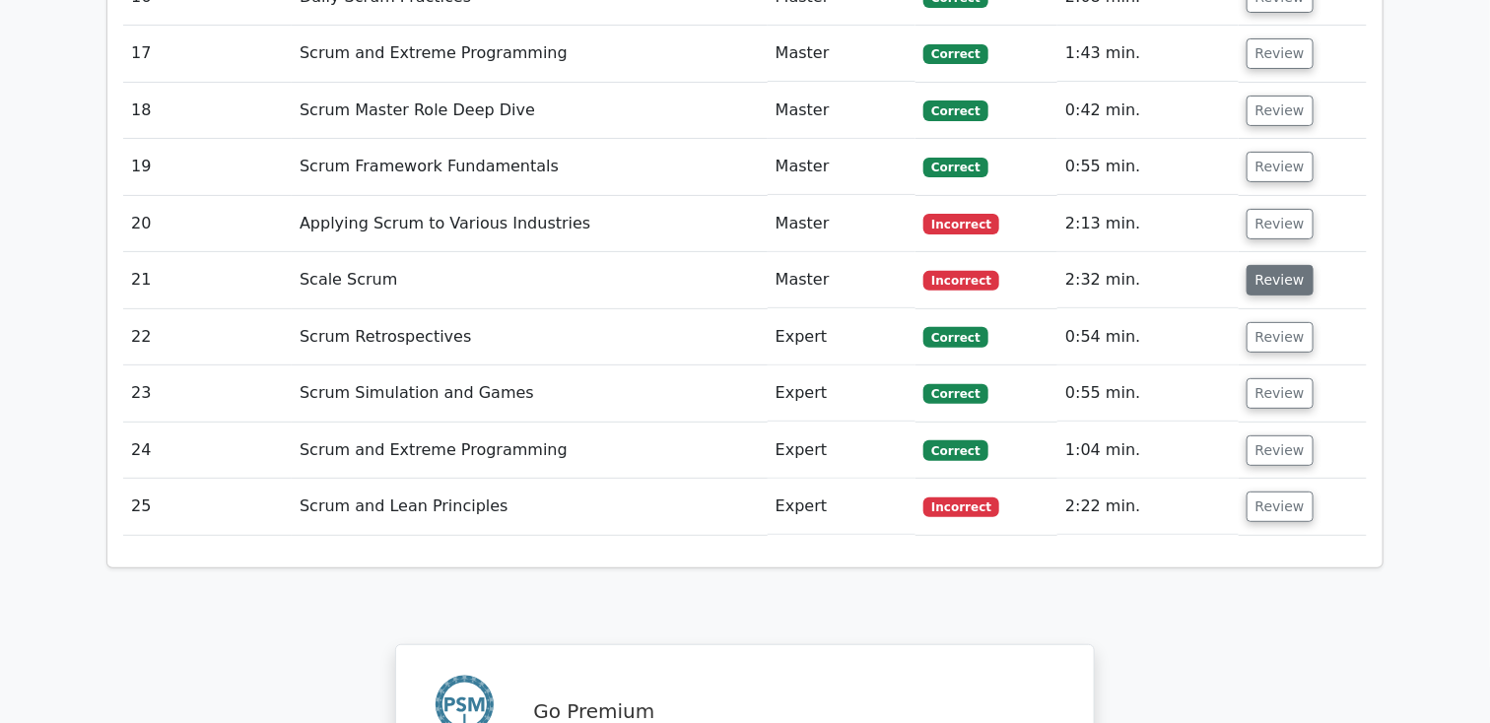
click at [1266, 265] on button "Review" at bounding box center [1280, 280] width 67 height 31
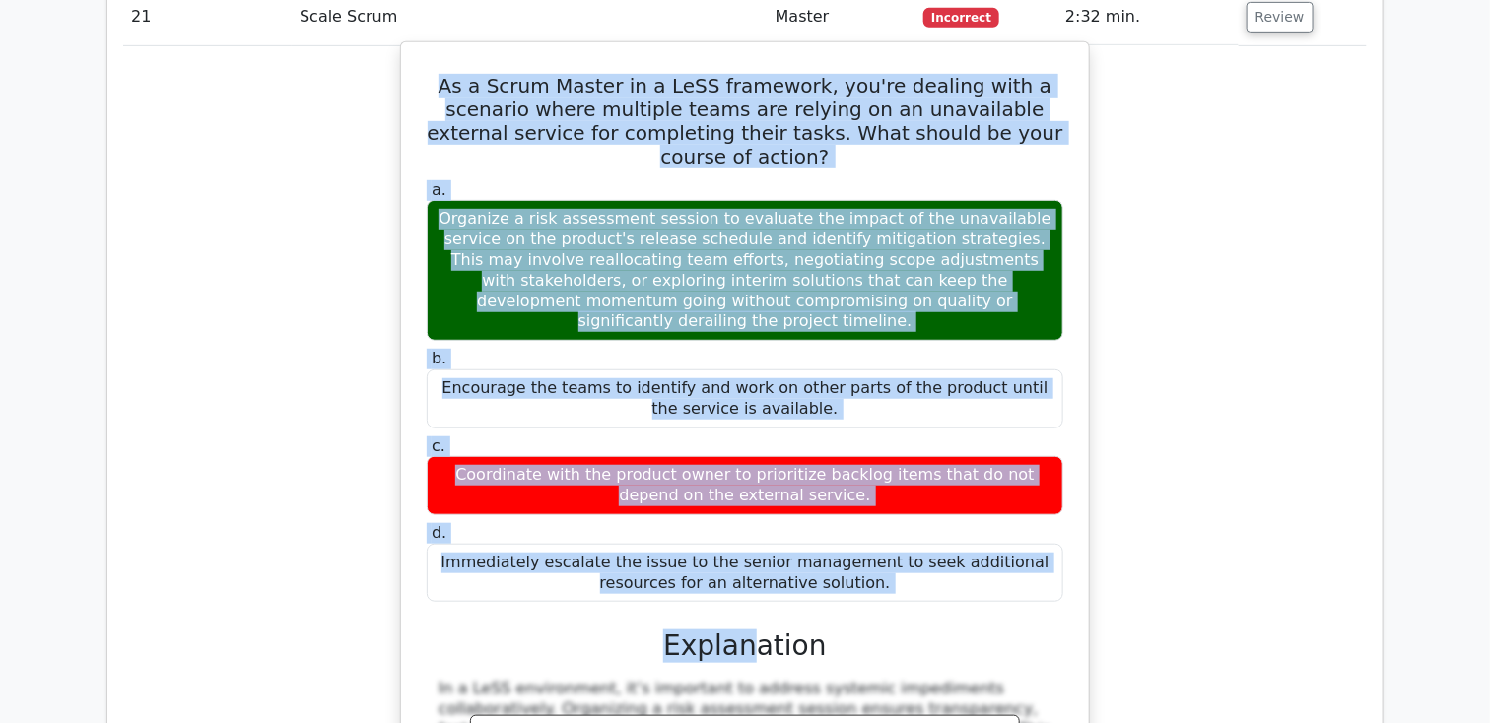
scroll to position [3356, 0]
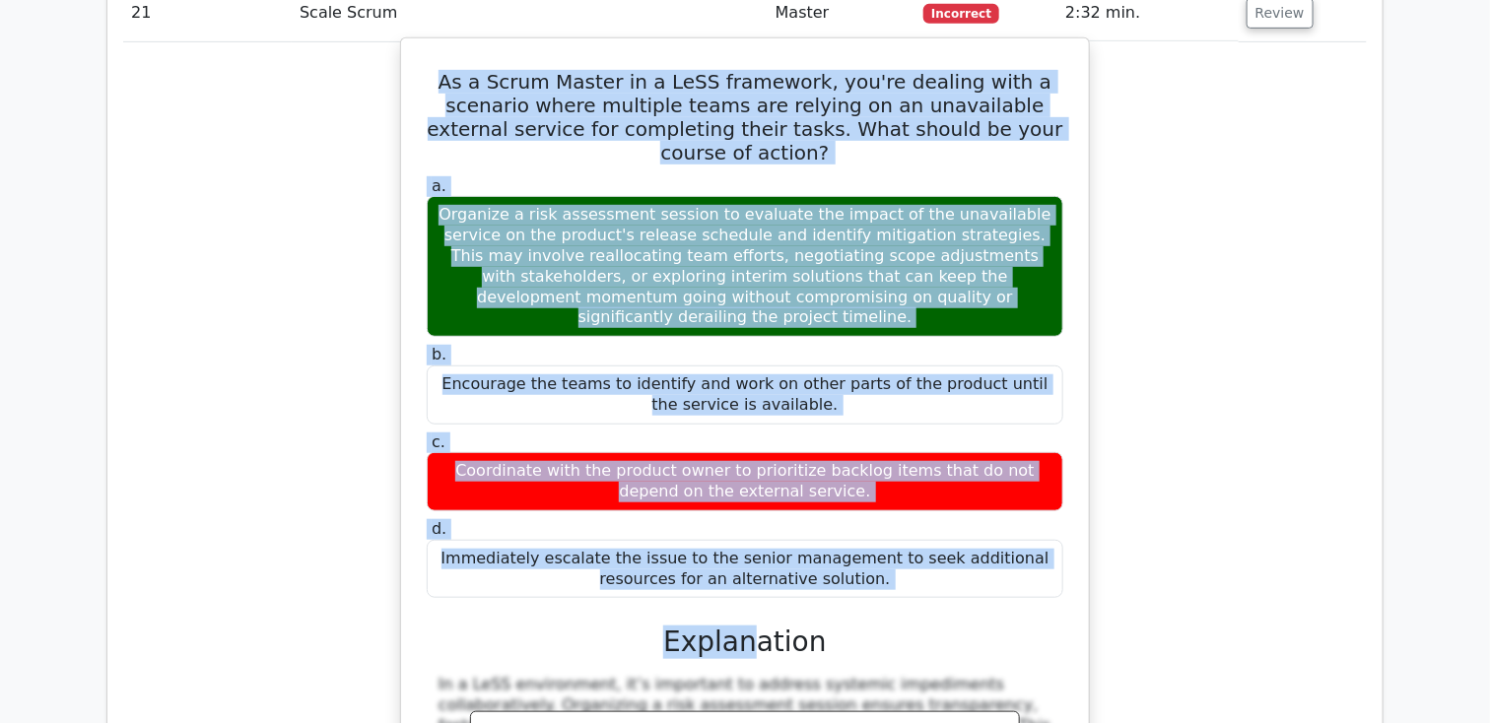
drag, startPoint x: 433, startPoint y: 209, endPoint x: 863, endPoint y: 473, distance: 505.2
click at [863, 473] on div "As a Scrum Master in a LeSS framework, you're dealing with a scenario where mul…" at bounding box center [745, 506] width 672 height 920
click at [863, 540] on div "Immediately escalate the issue to the senior management to seek additional reso…" at bounding box center [745, 569] width 637 height 59
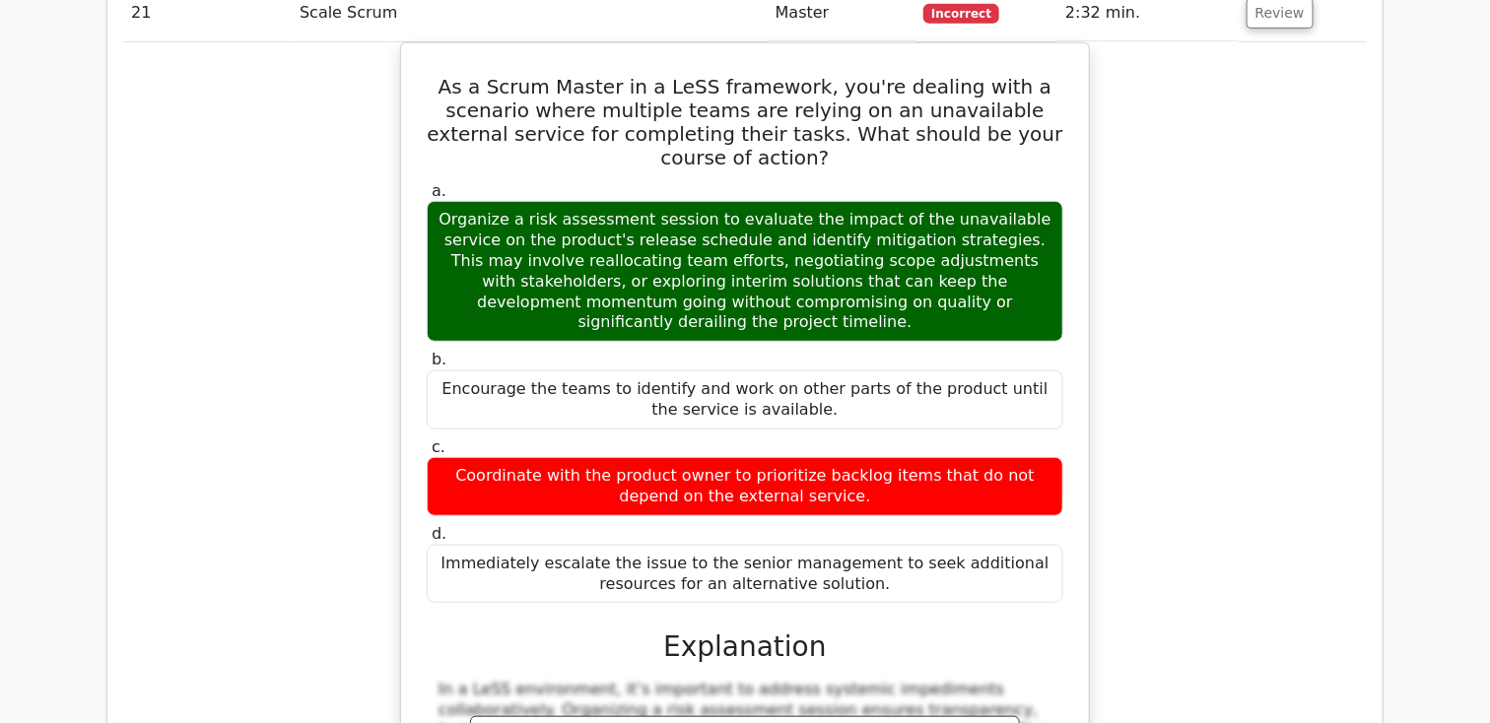
click at [293, 271] on div "As a Scrum Master in a LeSS framework, you're dealing with a scenario where mul…" at bounding box center [745, 523] width 1244 height 962
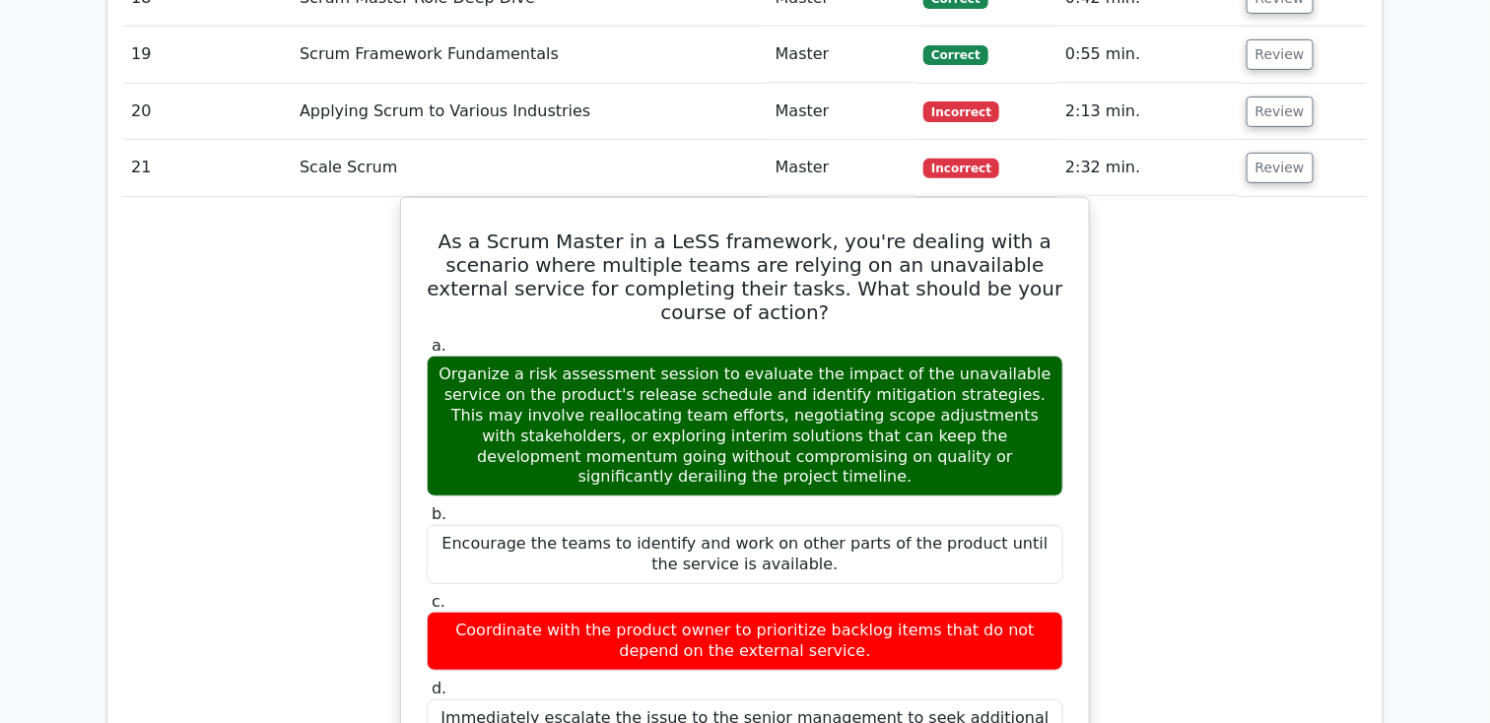
scroll to position [3171, 0]
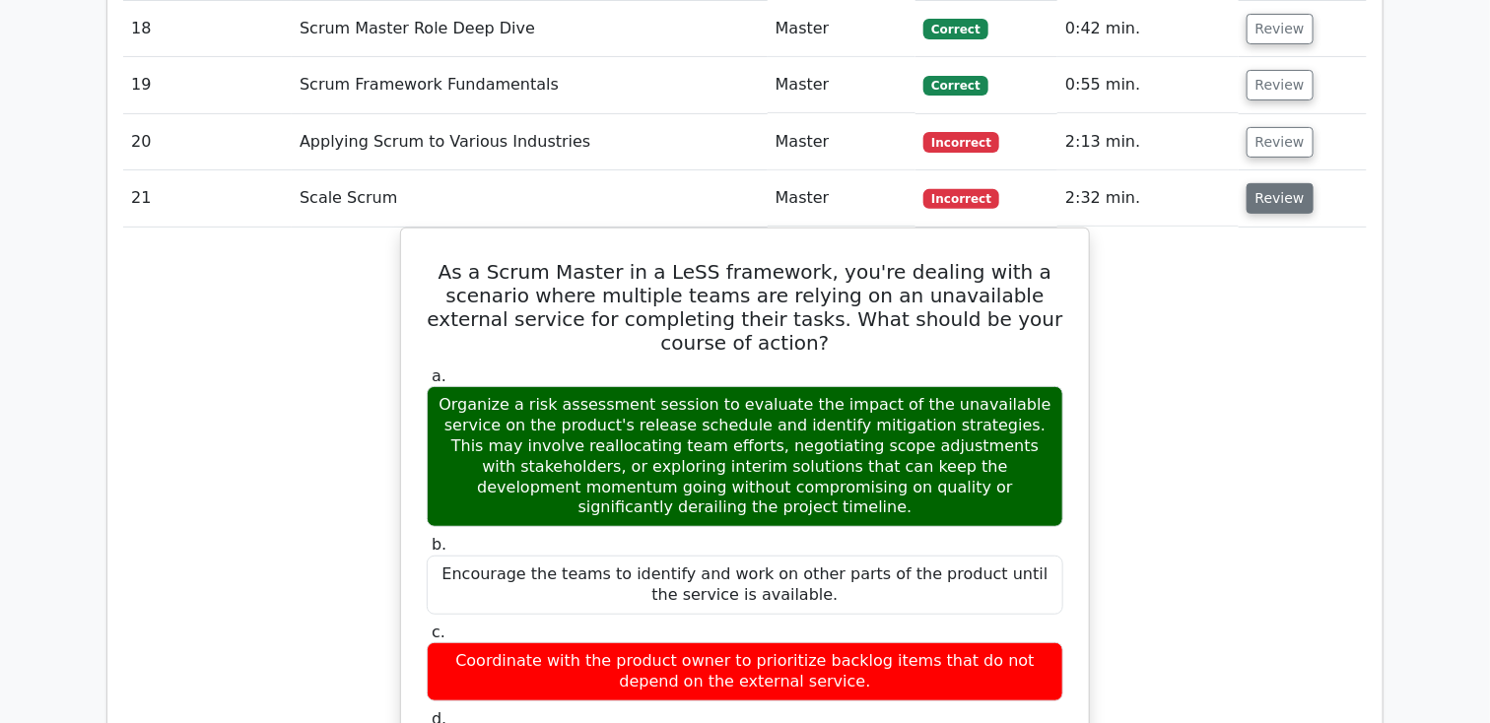
click at [1292, 183] on button "Review" at bounding box center [1280, 198] width 67 height 31
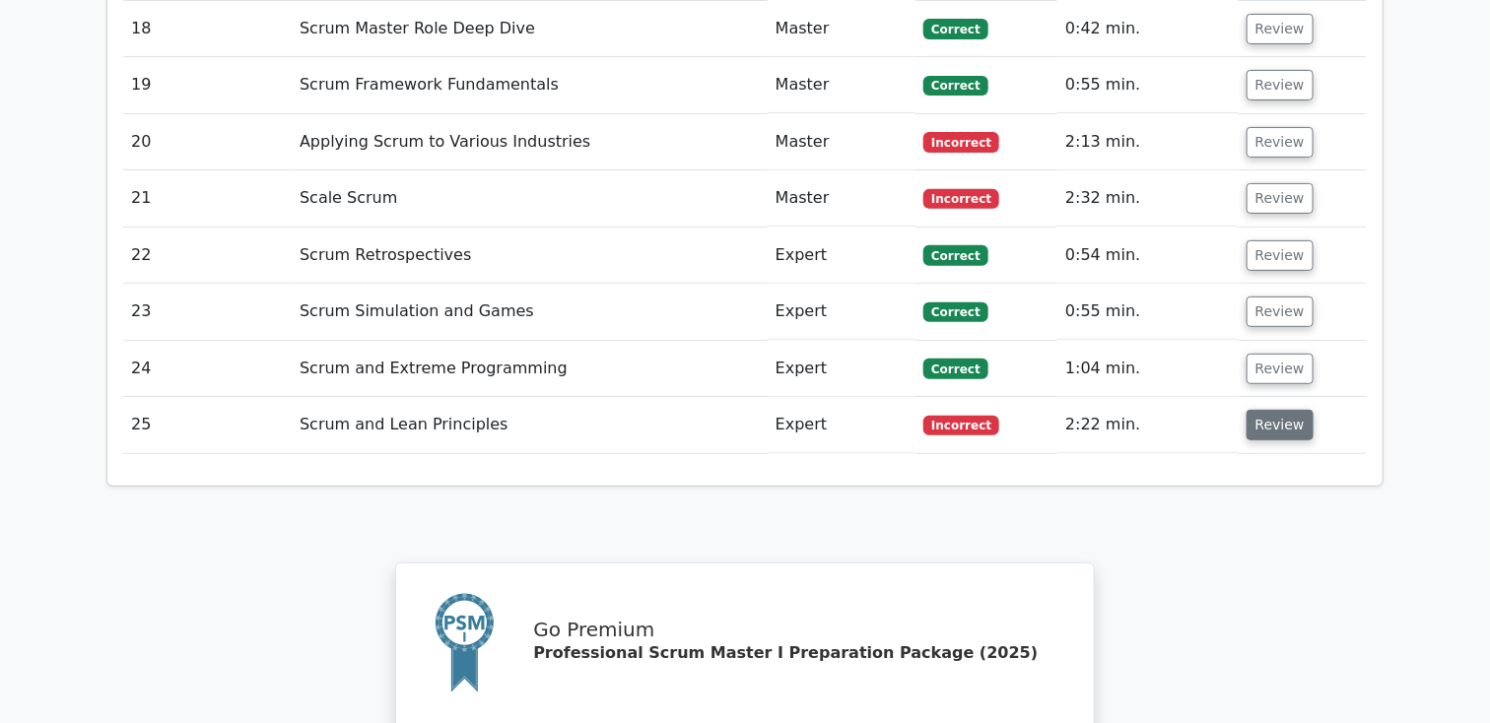
click at [1266, 410] on button "Review" at bounding box center [1280, 425] width 67 height 31
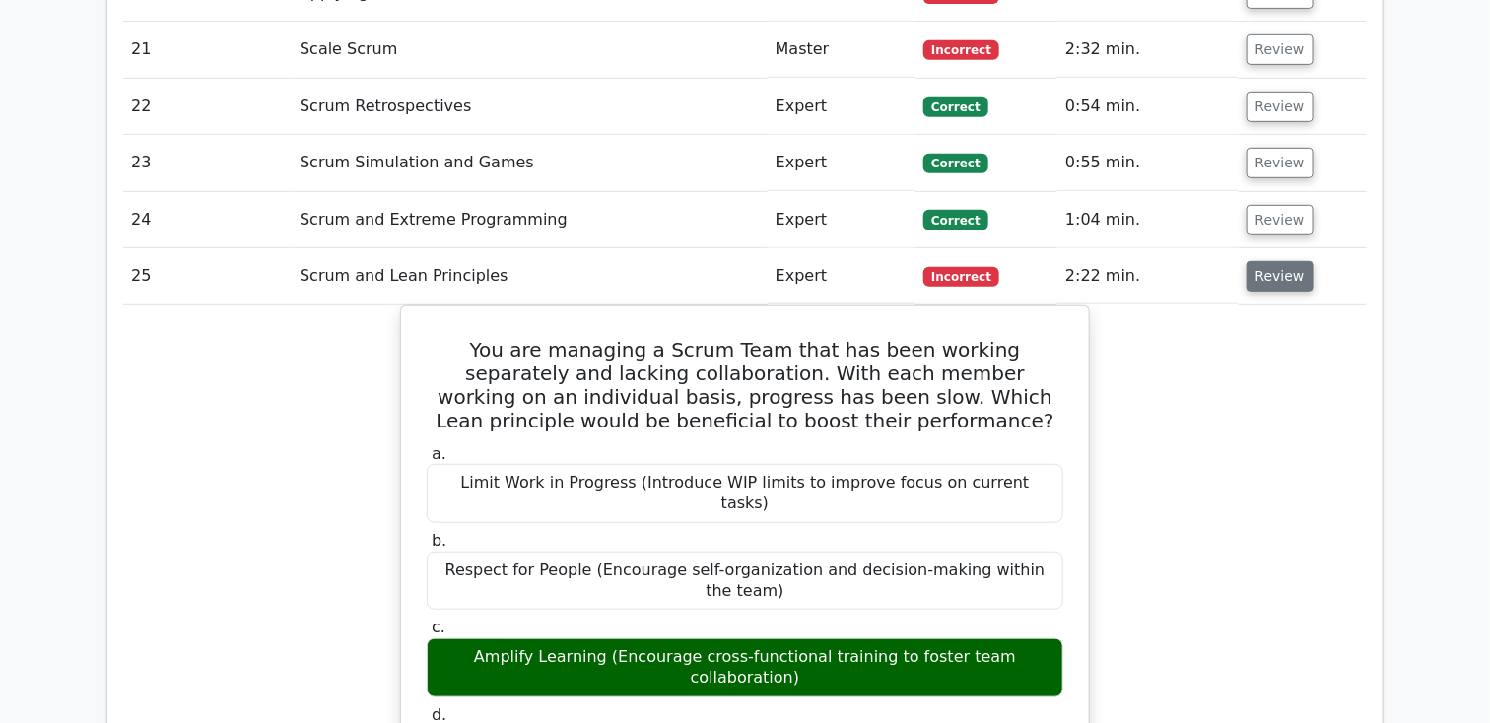
scroll to position [3331, 0]
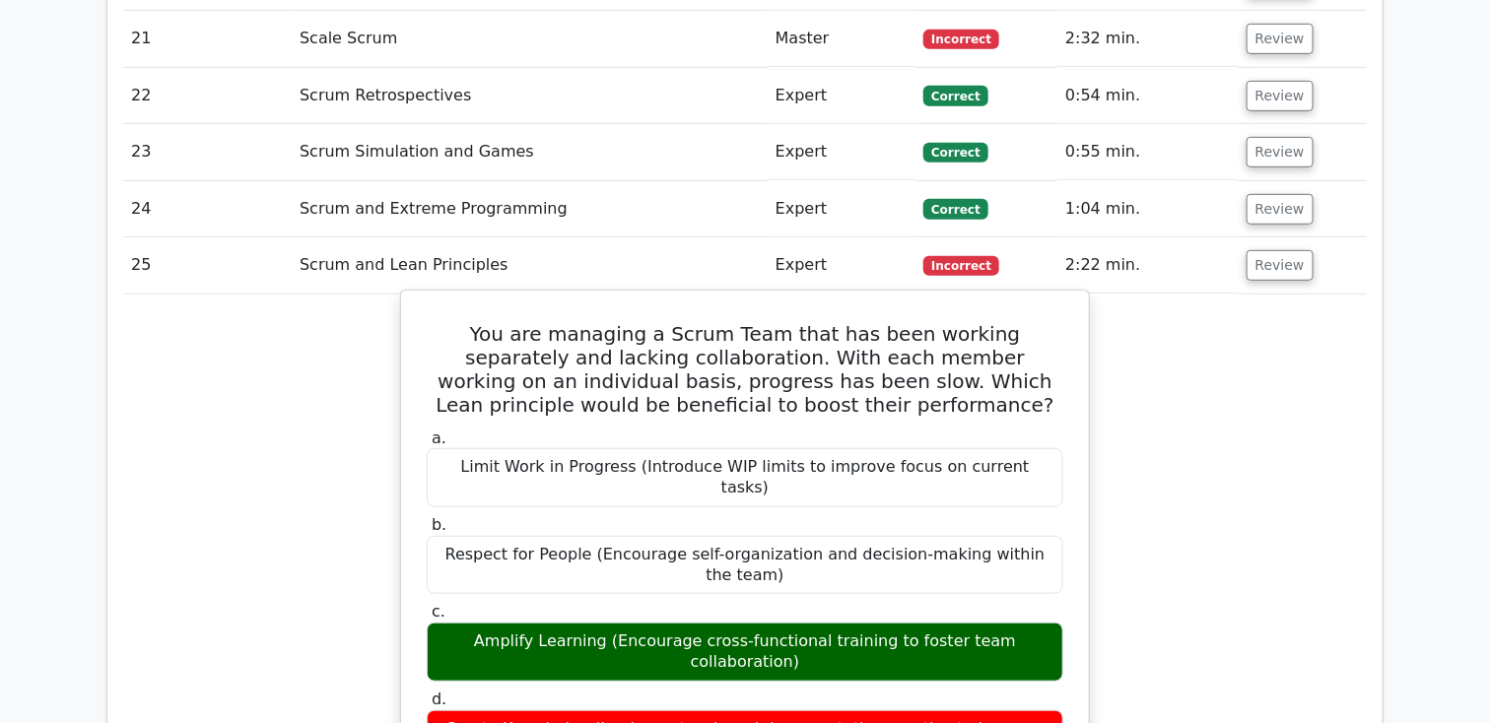
drag, startPoint x: 429, startPoint y: 267, endPoint x: 893, endPoint y: 626, distance: 586.6
click at [893, 626] on div "You are managing a Scrum Team that has been working separately and lacking coll…" at bounding box center [745, 718] width 672 height 839
copy div "You are managing a Scrum Team that has been working separately and lacking coll…"
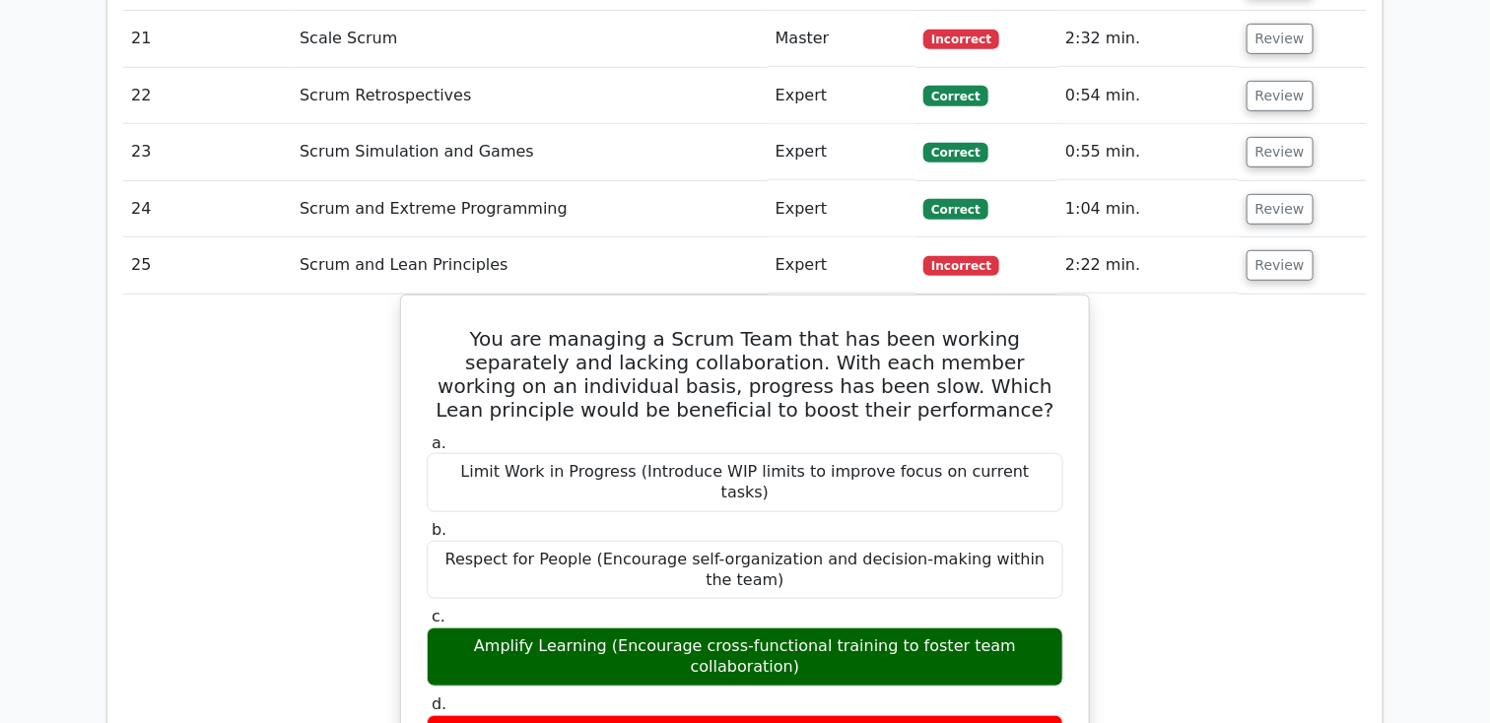
click at [235, 334] on div "You are managing a Scrum Team that has been working separately and lacking coll…" at bounding box center [745, 735] width 1244 height 880
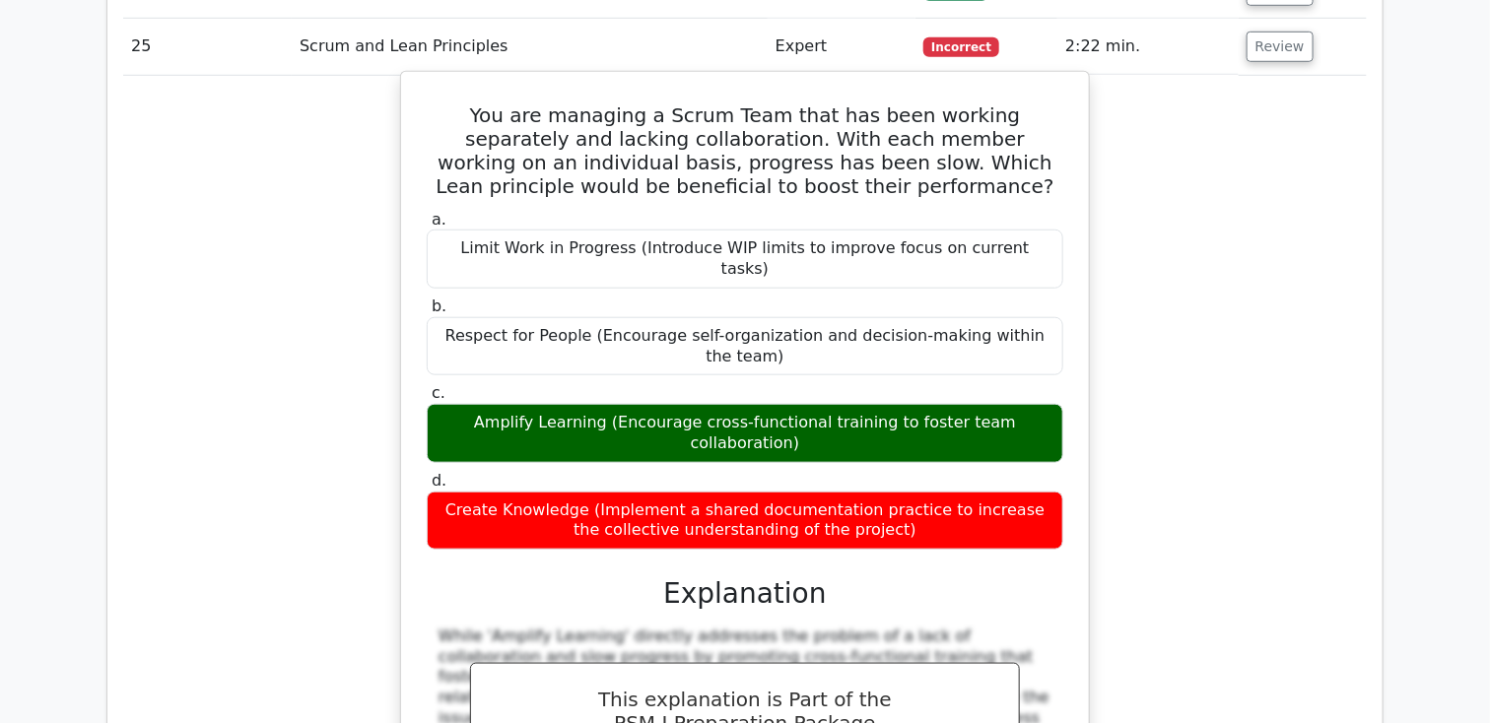
scroll to position [3228, 0]
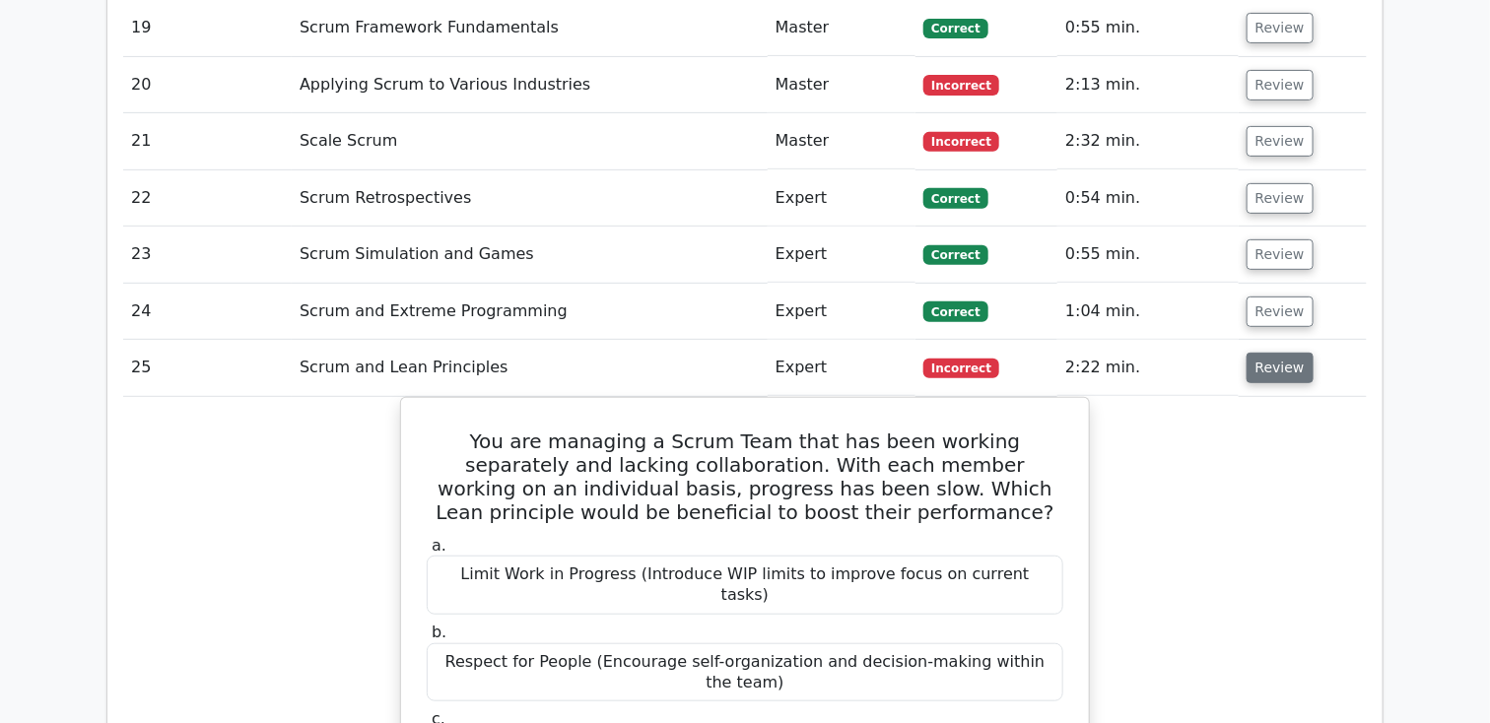
click at [1258, 353] on button "Review" at bounding box center [1280, 368] width 67 height 31
